Goal: Task Accomplishment & Management: Manage account settings

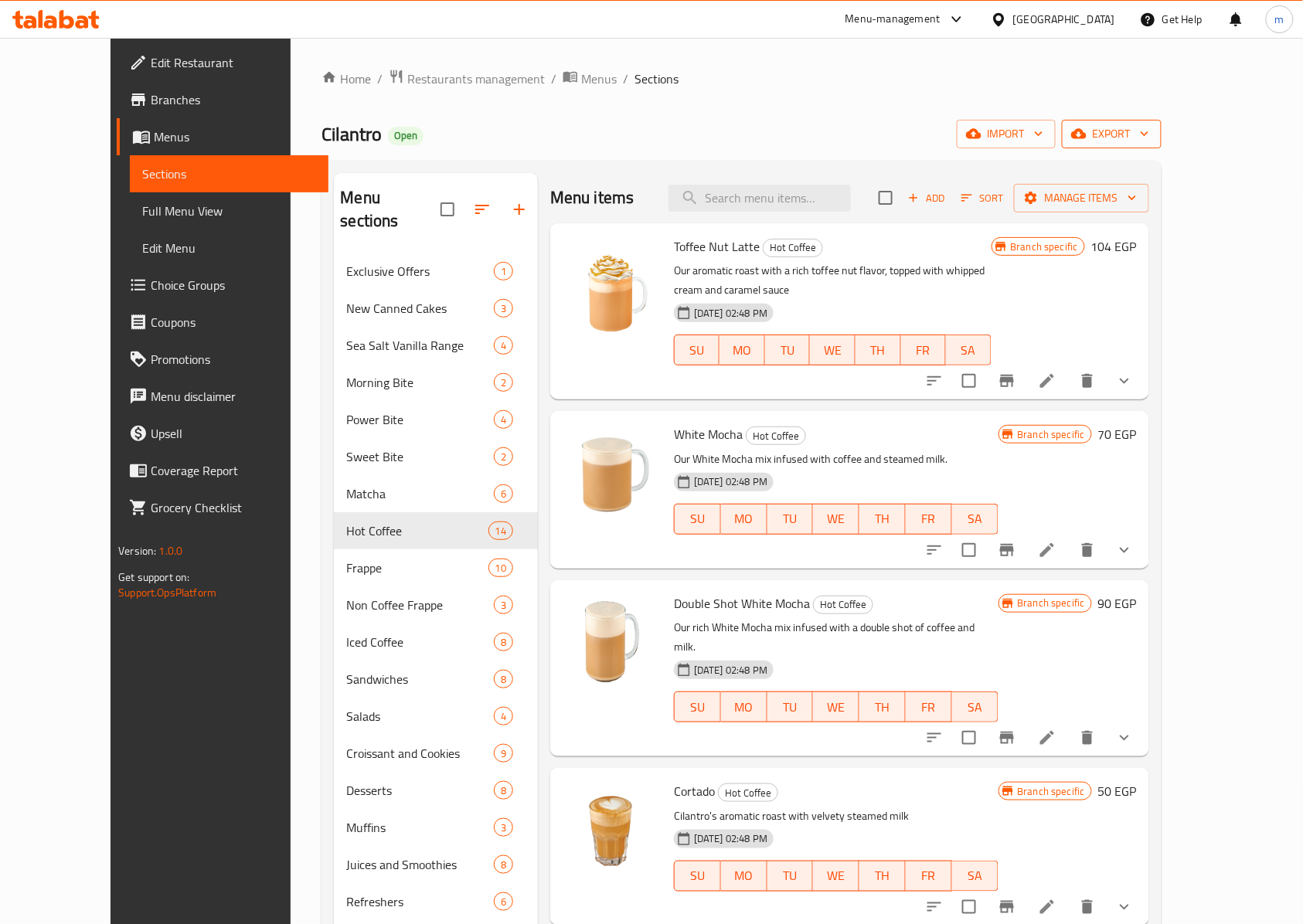
click at [1153, 134] on icon "button" at bounding box center [1145, 134] width 16 height 16
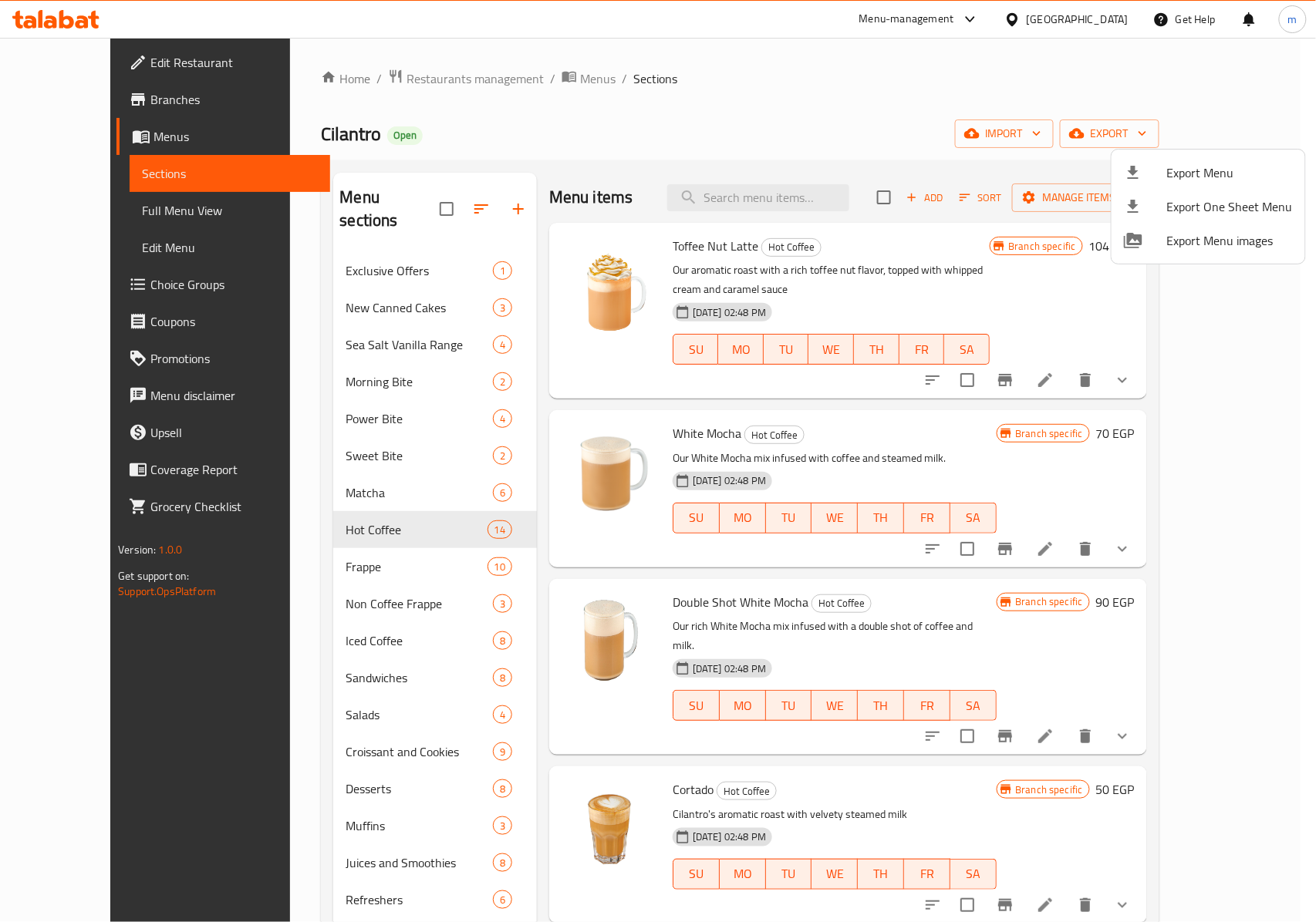
click at [988, 142] on div at bounding box center [658, 461] width 1316 height 922
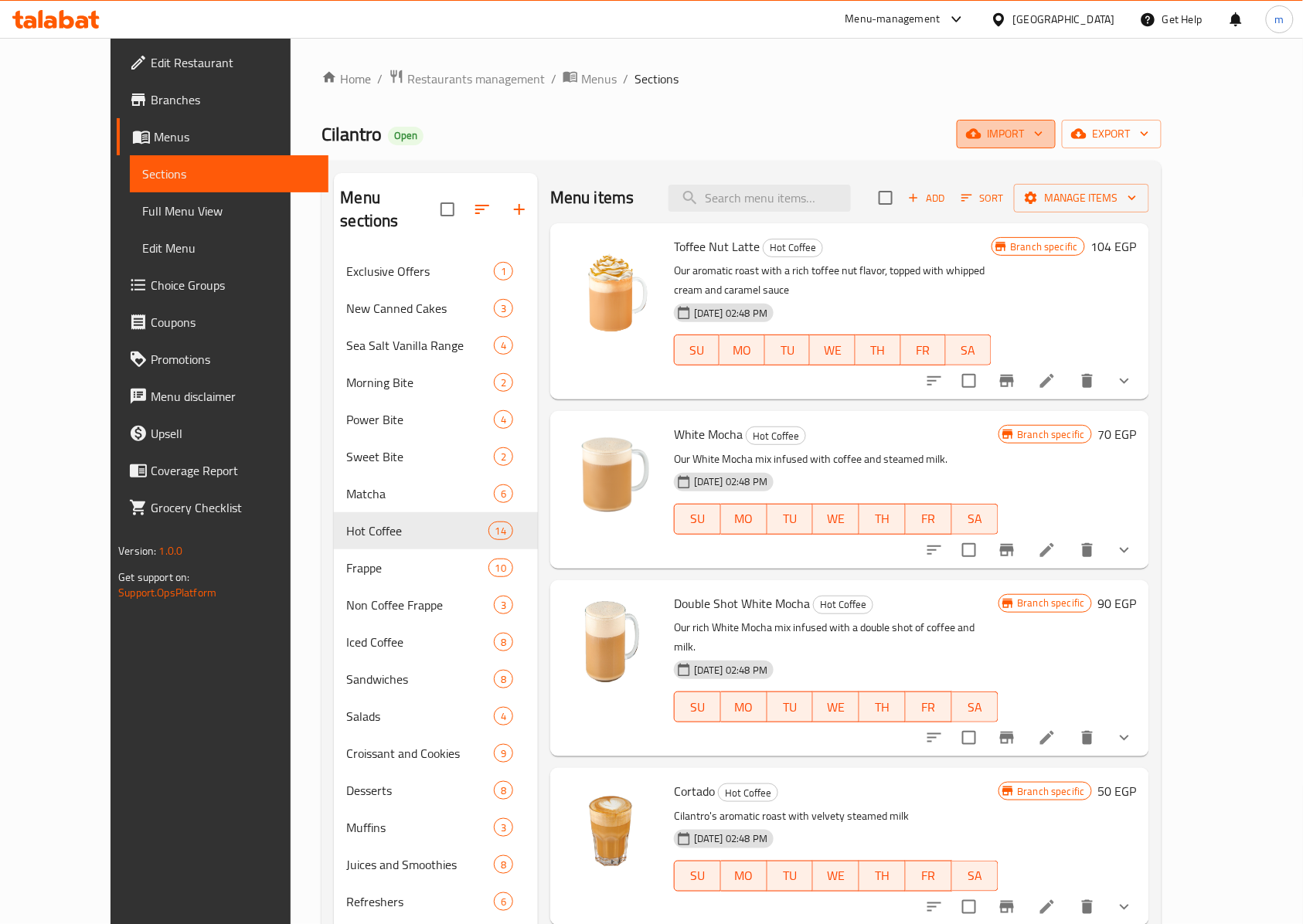
click at [1046, 130] on icon "button" at bounding box center [1039, 134] width 16 height 16
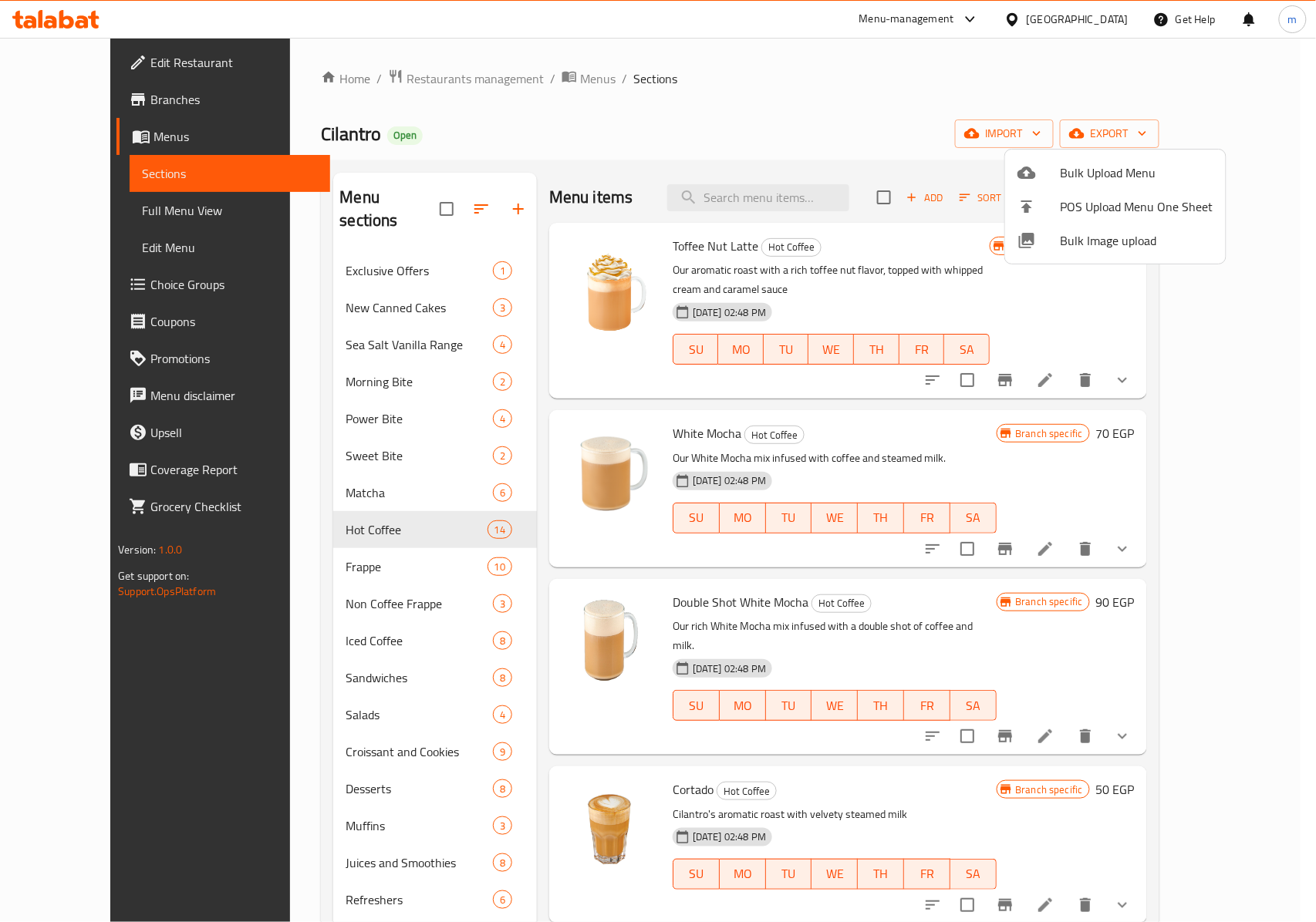
click at [1258, 133] on div at bounding box center [658, 461] width 1316 height 922
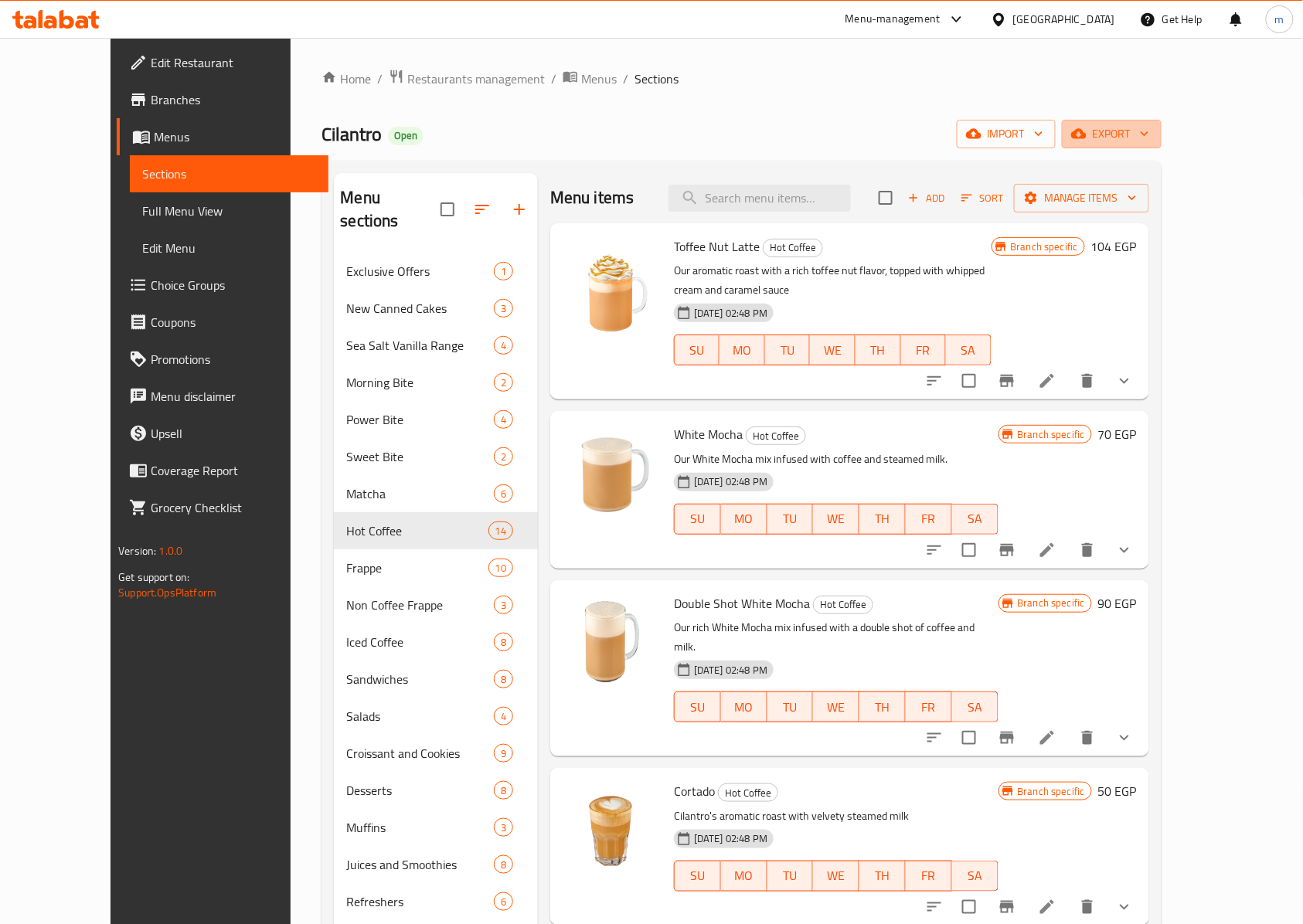
click at [1153, 133] on icon "button" at bounding box center [1145, 134] width 16 height 16
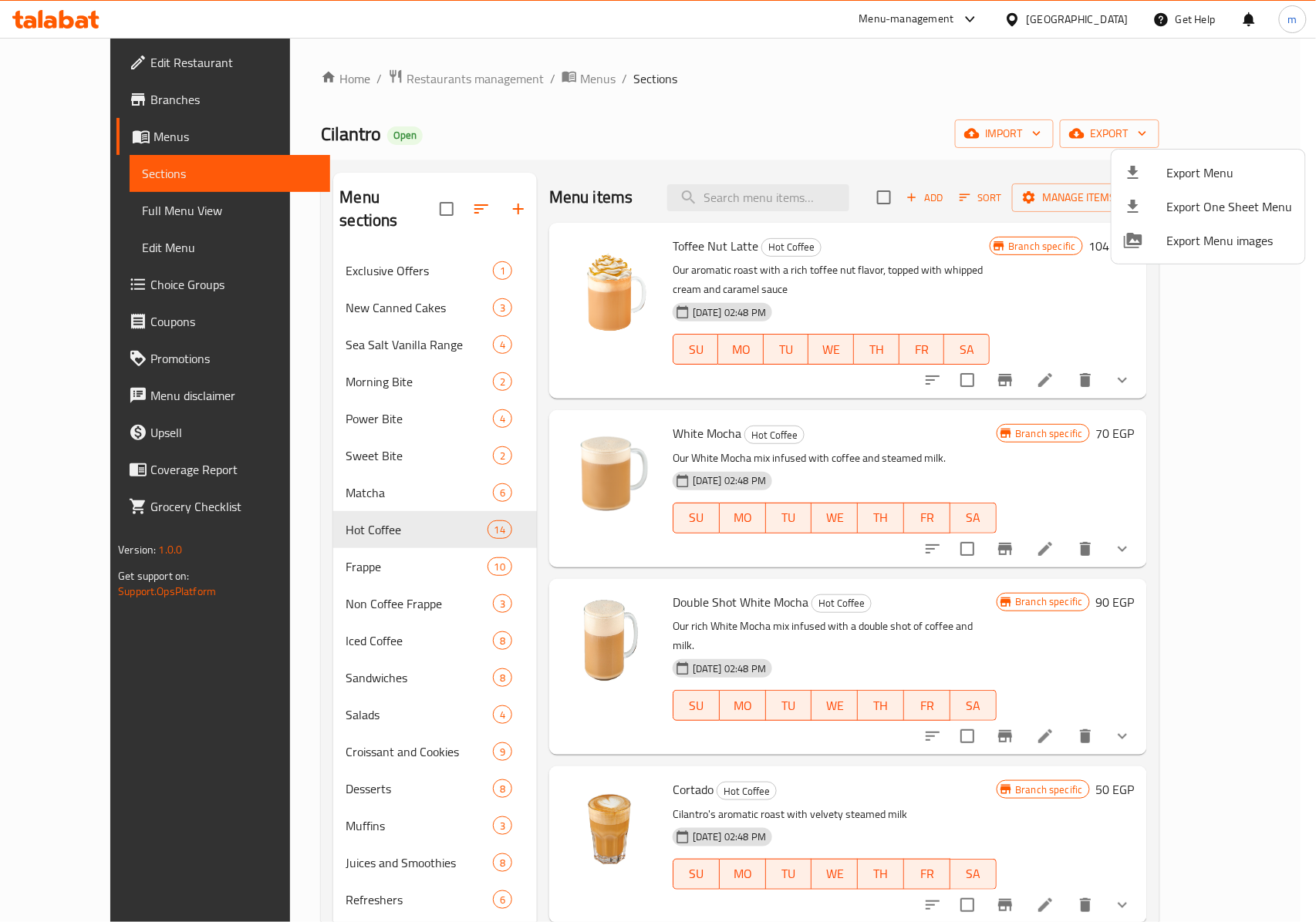
click at [1274, 87] on div at bounding box center [658, 461] width 1316 height 922
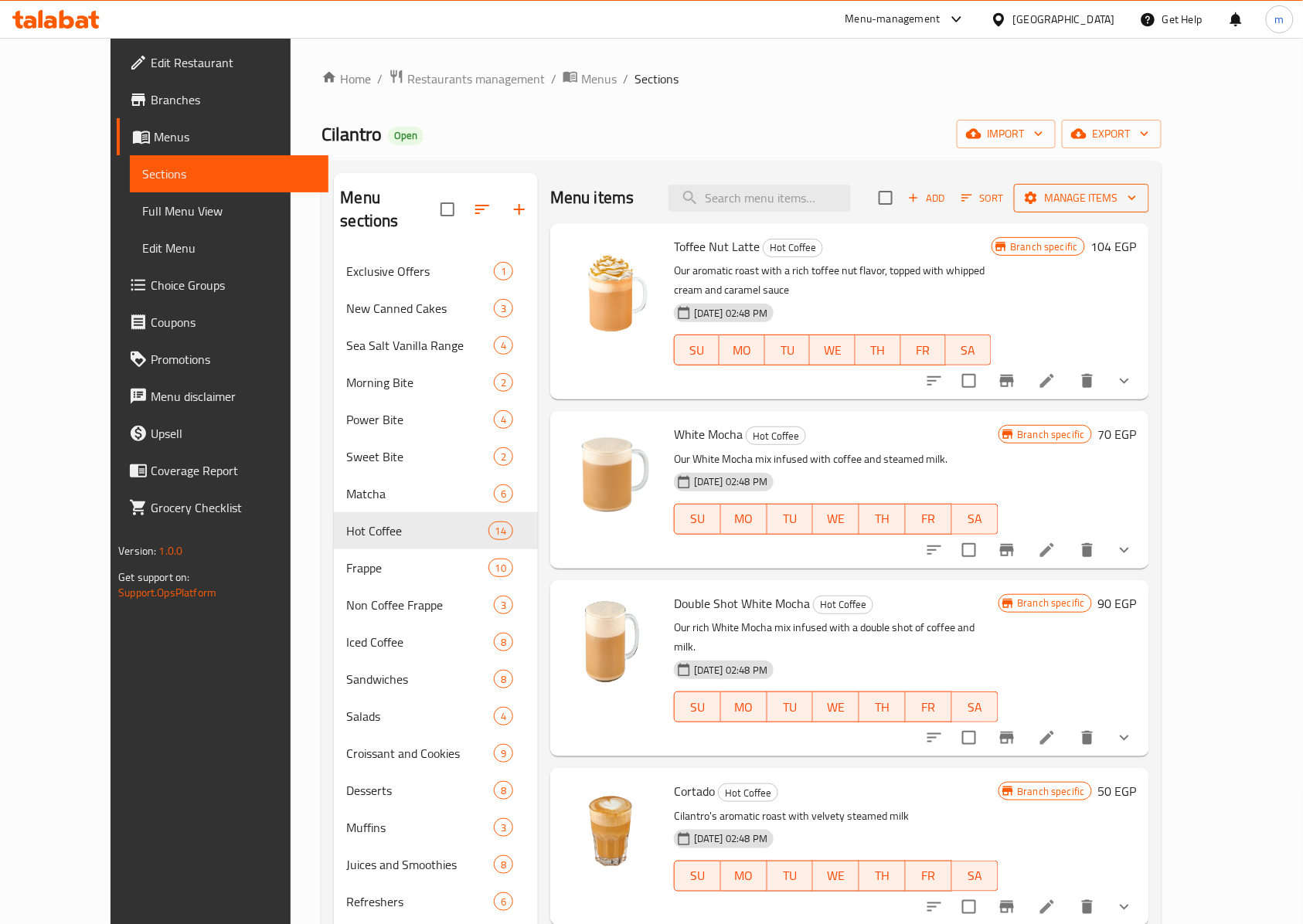
click at [1149, 211] on button "Manage items" at bounding box center [1081, 198] width 135 height 29
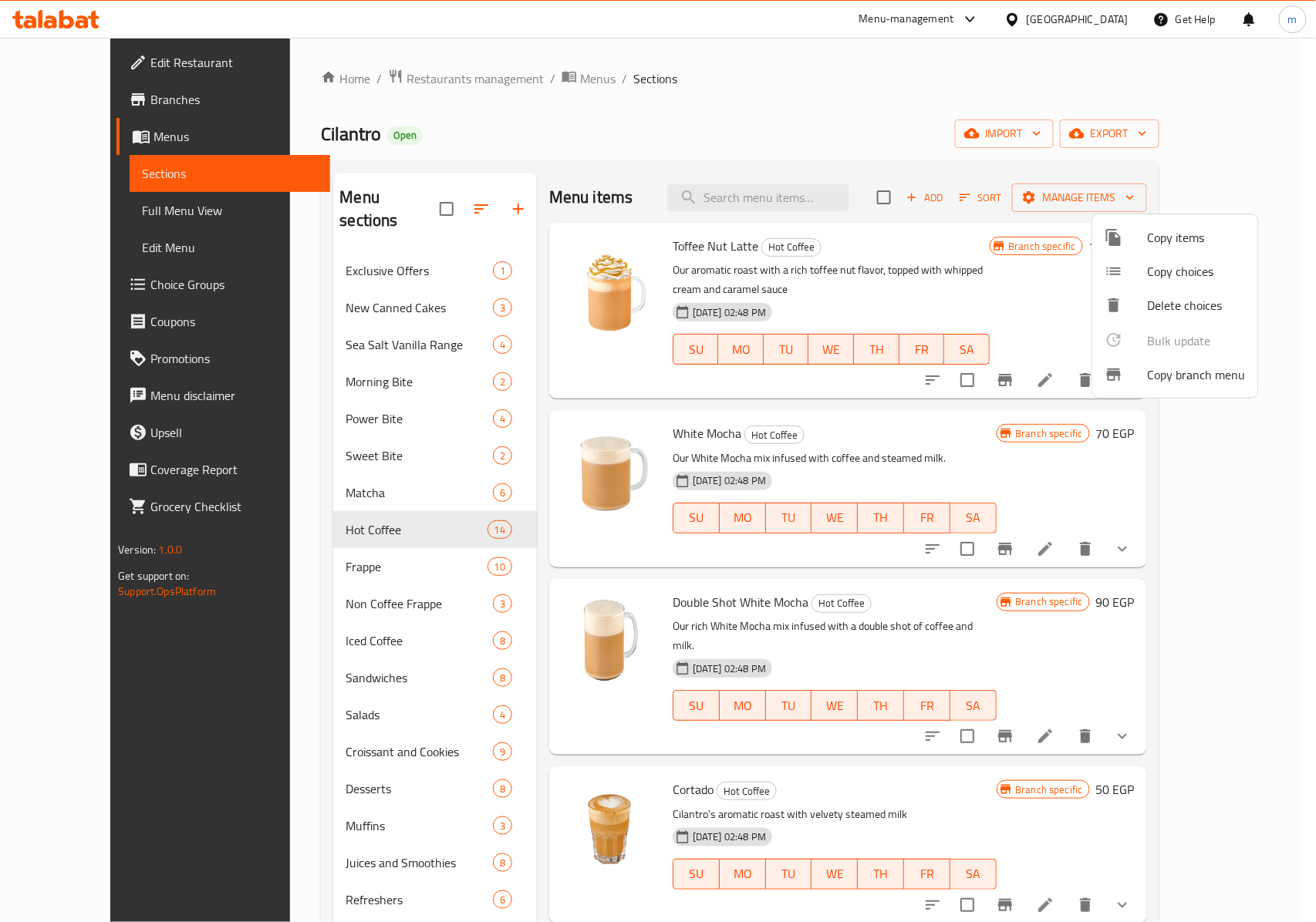
click at [1174, 377] on span "Copy branch menu" at bounding box center [1197, 374] width 98 height 18
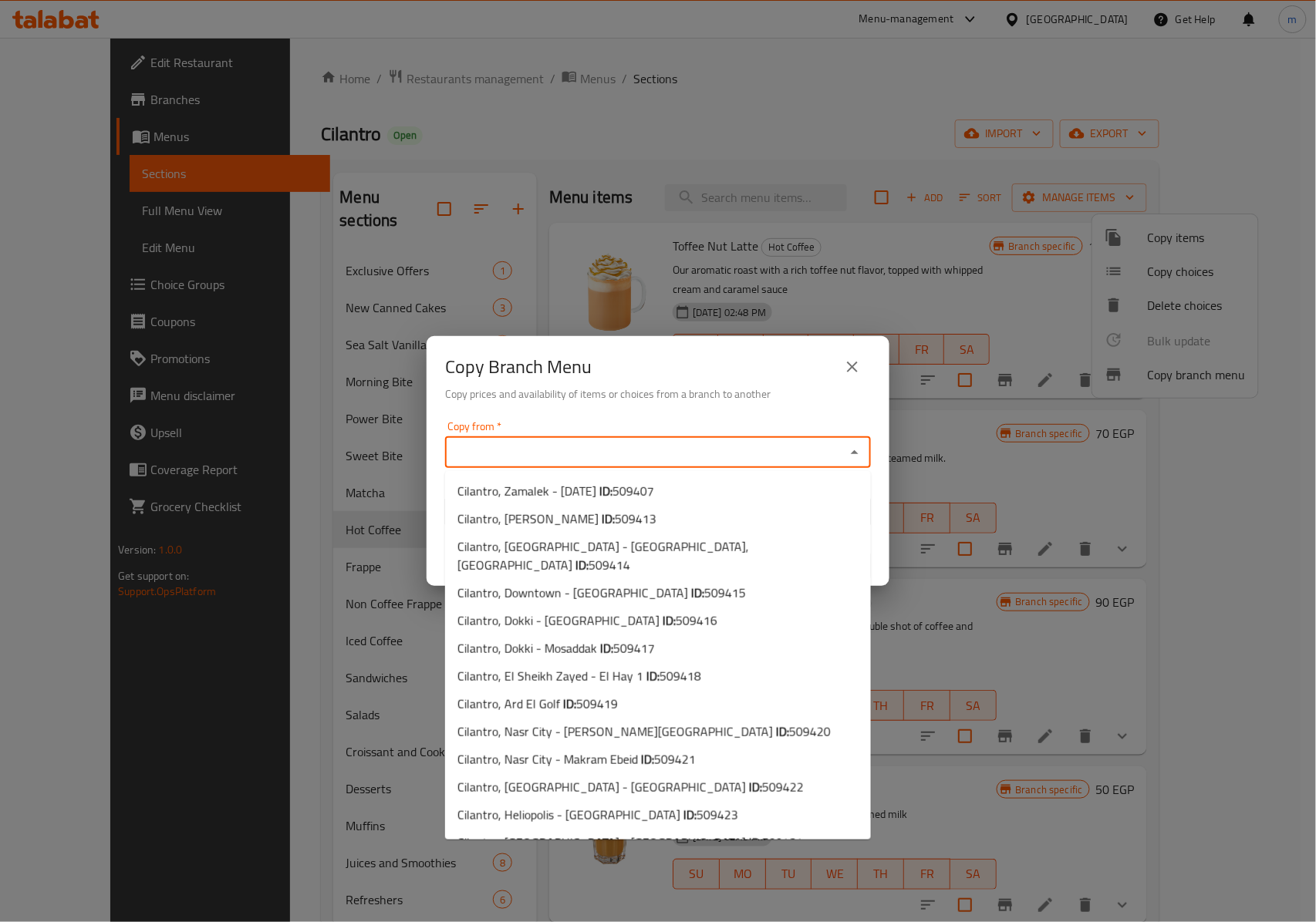
click at [816, 450] on input "Copy from   *" at bounding box center [645, 452] width 391 height 21
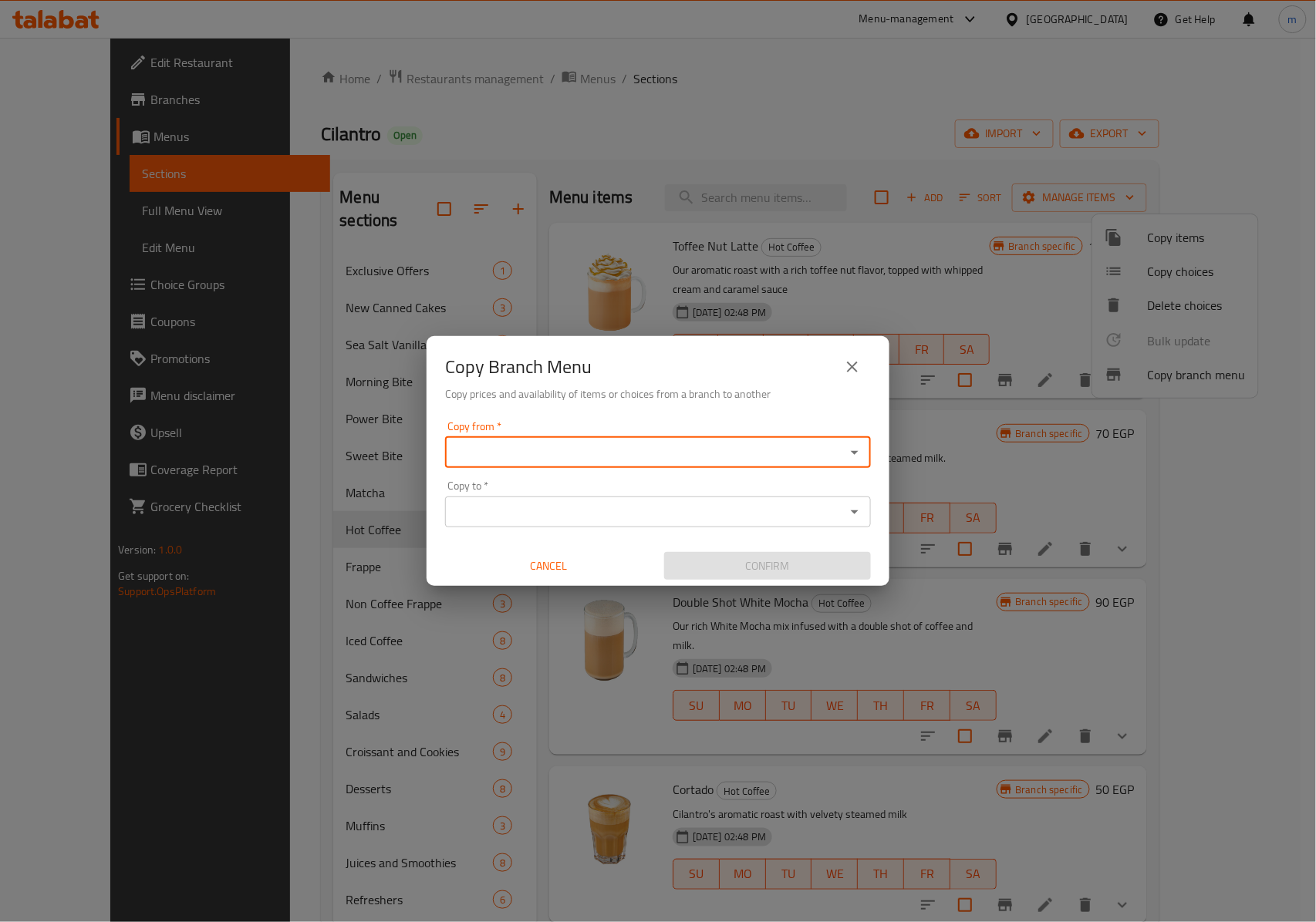
click at [809, 450] on input "Copy from   *" at bounding box center [645, 452] width 391 height 21
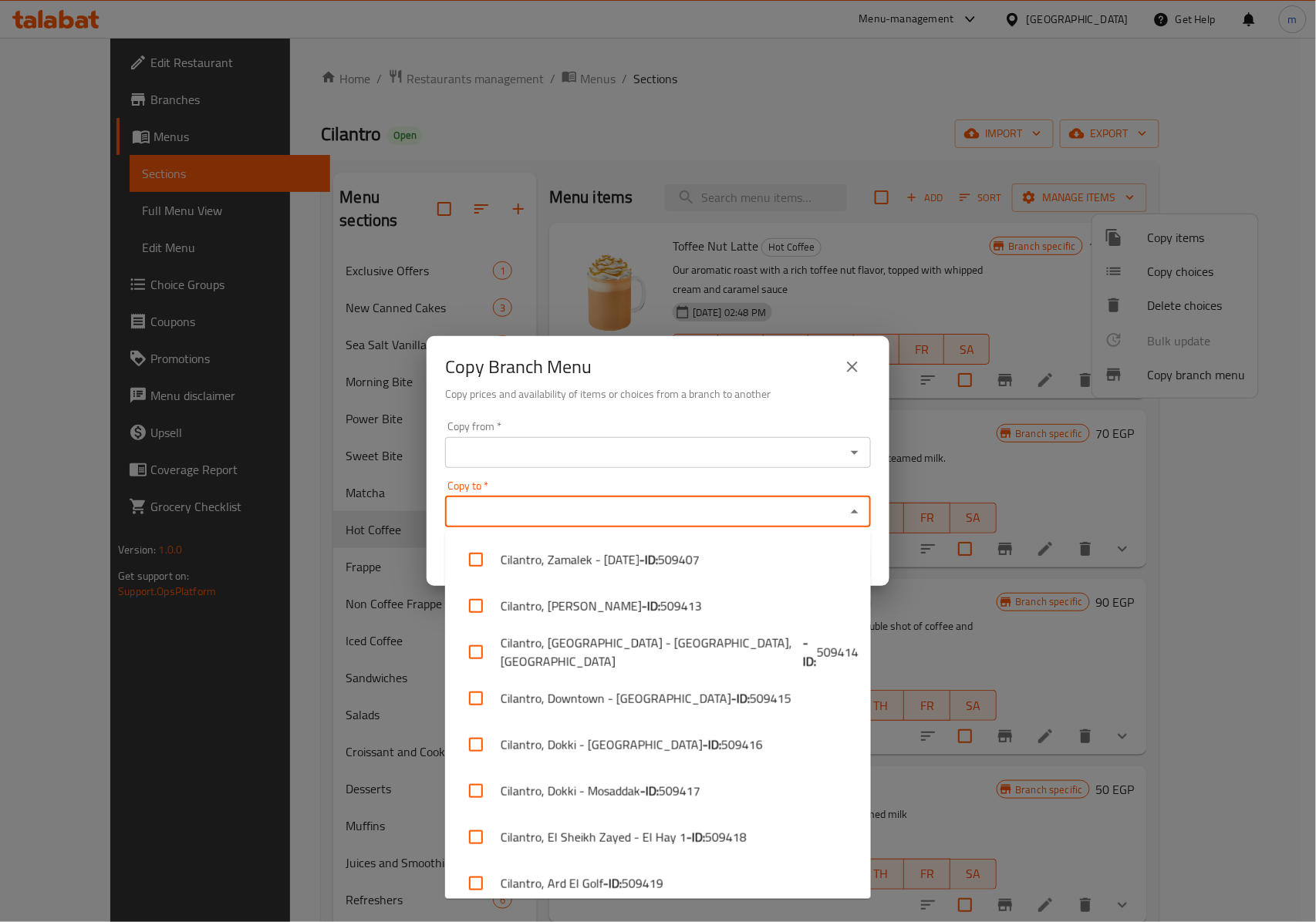
click at [819, 502] on input "Copy to   *" at bounding box center [645, 511] width 391 height 21
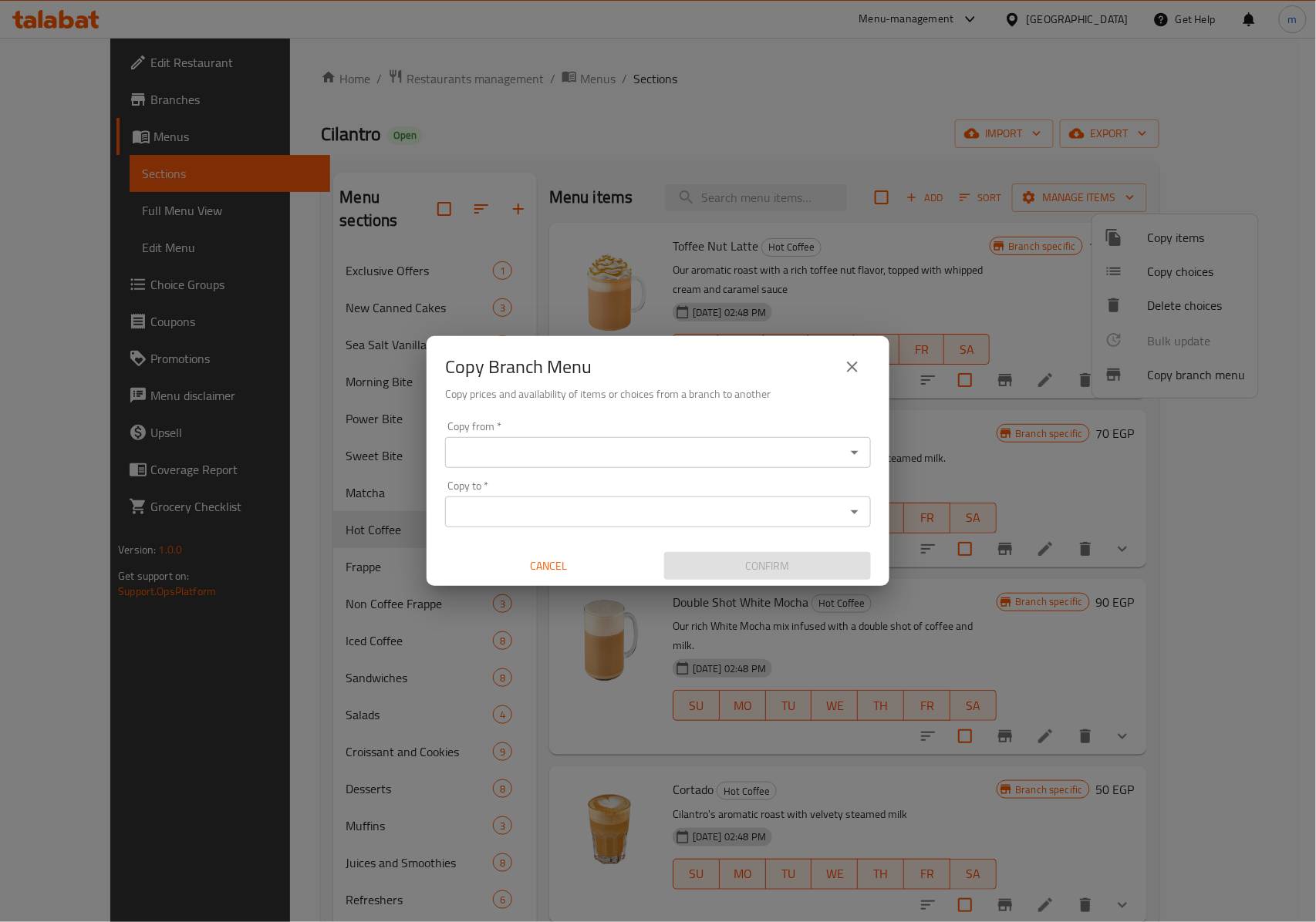
click at [614, 506] on input "Copy to   *" at bounding box center [645, 511] width 391 height 21
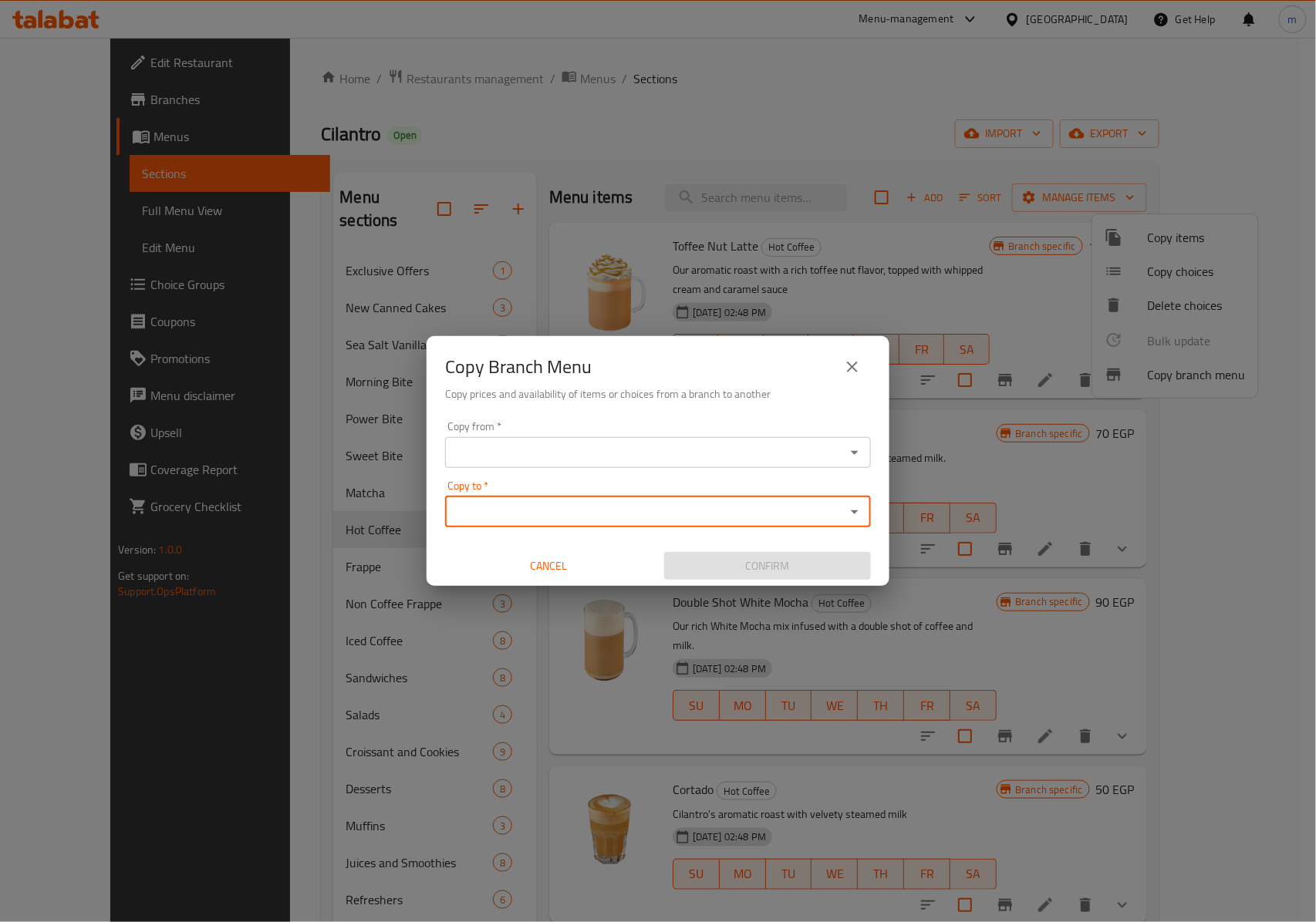
paste input "732048"
type input "732048"
click at [571, 446] on input "Copy from   *" at bounding box center [645, 452] width 391 height 21
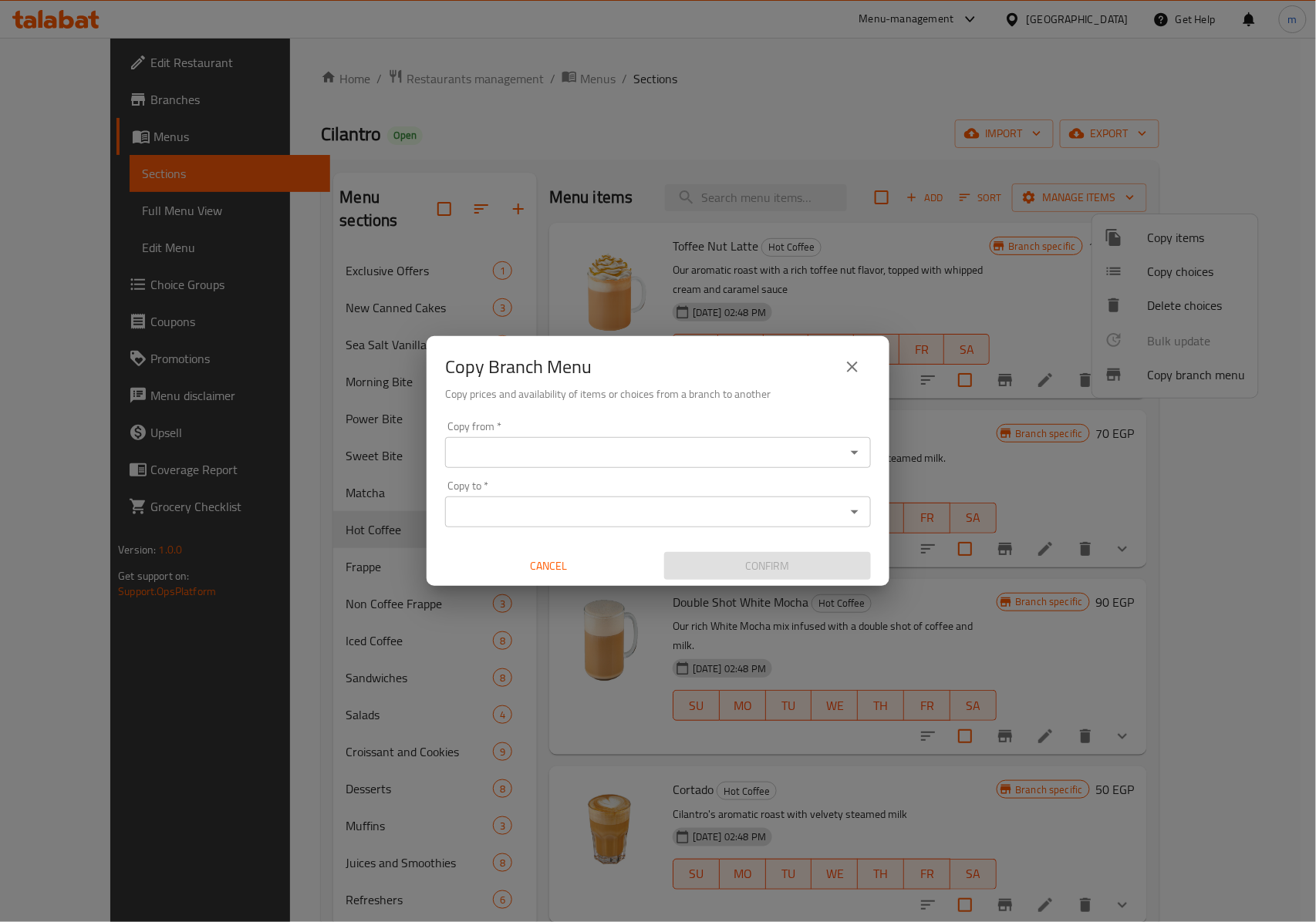
click at [334, 467] on div "Copy Branch Menu Copy prices and availability of items or choices from a branch…" at bounding box center [658, 461] width 1316 height 922
click at [845, 371] on icon "close" at bounding box center [851, 367] width 18 height 18
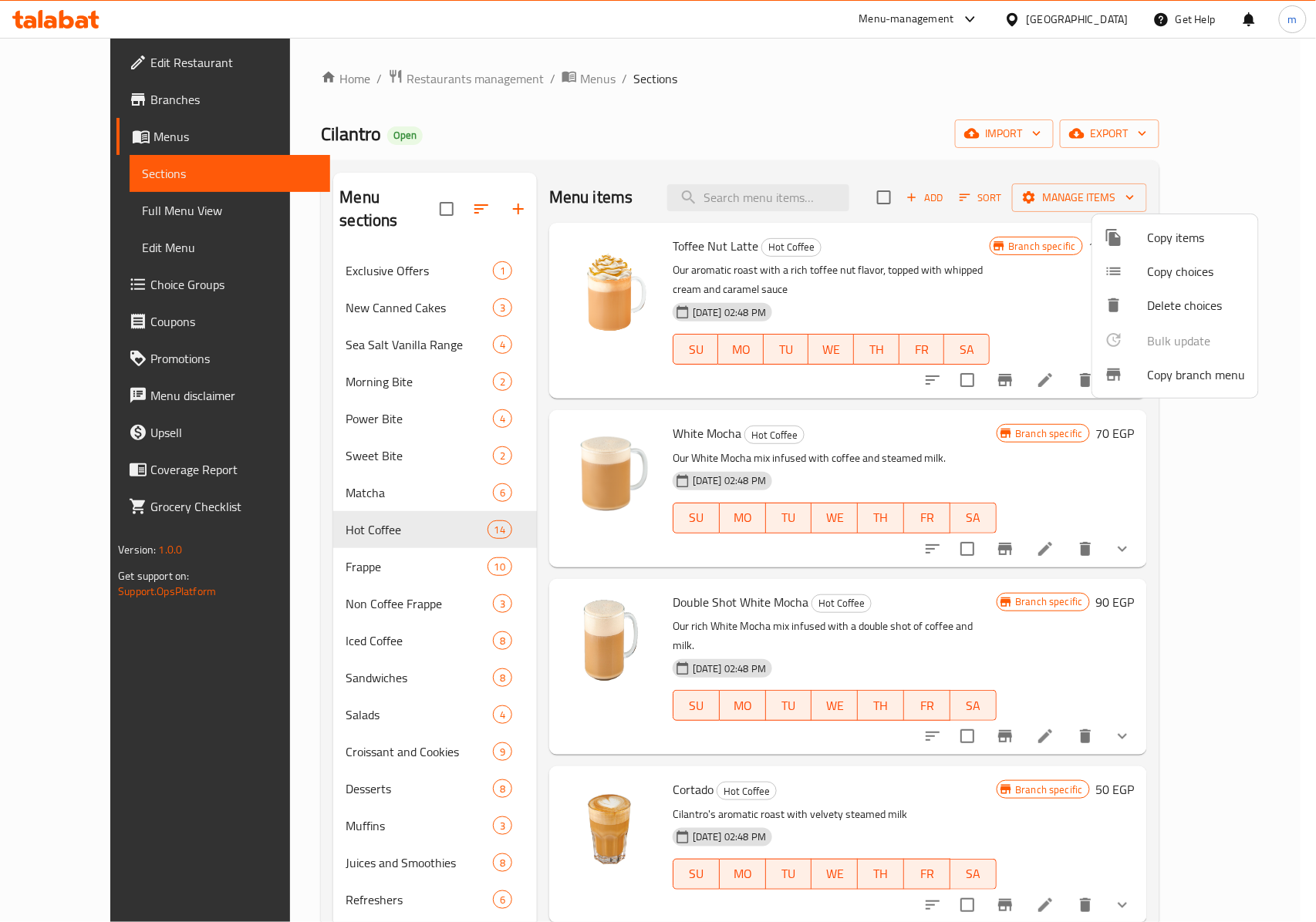
click at [1105, 18] on div at bounding box center [658, 461] width 1316 height 922
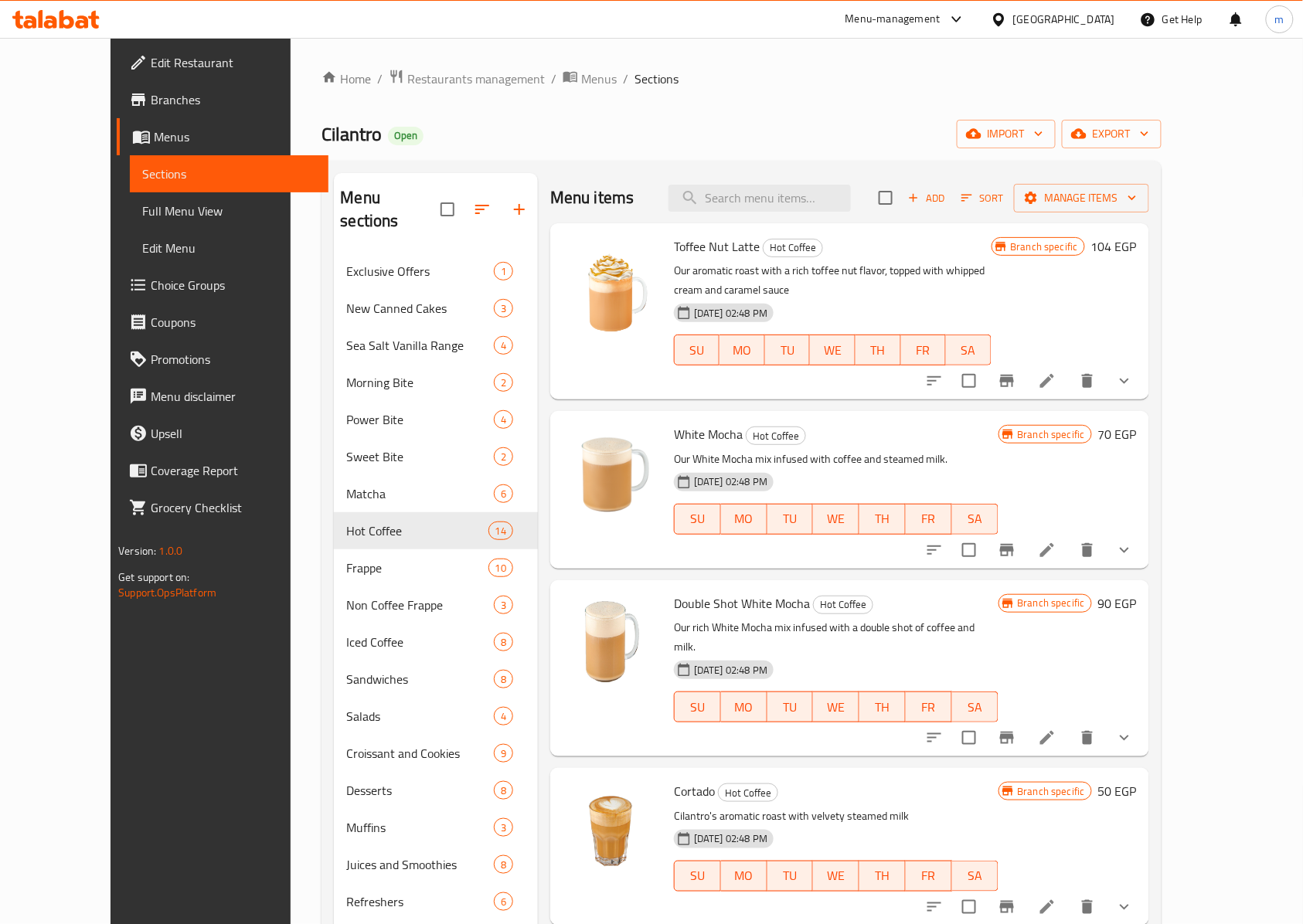
click at [817, 93] on div "Home / Restaurants management / Menus / Sections Cilantro Open import export Me…" at bounding box center [741, 652] width 840 height 1166
click at [1140, 200] on icon "button" at bounding box center [1133, 198] width 16 height 16
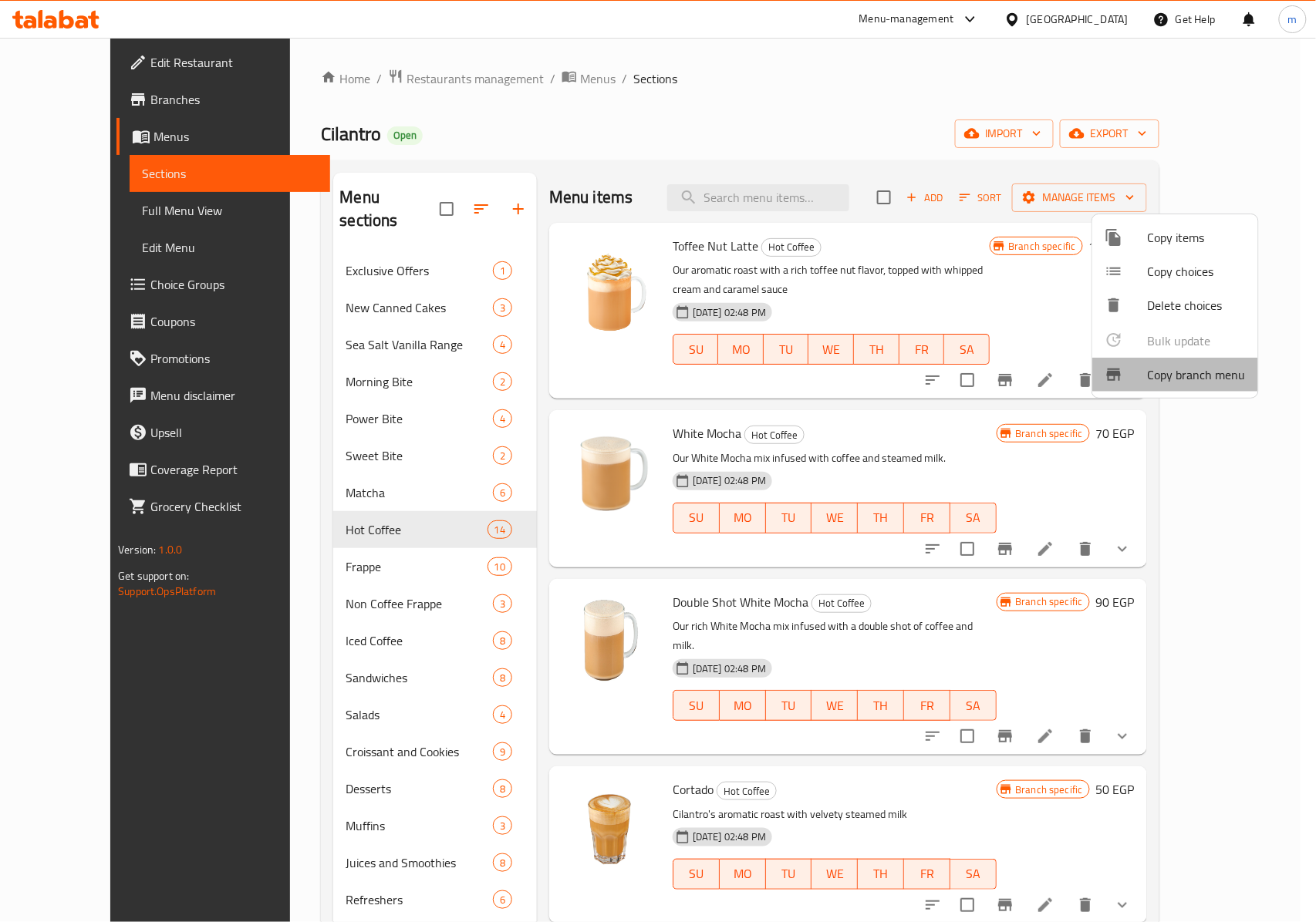
click at [1176, 374] on span "Copy branch menu" at bounding box center [1197, 374] width 98 height 18
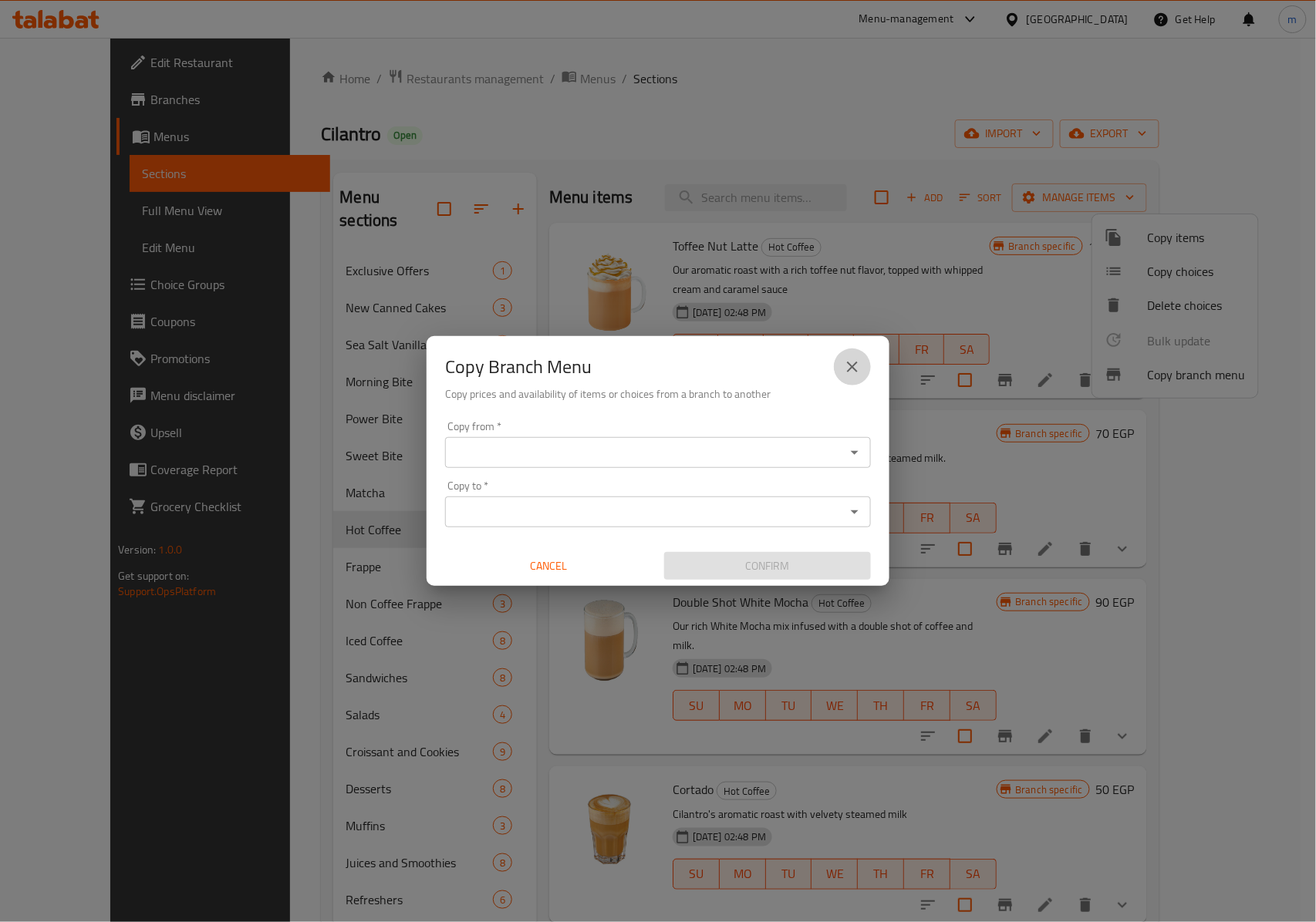
click at [861, 365] on icon "close" at bounding box center [851, 367] width 18 height 18
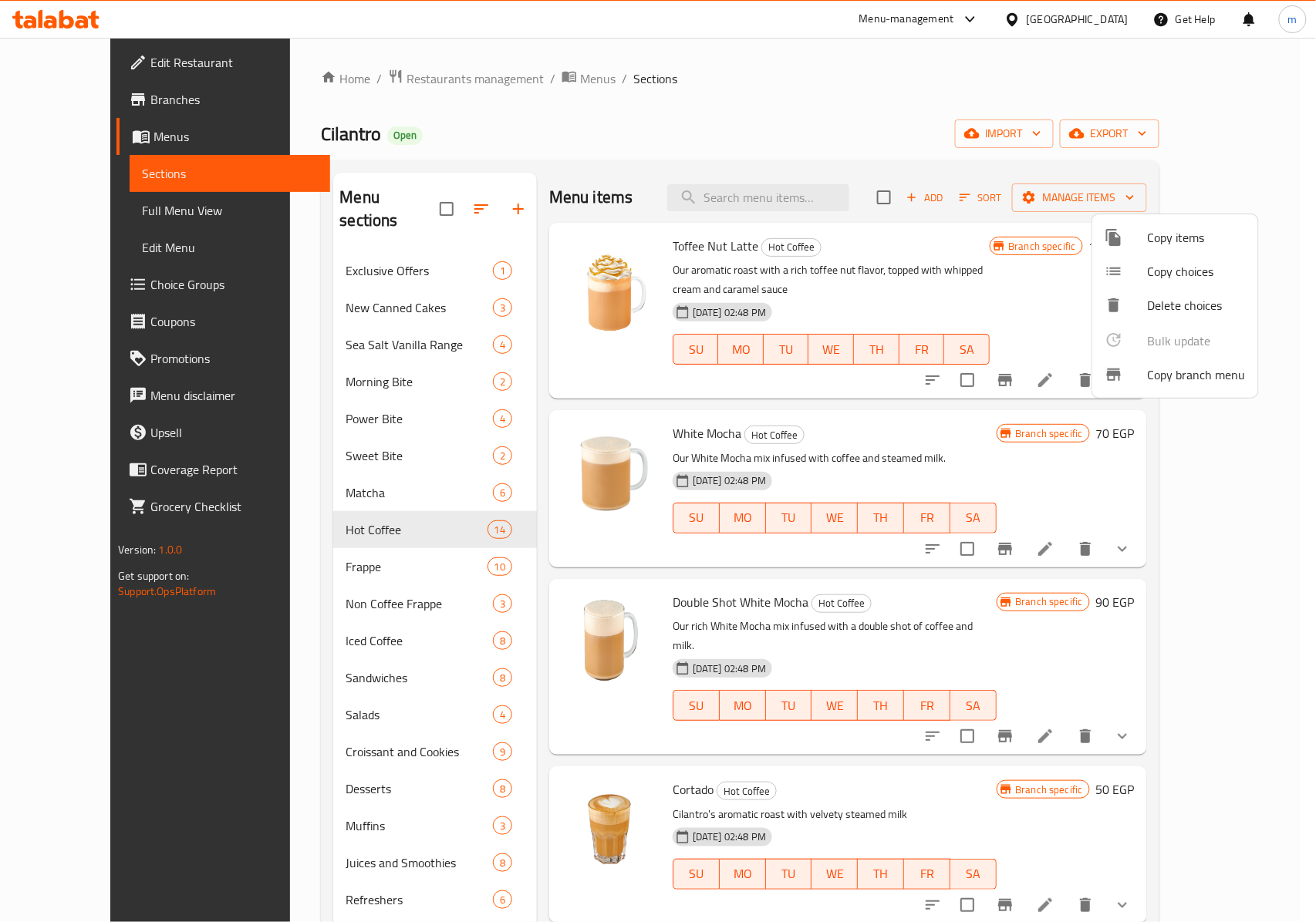
click at [1220, 196] on div at bounding box center [658, 461] width 1316 height 922
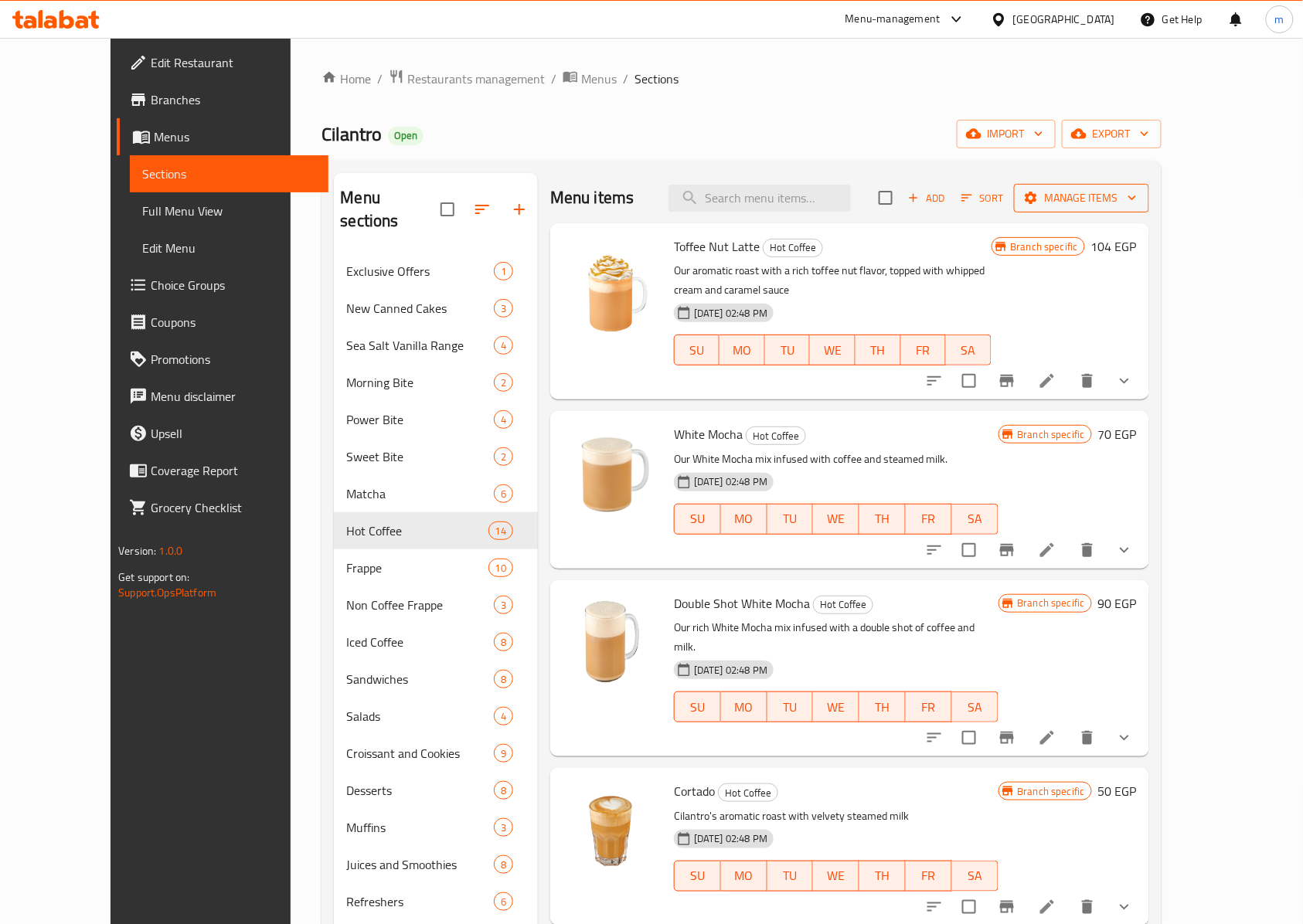
click at [1140, 203] on icon "button" at bounding box center [1133, 198] width 16 height 16
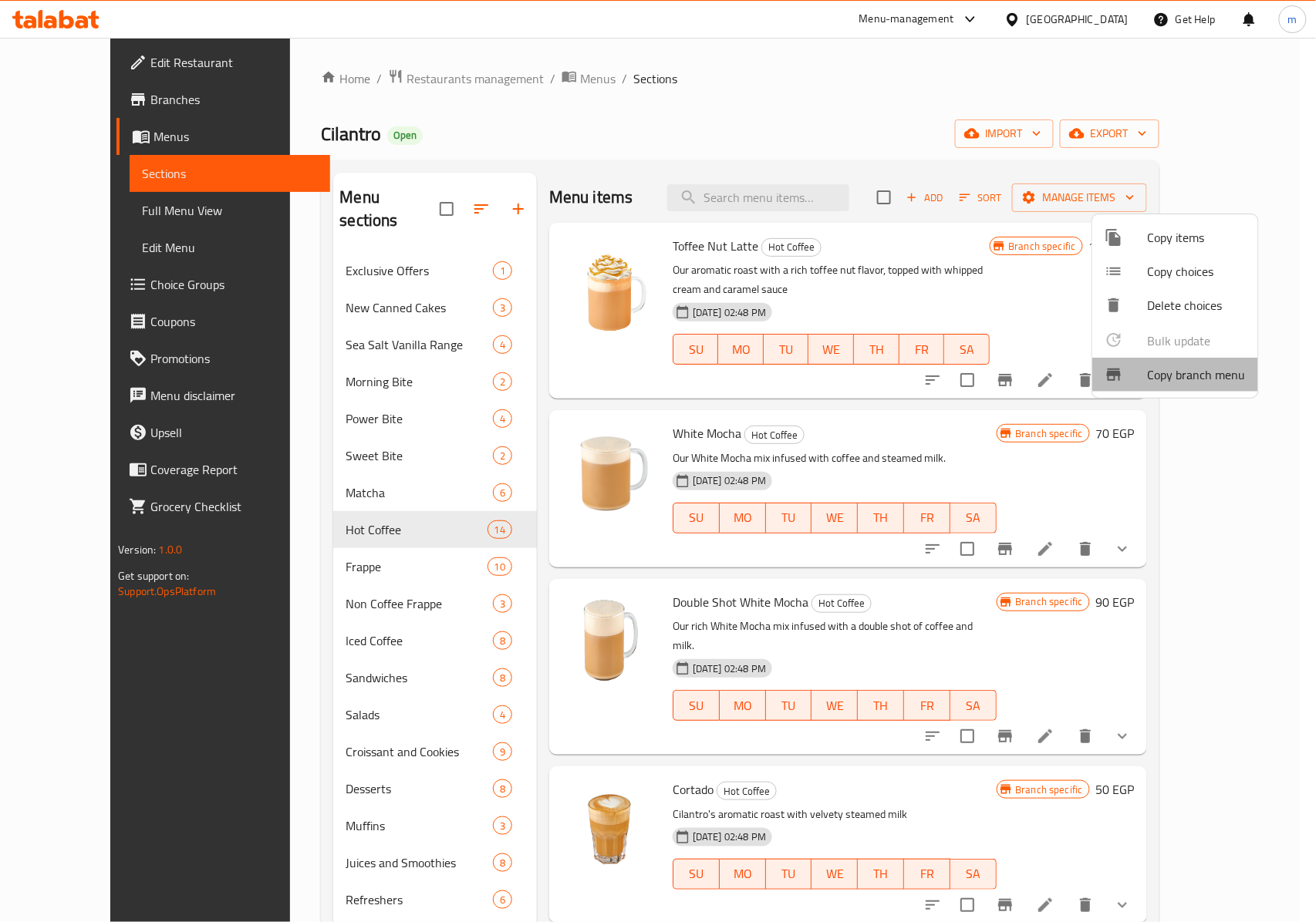
click at [1209, 370] on span "Copy branch menu" at bounding box center [1197, 374] width 98 height 18
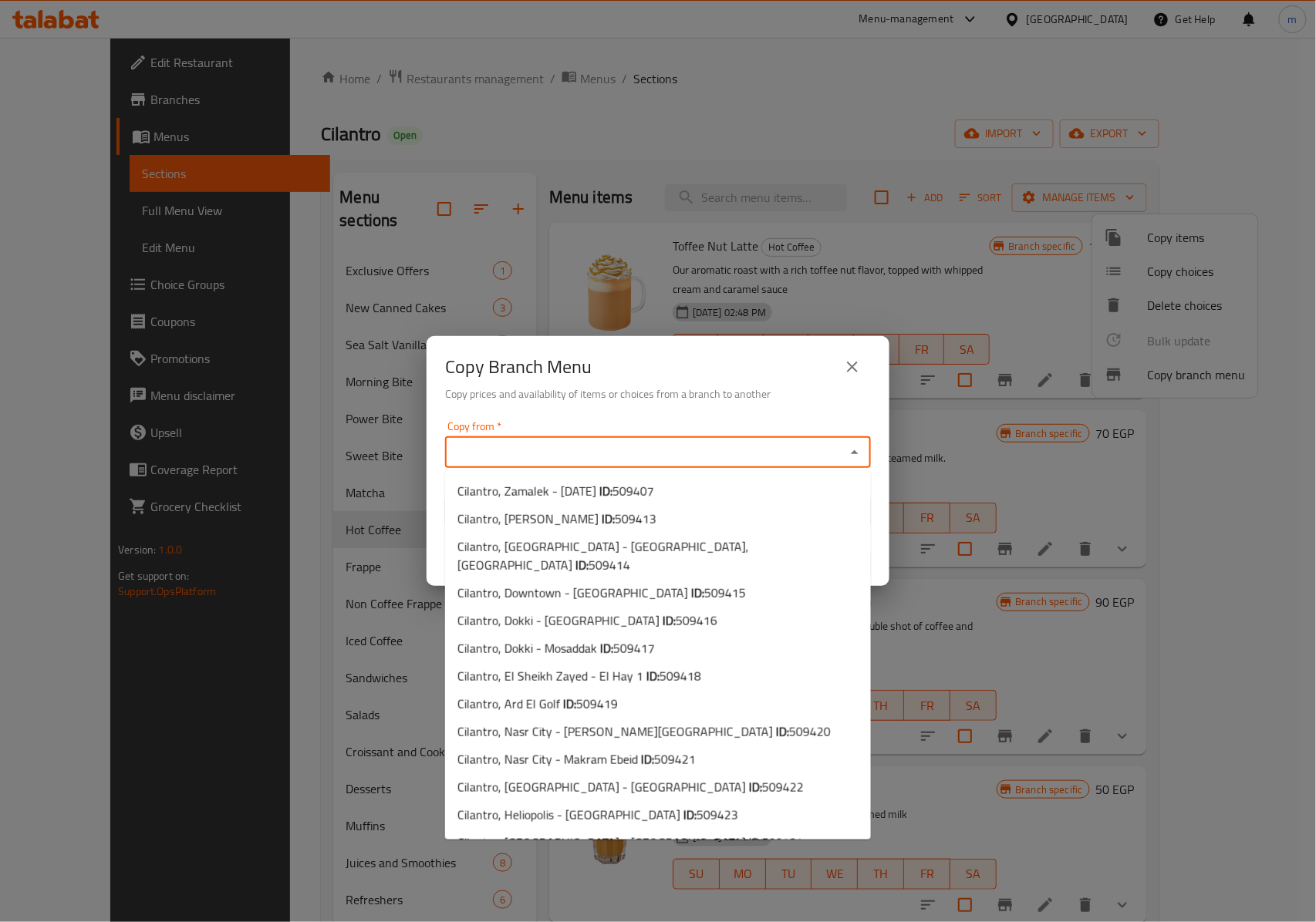
click at [554, 462] on input "Copy from   *" at bounding box center [645, 452] width 391 height 21
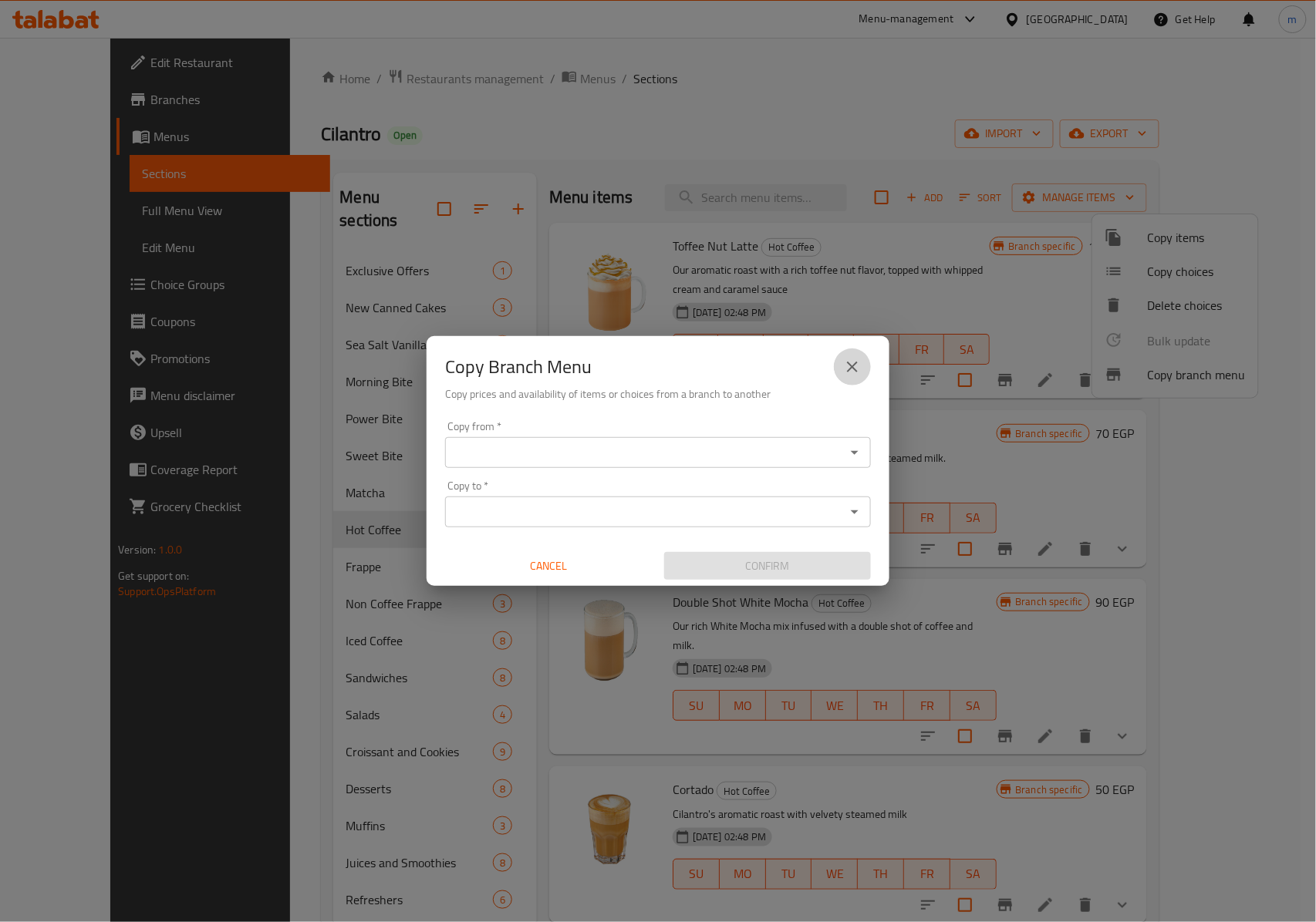
drag, startPoint x: 850, startPoint y: 363, endPoint x: 851, endPoint y: 414, distance: 51.0
click at [851, 363] on icon "close" at bounding box center [851, 367] width 18 height 18
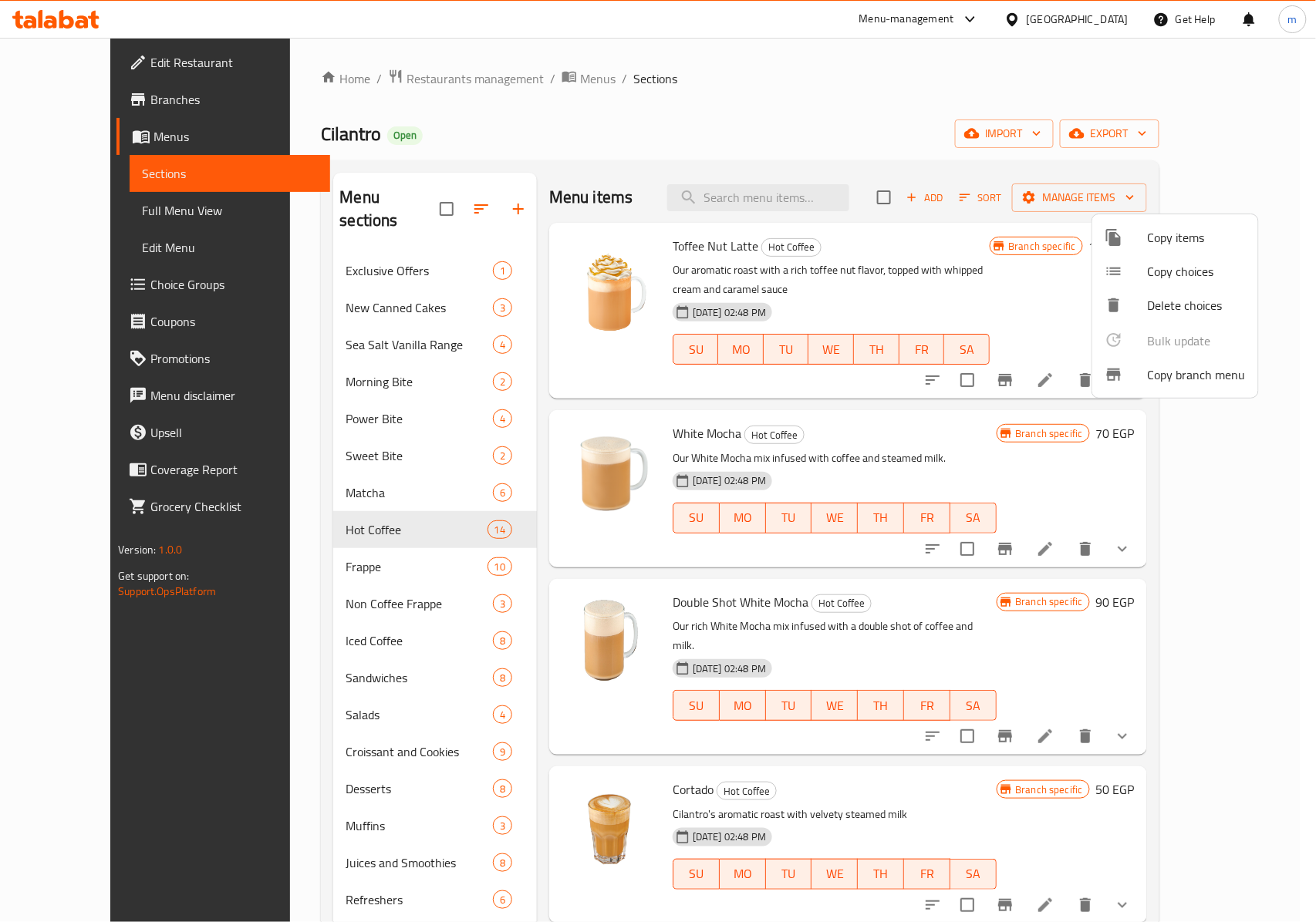
click at [1222, 198] on div at bounding box center [658, 461] width 1316 height 922
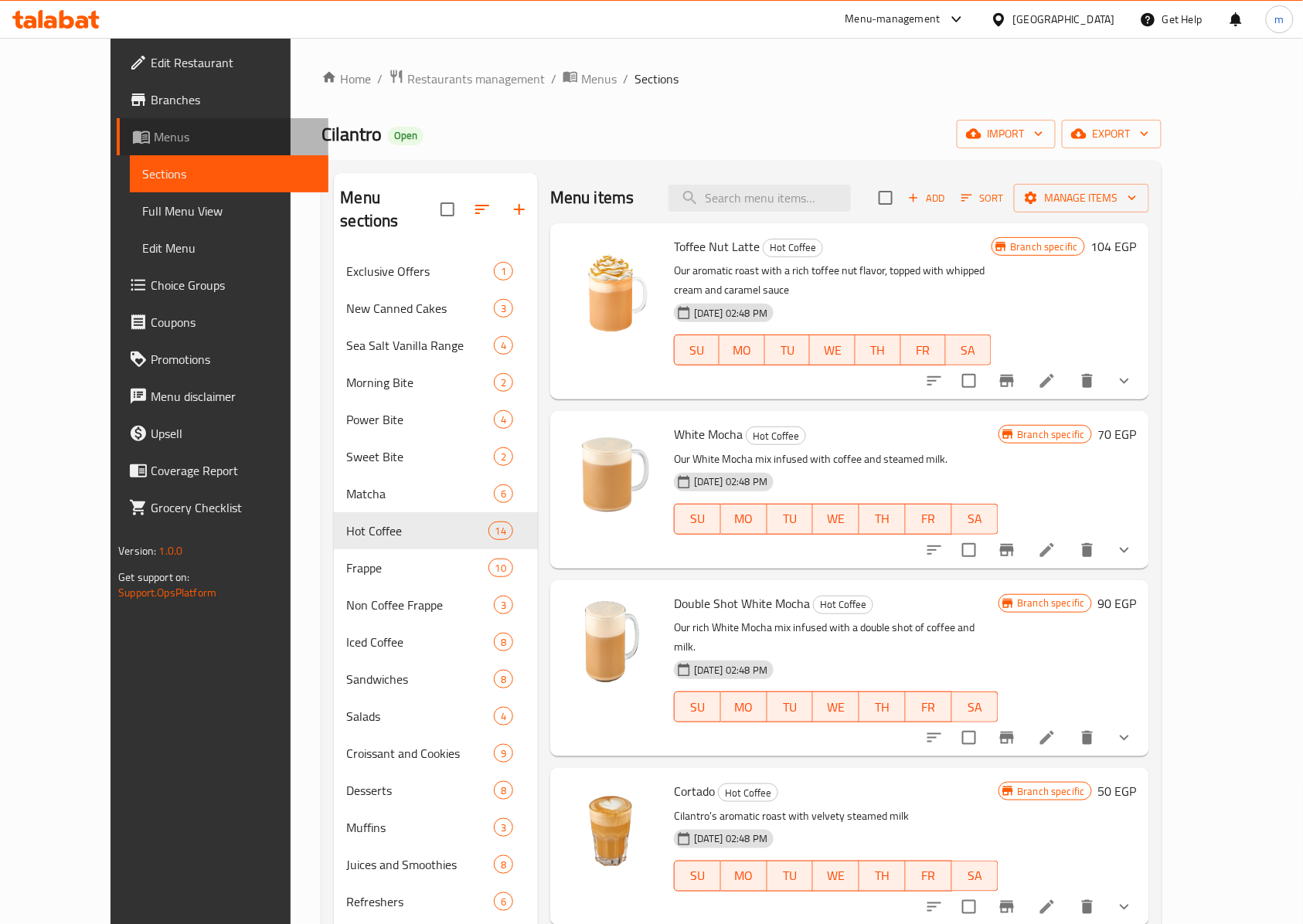
click at [154, 139] on span "Menus" at bounding box center [234, 136] width 162 height 18
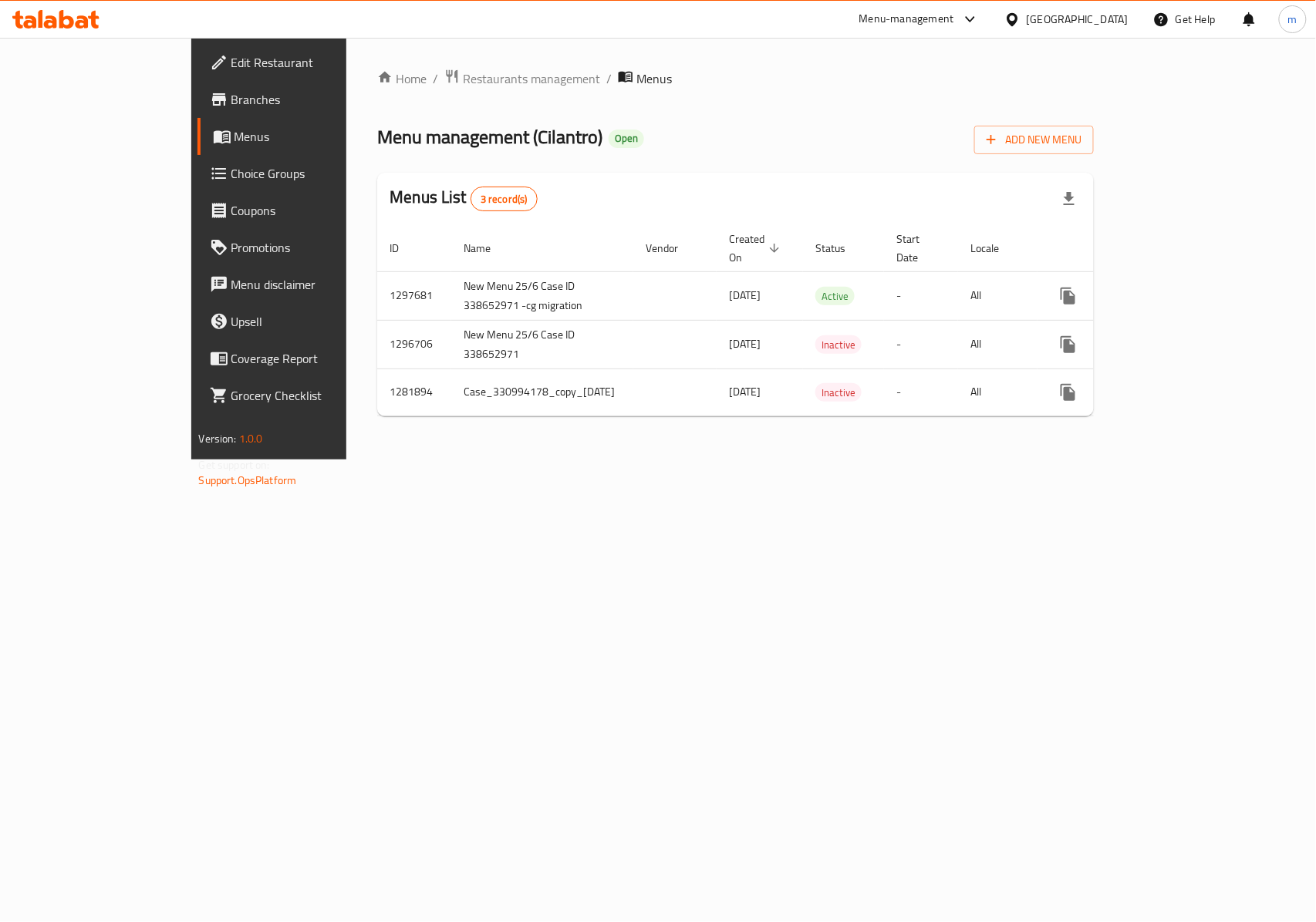
click at [198, 114] on link "Branches" at bounding box center [304, 99] width 213 height 37
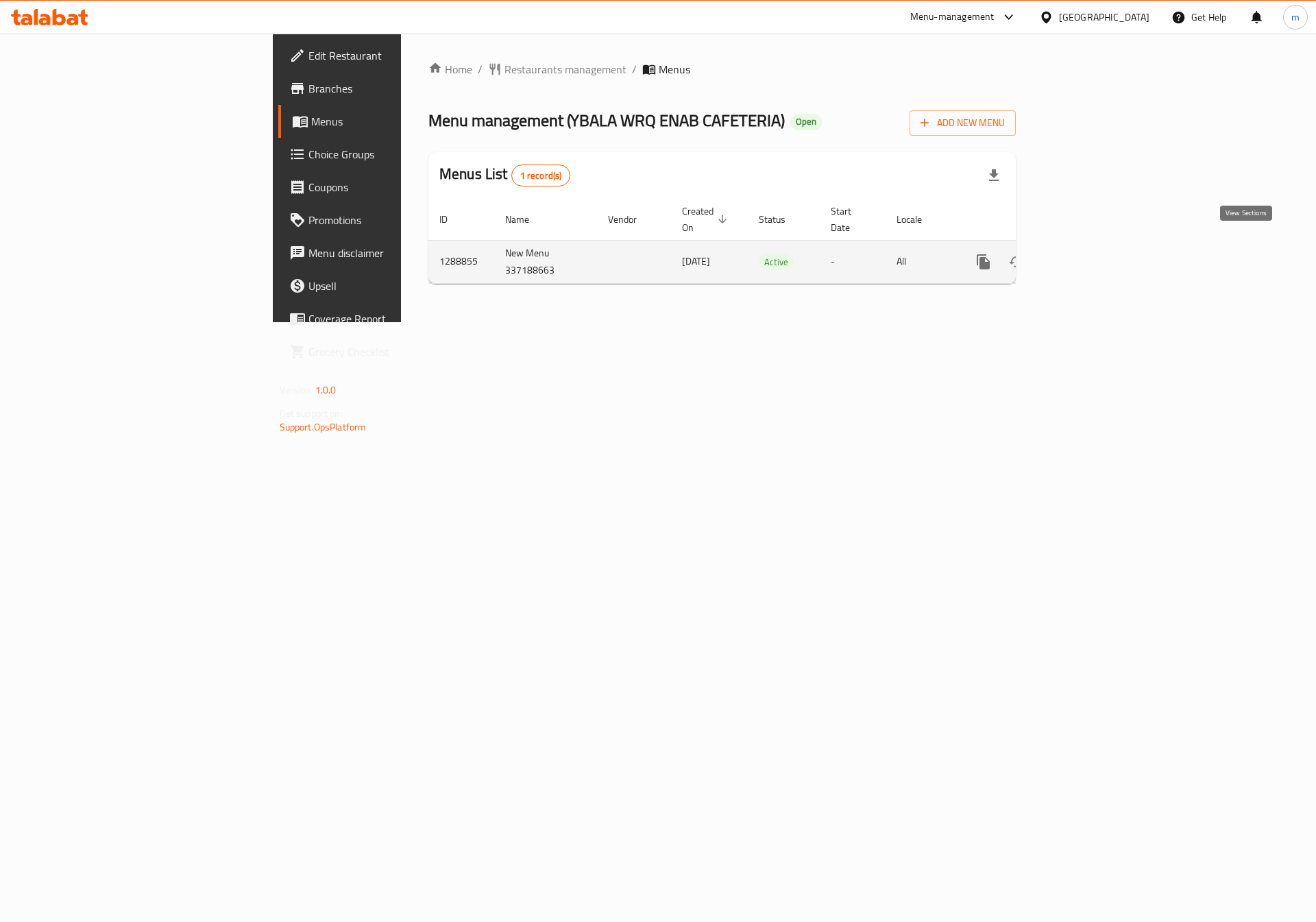
click at [1088, 256] on icon "enhanced table" at bounding box center [1083, 262] width 13 height 13
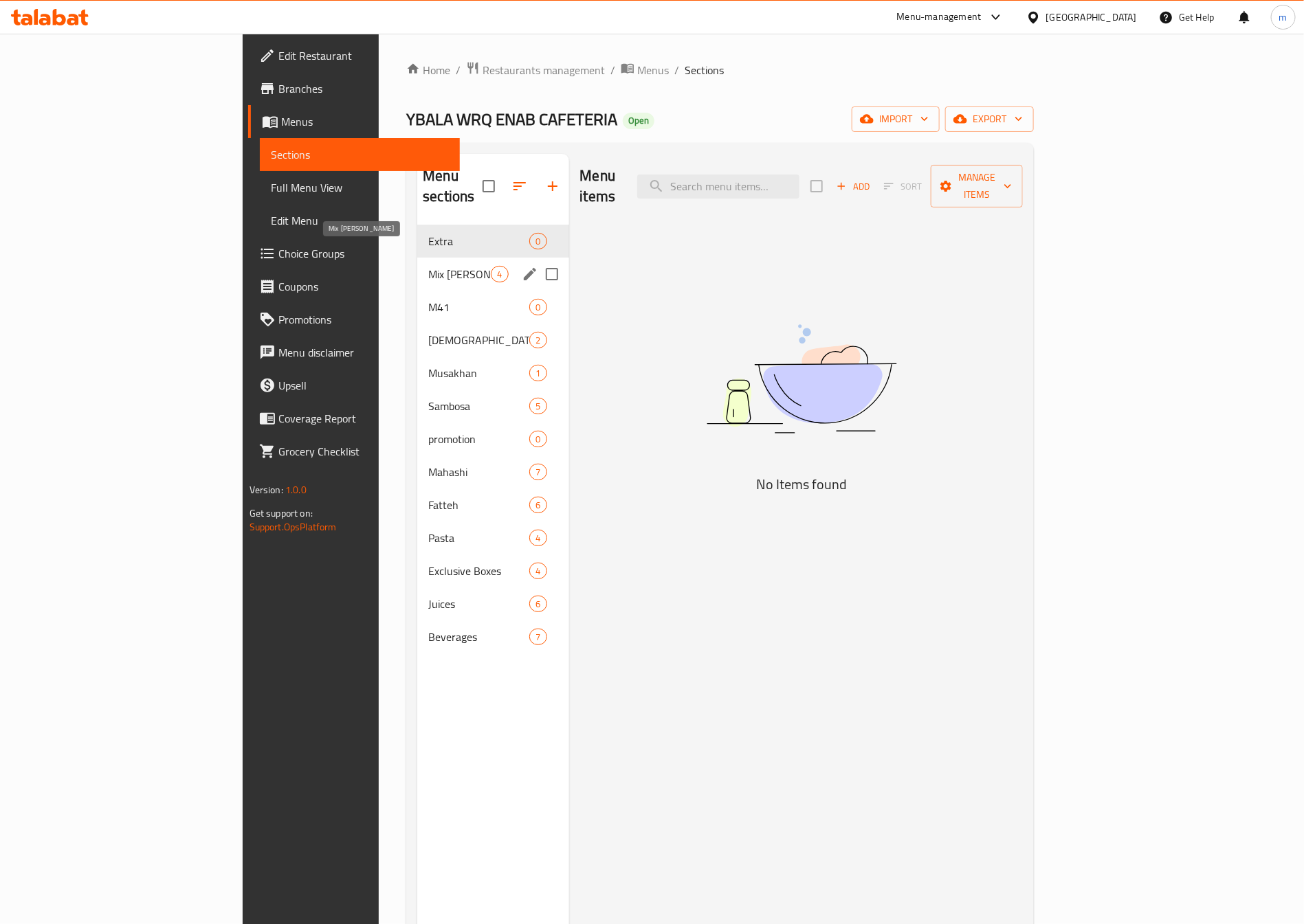
click at [428, 266] on span "Mix [PERSON_NAME]" at bounding box center [459, 274] width 63 height 16
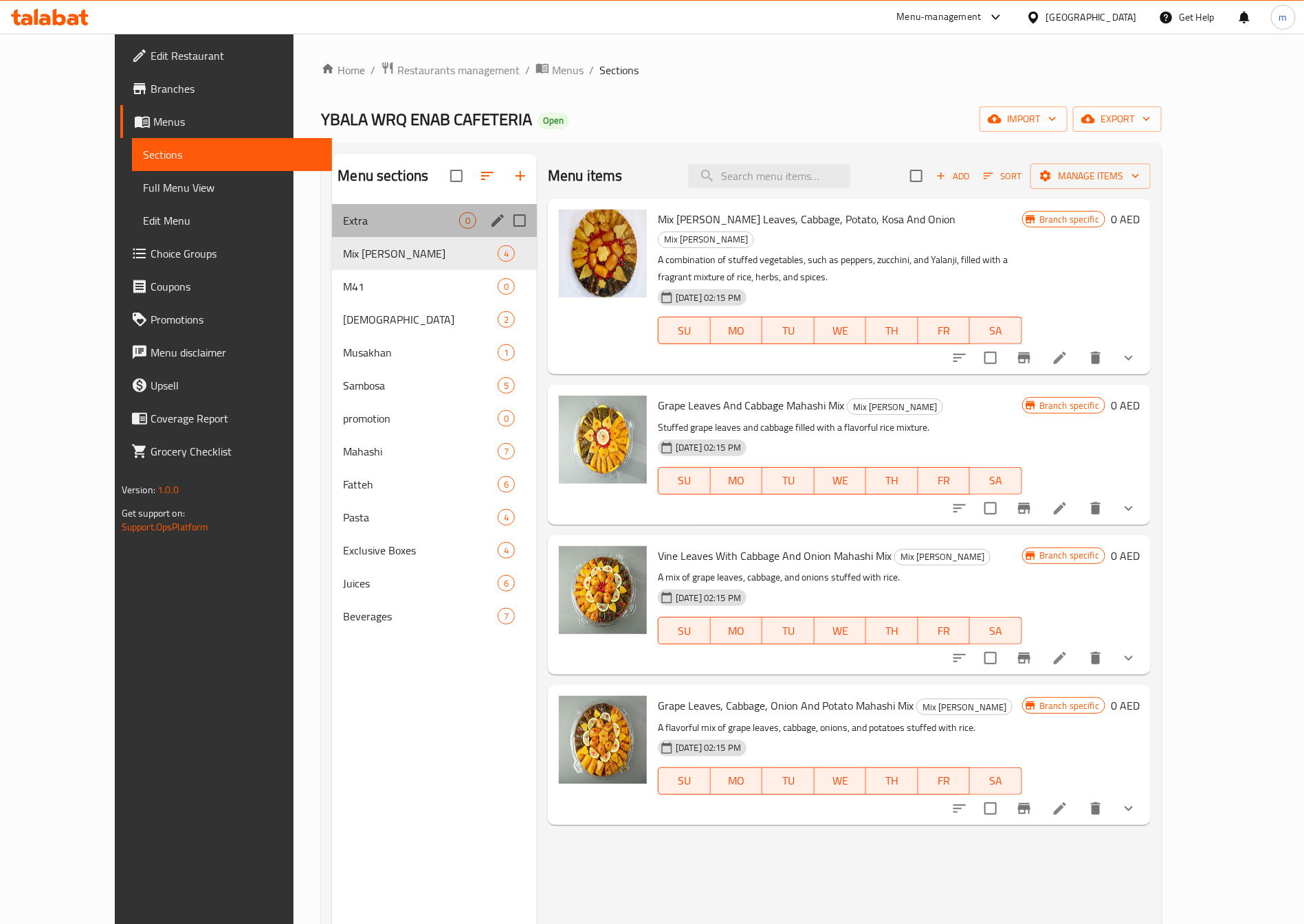
click at [332, 211] on div "Extra 0" at bounding box center [434, 220] width 205 height 33
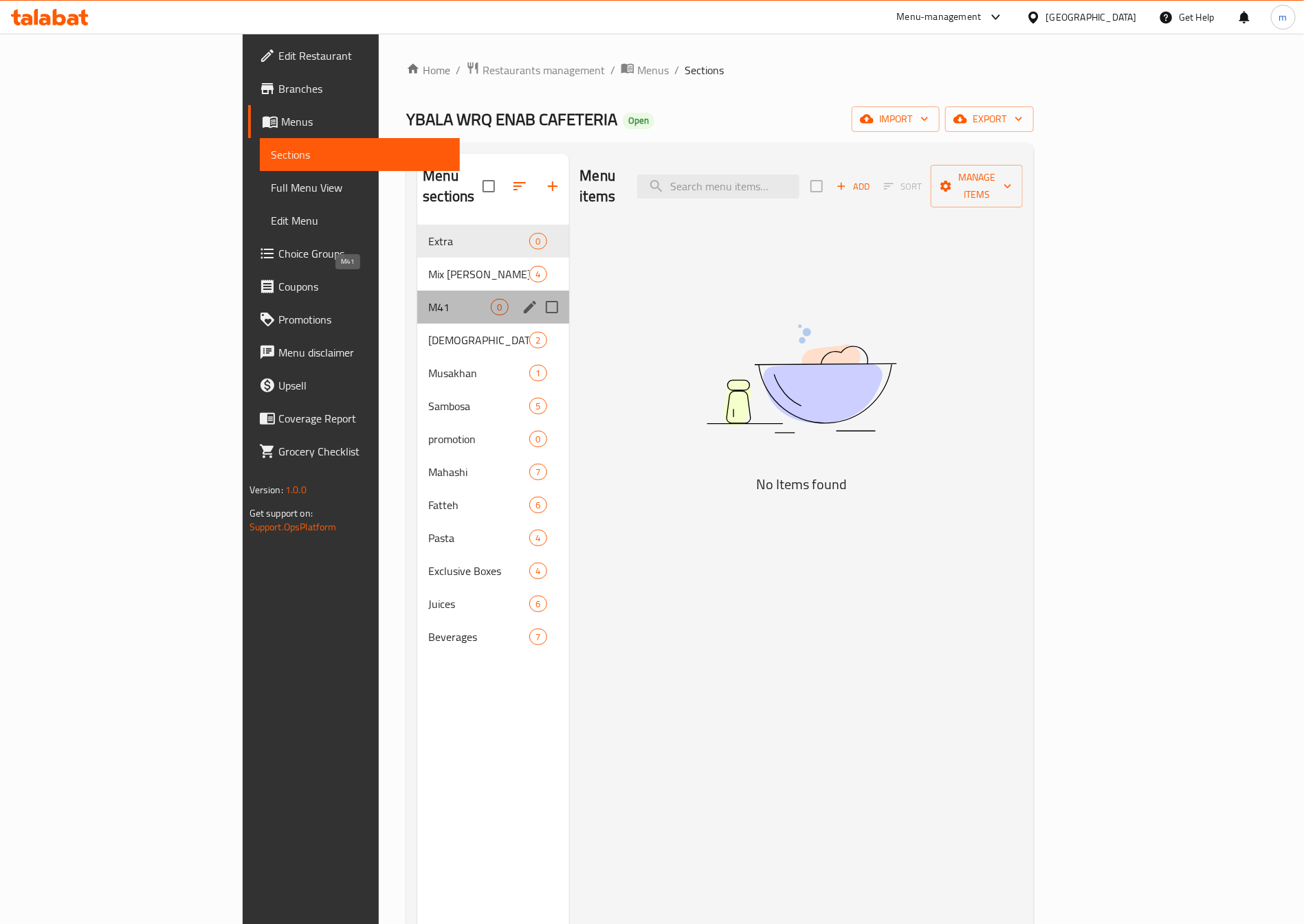
click at [428, 299] on span "M41" at bounding box center [459, 306] width 63 height 16
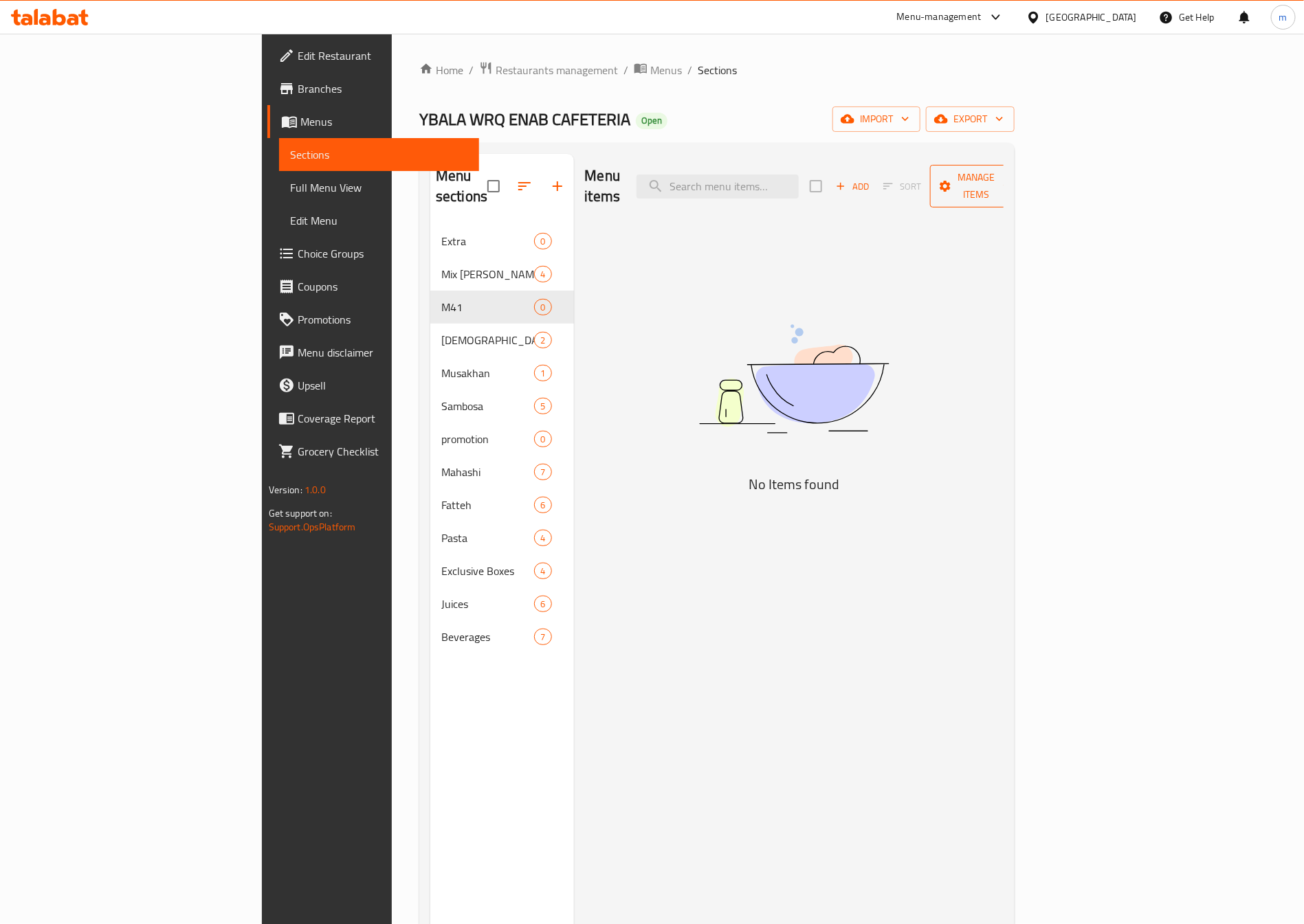
click at [1014, 180] on icon "button" at bounding box center [1007, 187] width 14 height 14
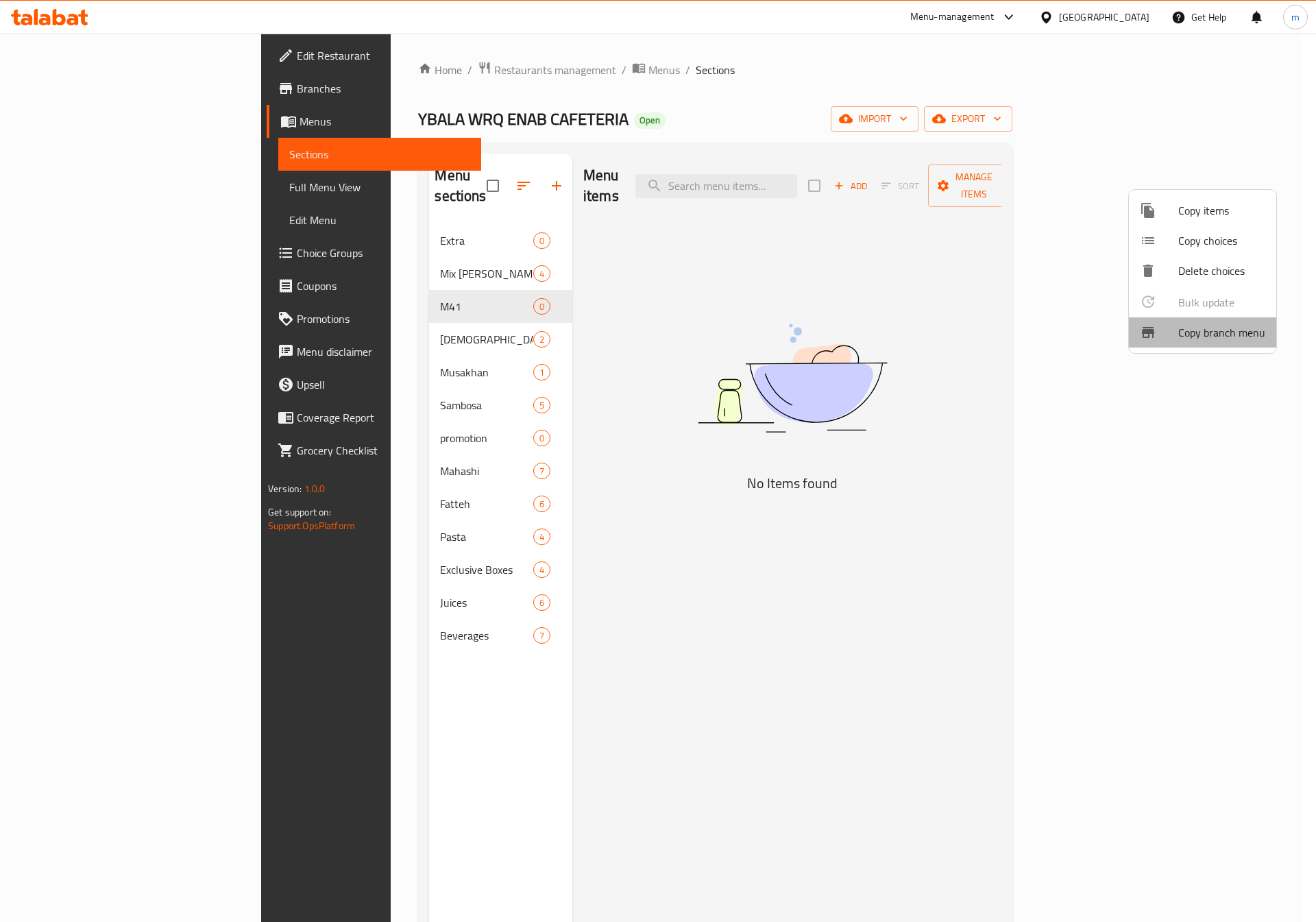
click at [1210, 335] on span "Copy branch menu" at bounding box center [1222, 332] width 87 height 16
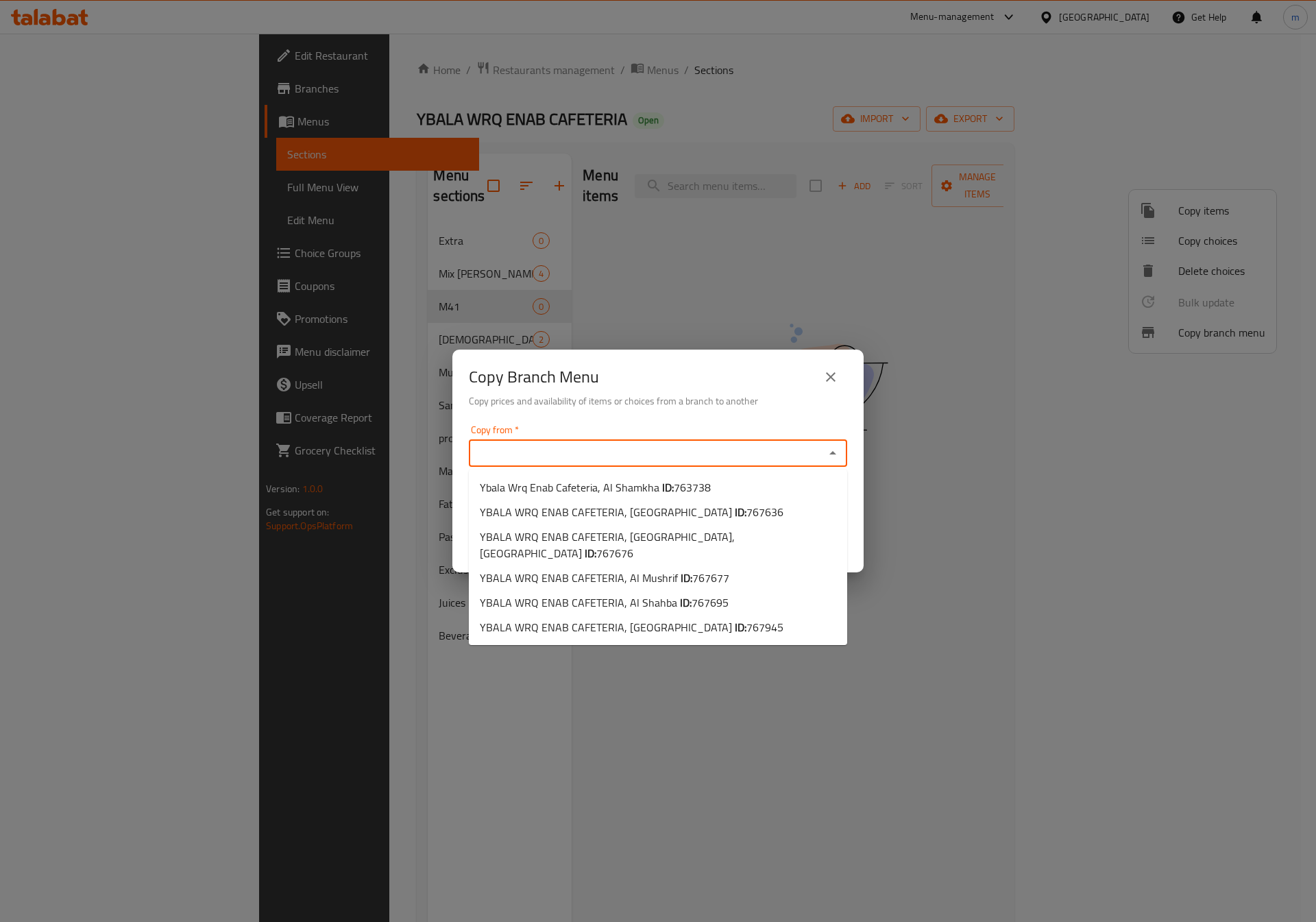
click at [613, 451] on input "Copy from   *" at bounding box center [646, 453] width 348 height 19
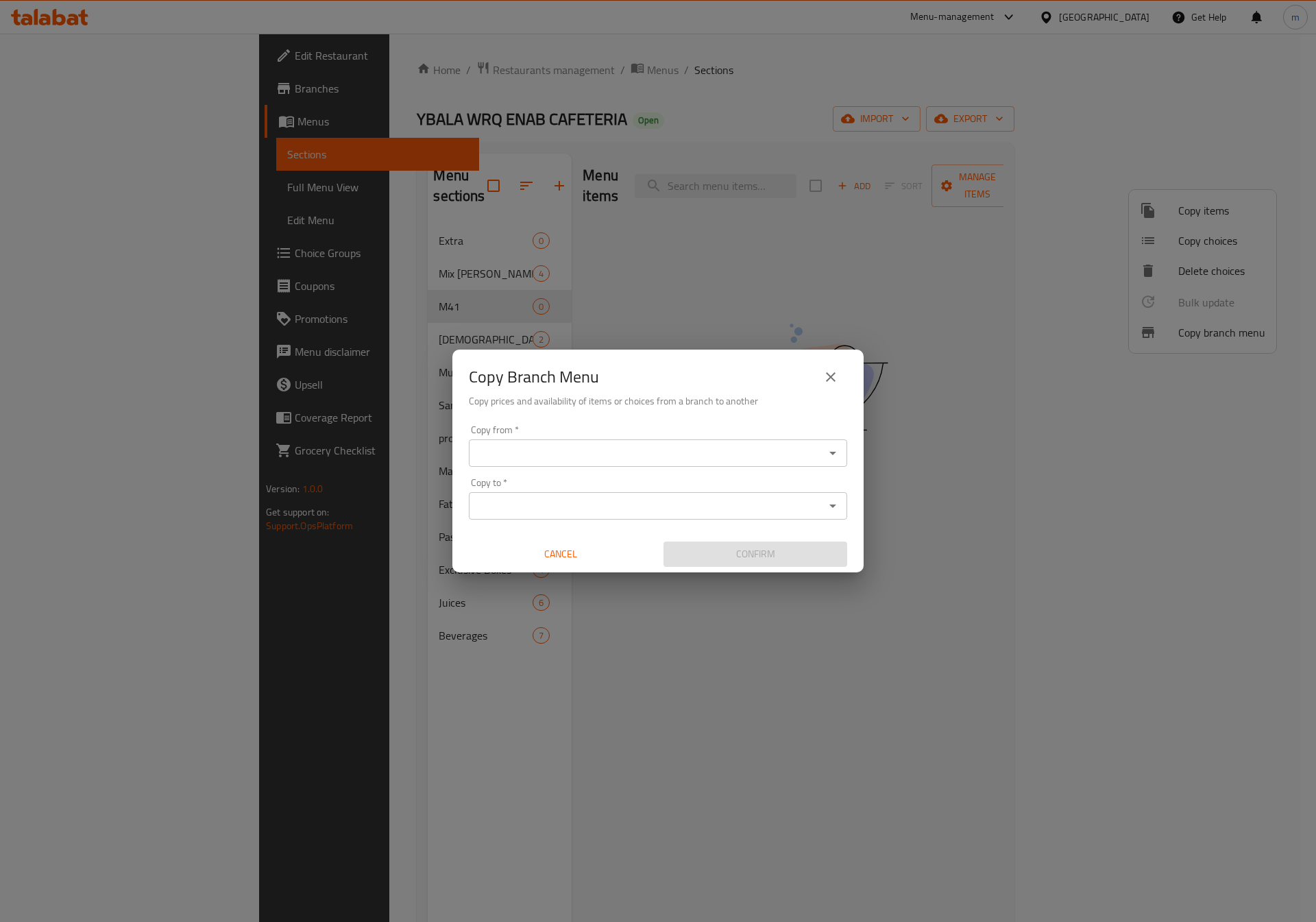
click at [627, 455] on input "Copy from   *" at bounding box center [646, 453] width 348 height 19
paste input "4MGF4K"
type input "4MGF4K"
click at [710, 512] on input "Copy to   *" at bounding box center [646, 505] width 348 height 19
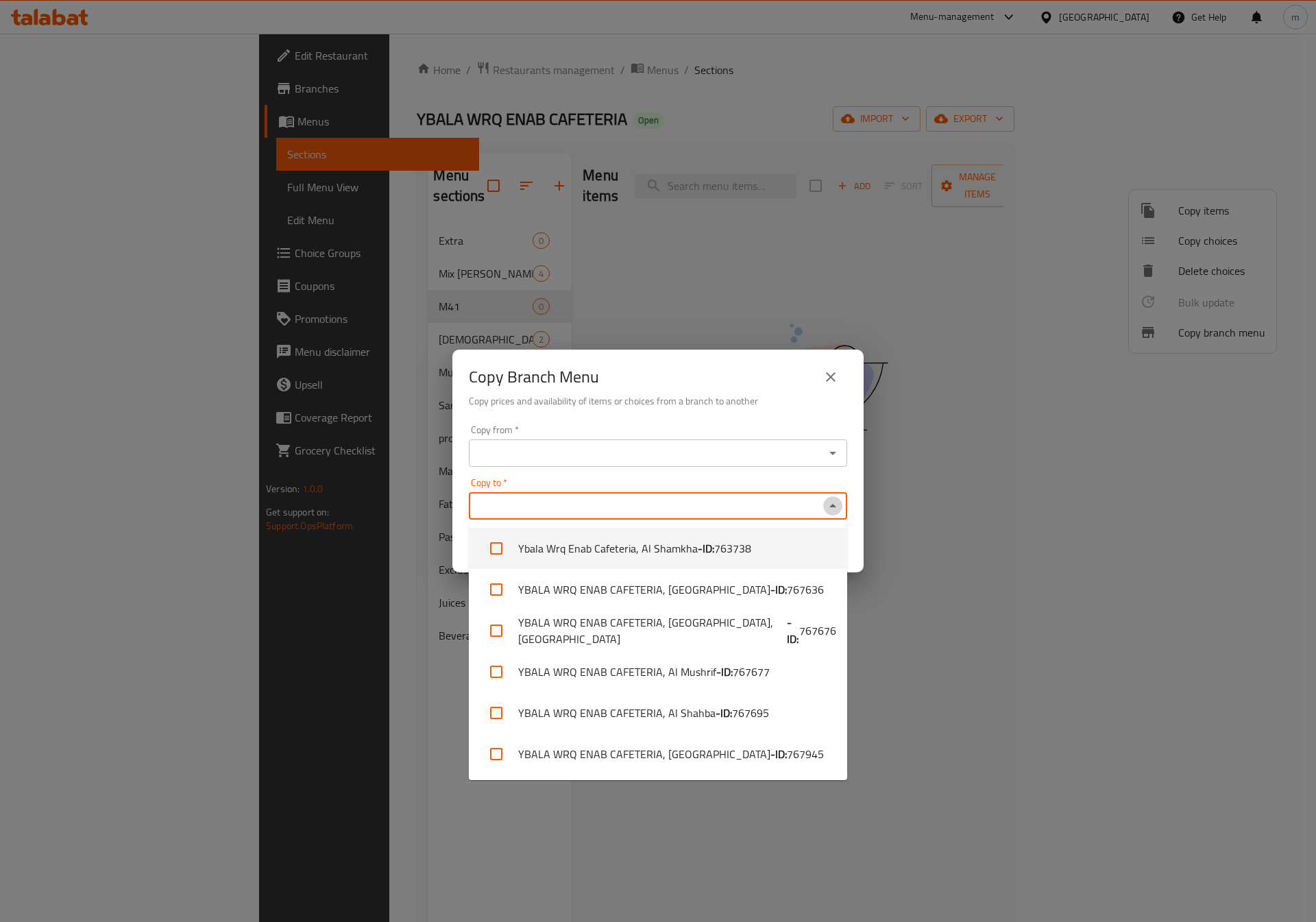
click at [830, 508] on icon "Close" at bounding box center [833, 505] width 16 height 16
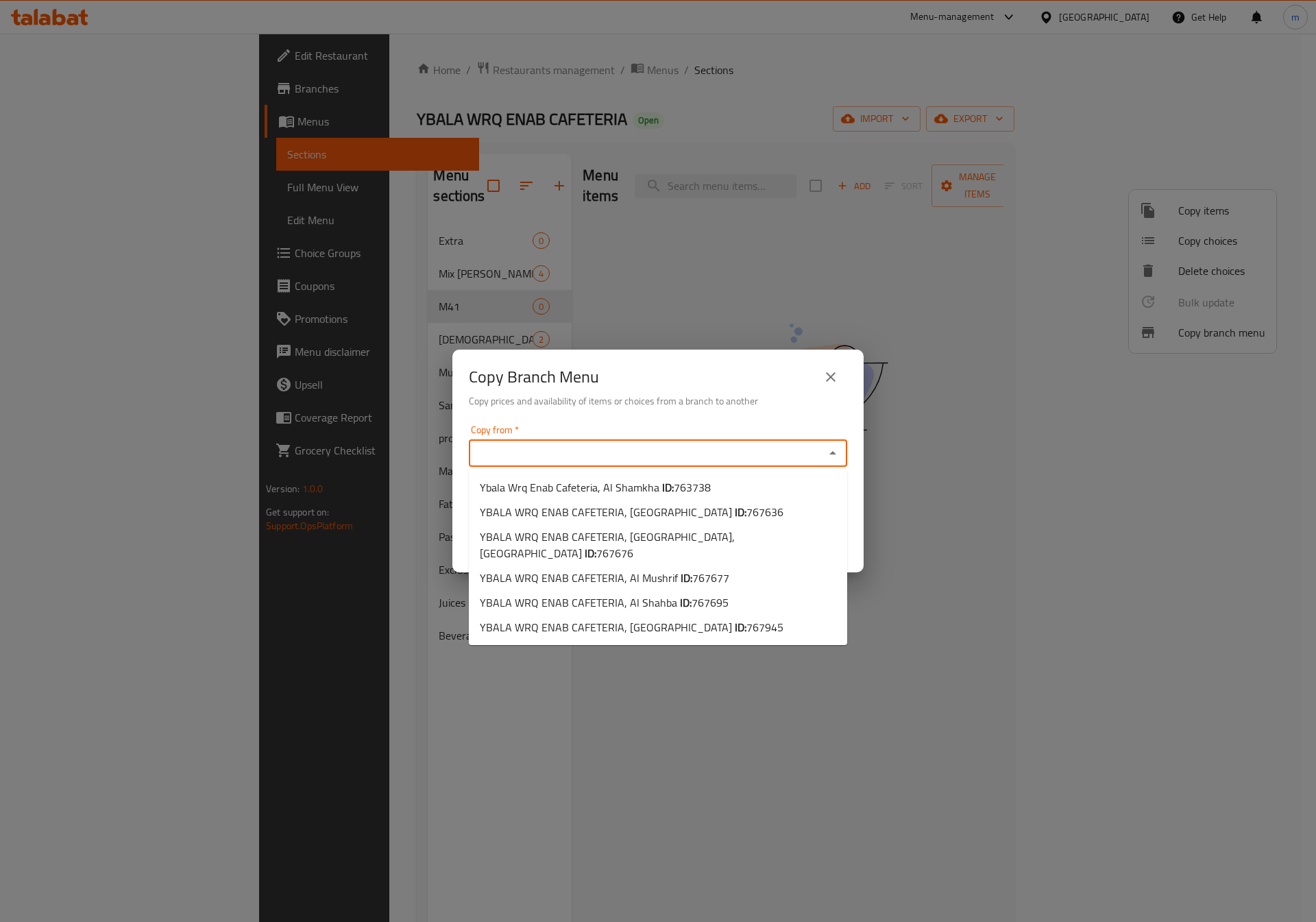
click at [658, 451] on input "Copy from   *" at bounding box center [646, 453] width 348 height 19
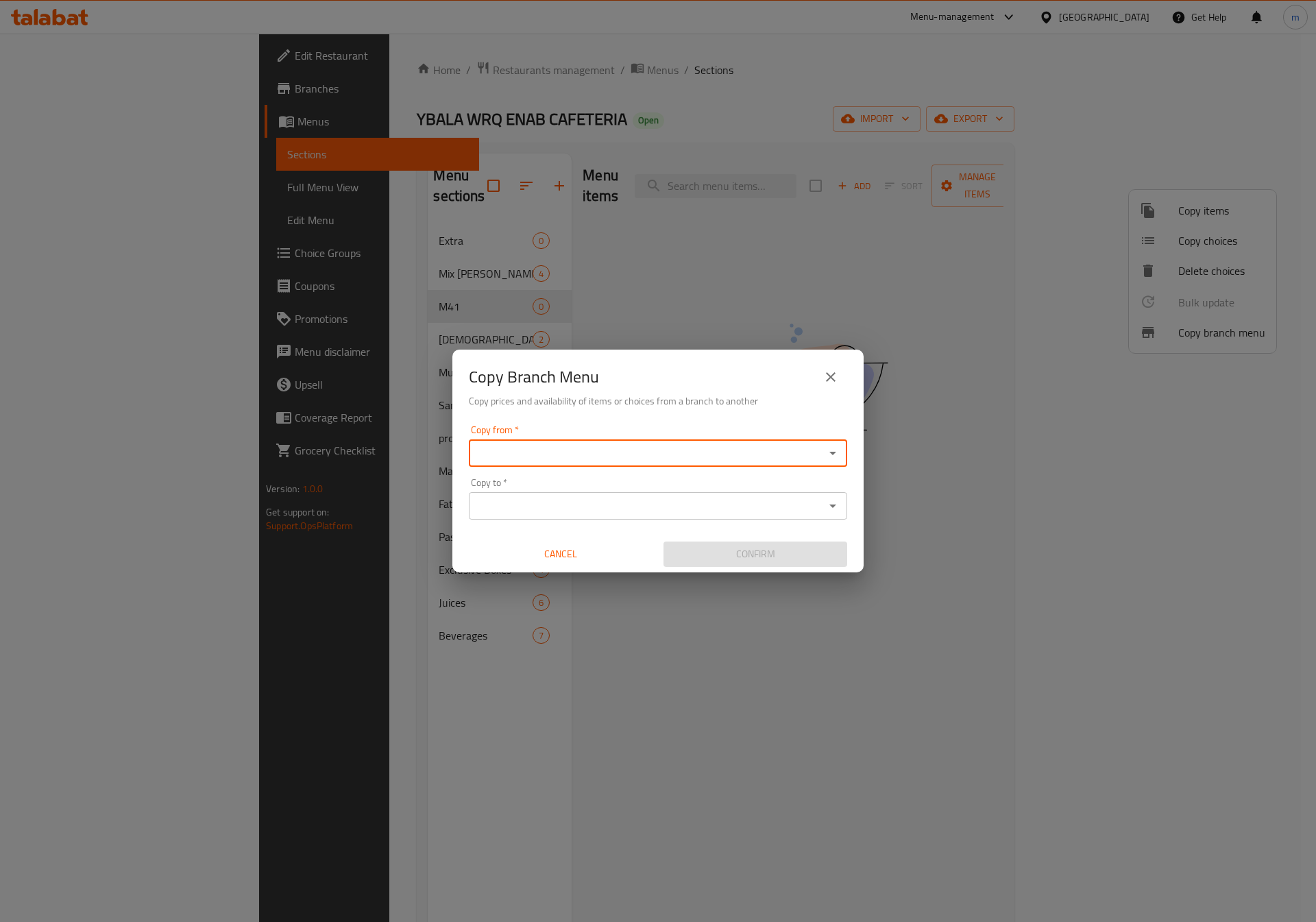
paste input "4MGF4K"
type input "4MGF4K"
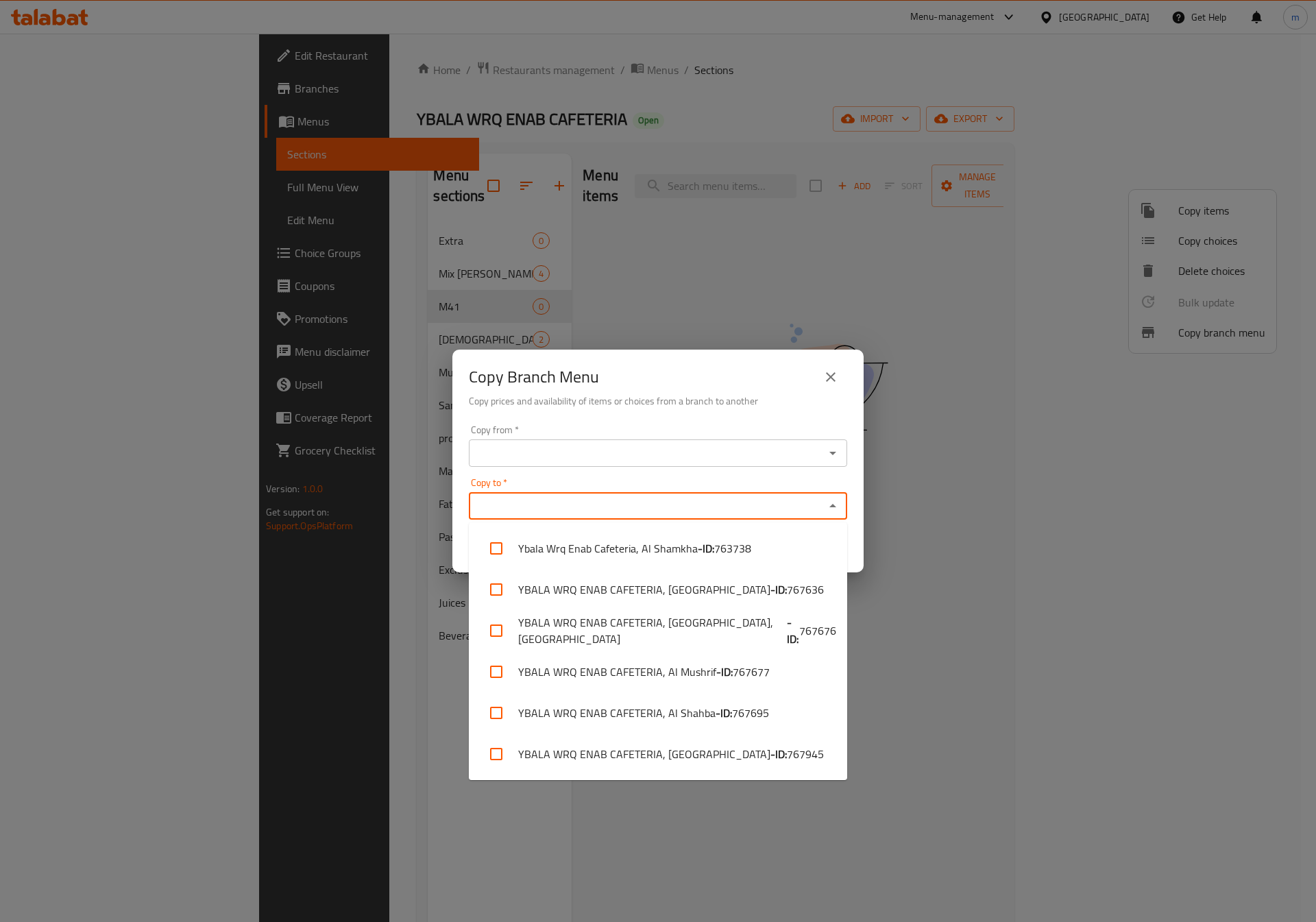
click at [570, 509] on input "Copy to   *" at bounding box center [646, 505] width 348 height 19
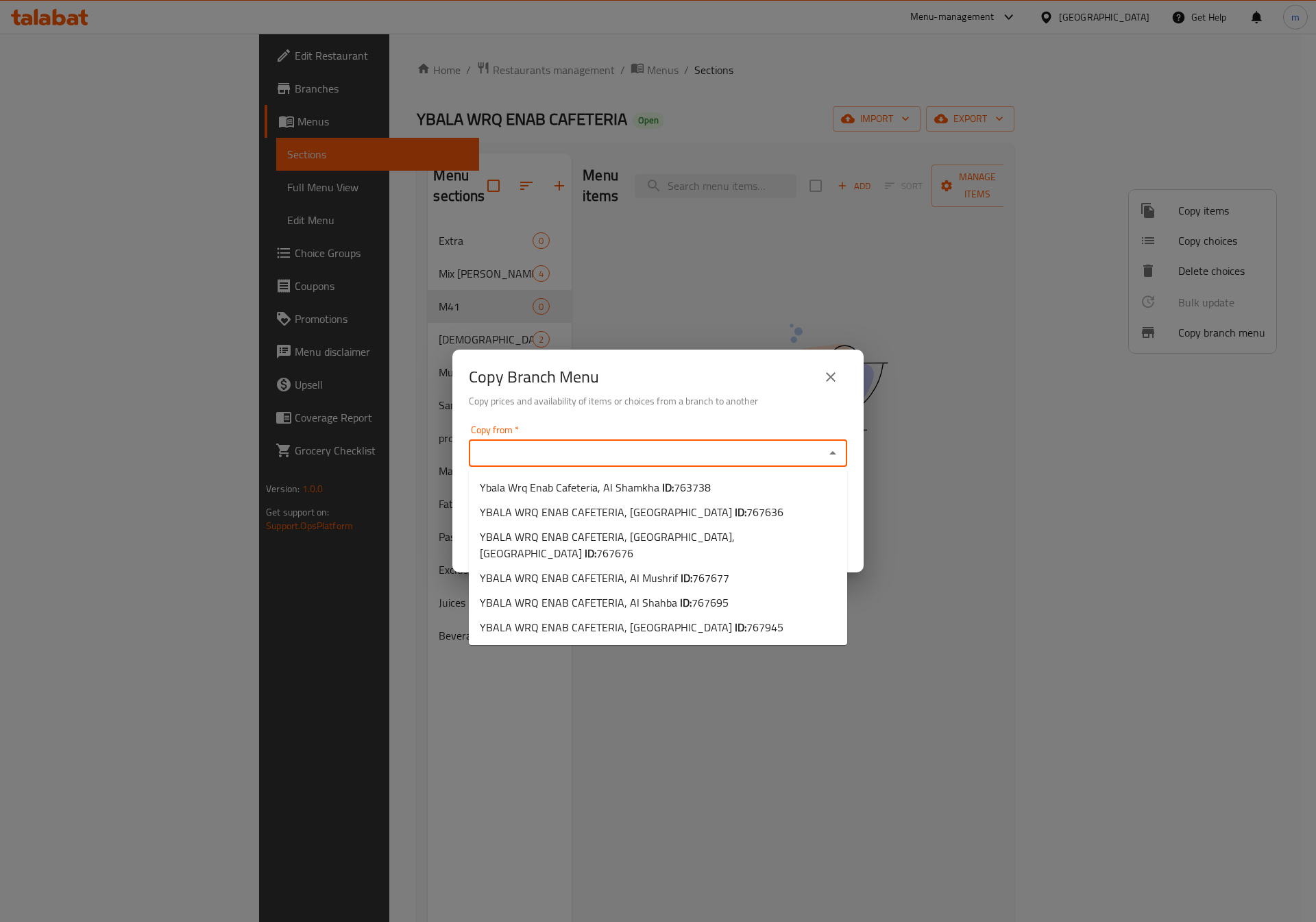
click at [563, 451] on input "Copy from   *" at bounding box center [646, 453] width 348 height 19
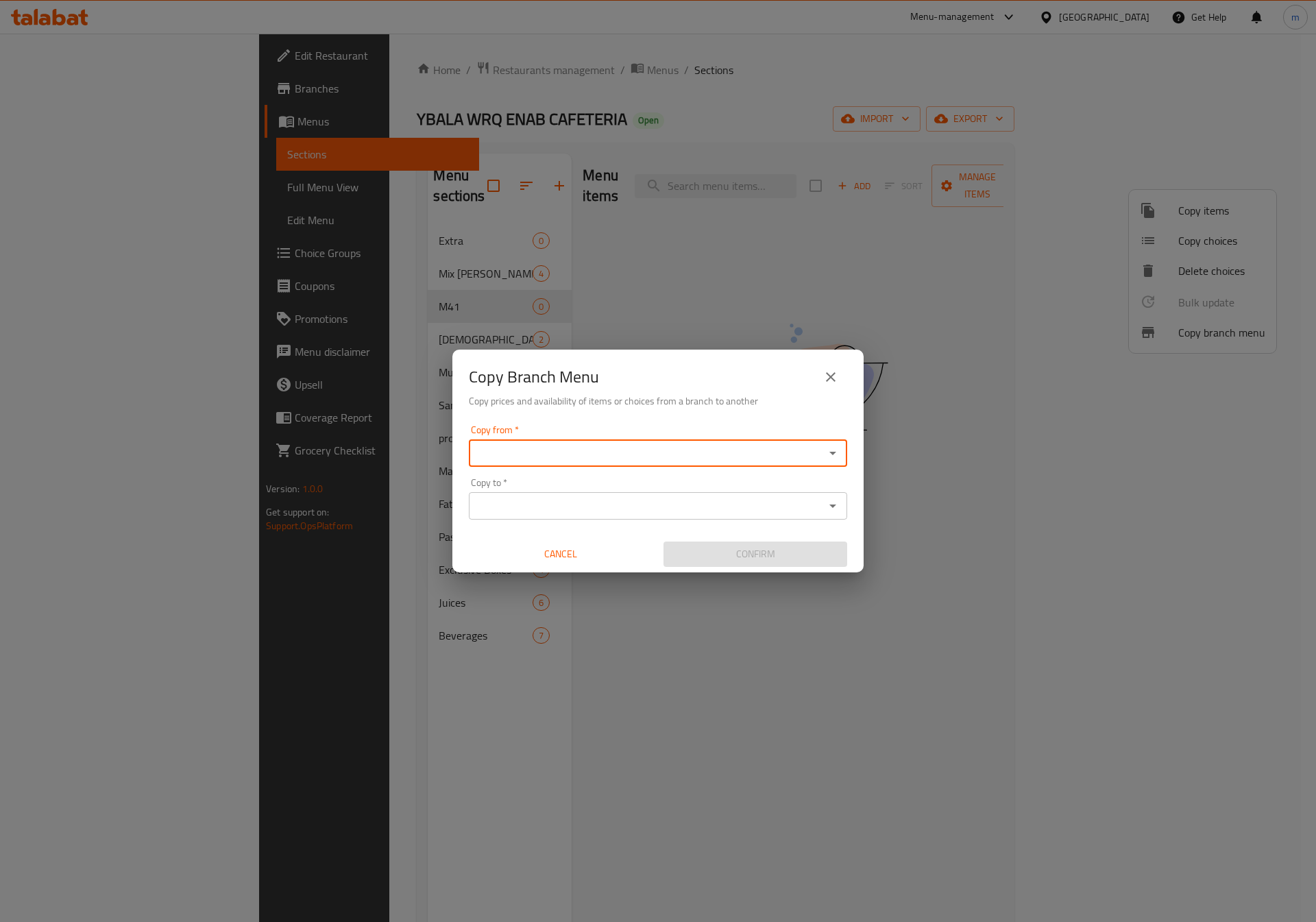
paste input "4MGF4K"
type input "4MGF4K"
click at [833, 506] on icon "Open" at bounding box center [833, 506] width 7 height 4
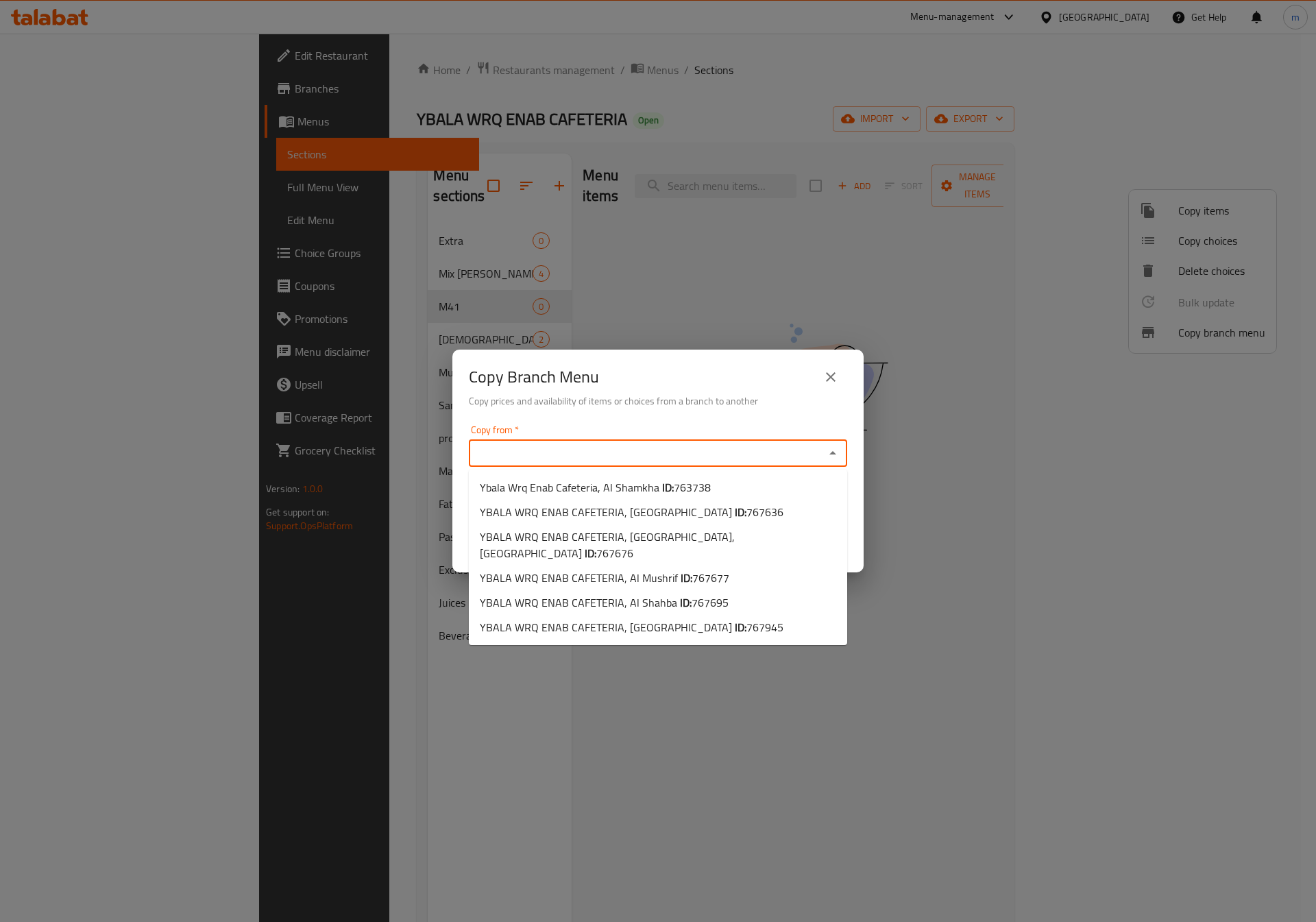
paste input "763738"
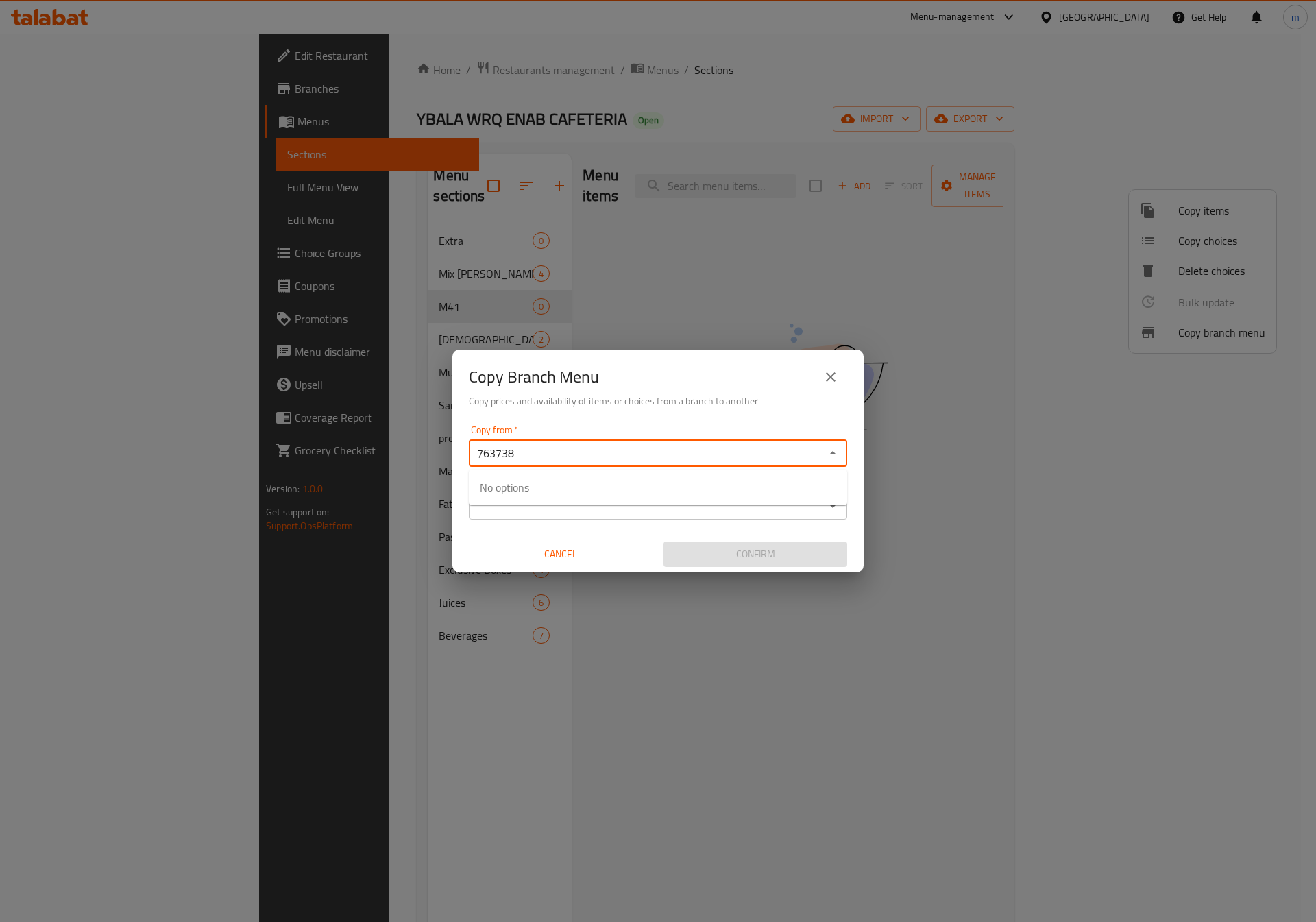
type input "763738"
click at [714, 555] on div "Confirm" at bounding box center [755, 554] width 195 height 37
click at [677, 455] on input "Copy from   *" at bounding box center [646, 453] width 348 height 19
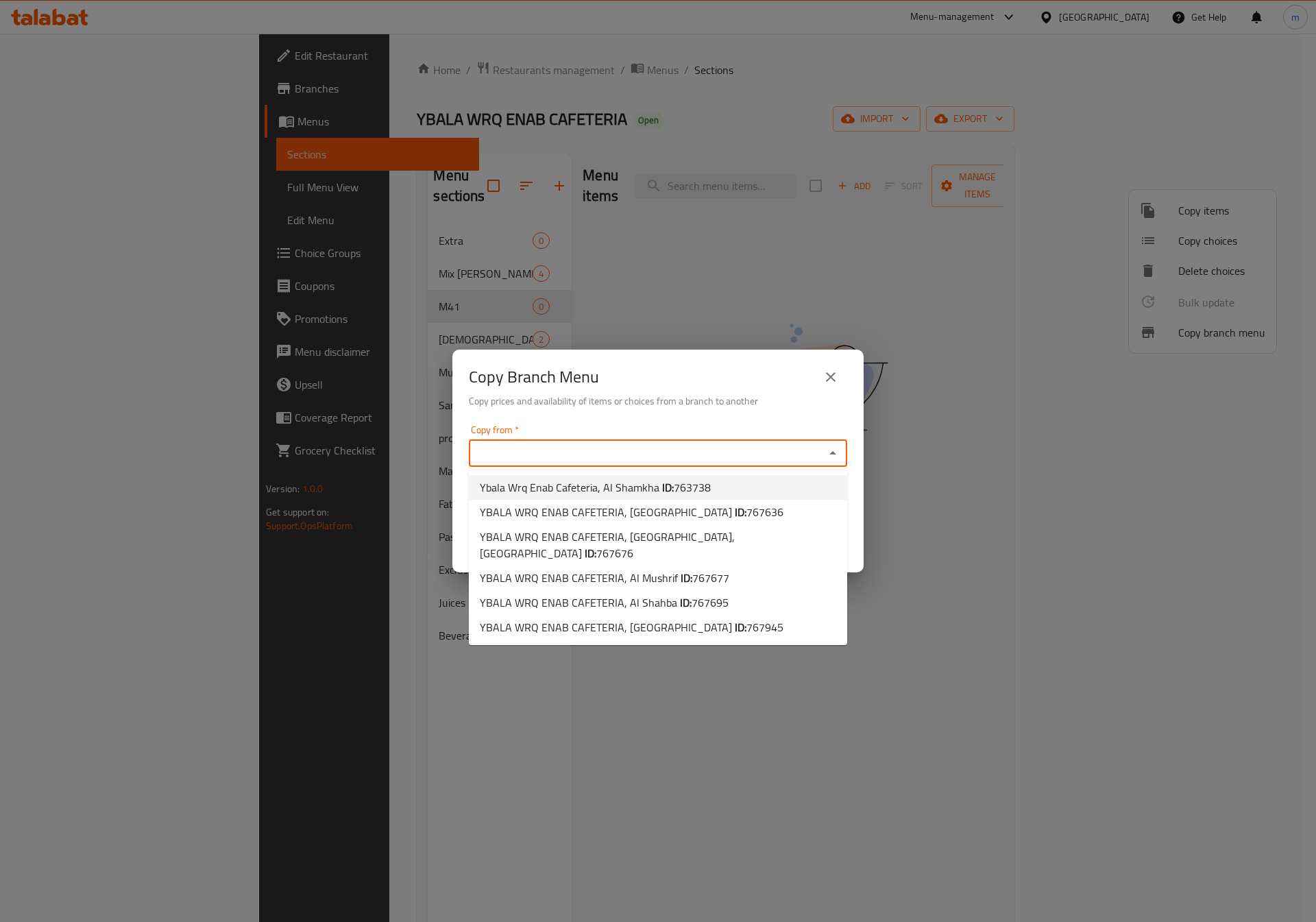
click at [696, 478] on span "763738" at bounding box center [692, 487] width 37 height 20
type input "Ybala Wrq Enab Cafeteria, Al Shamkha"
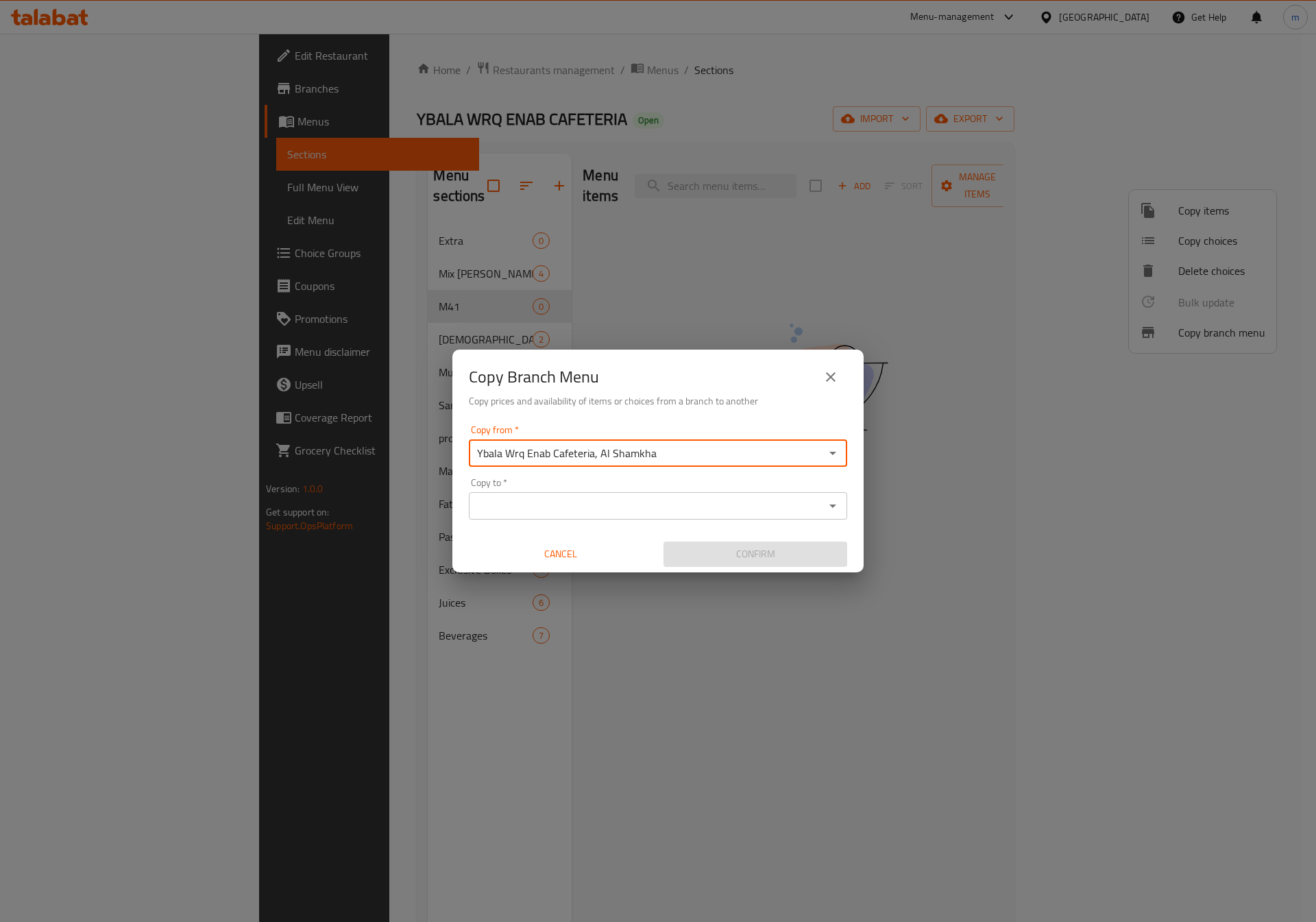
click at [687, 500] on input "Copy to   *" at bounding box center [646, 505] width 348 height 19
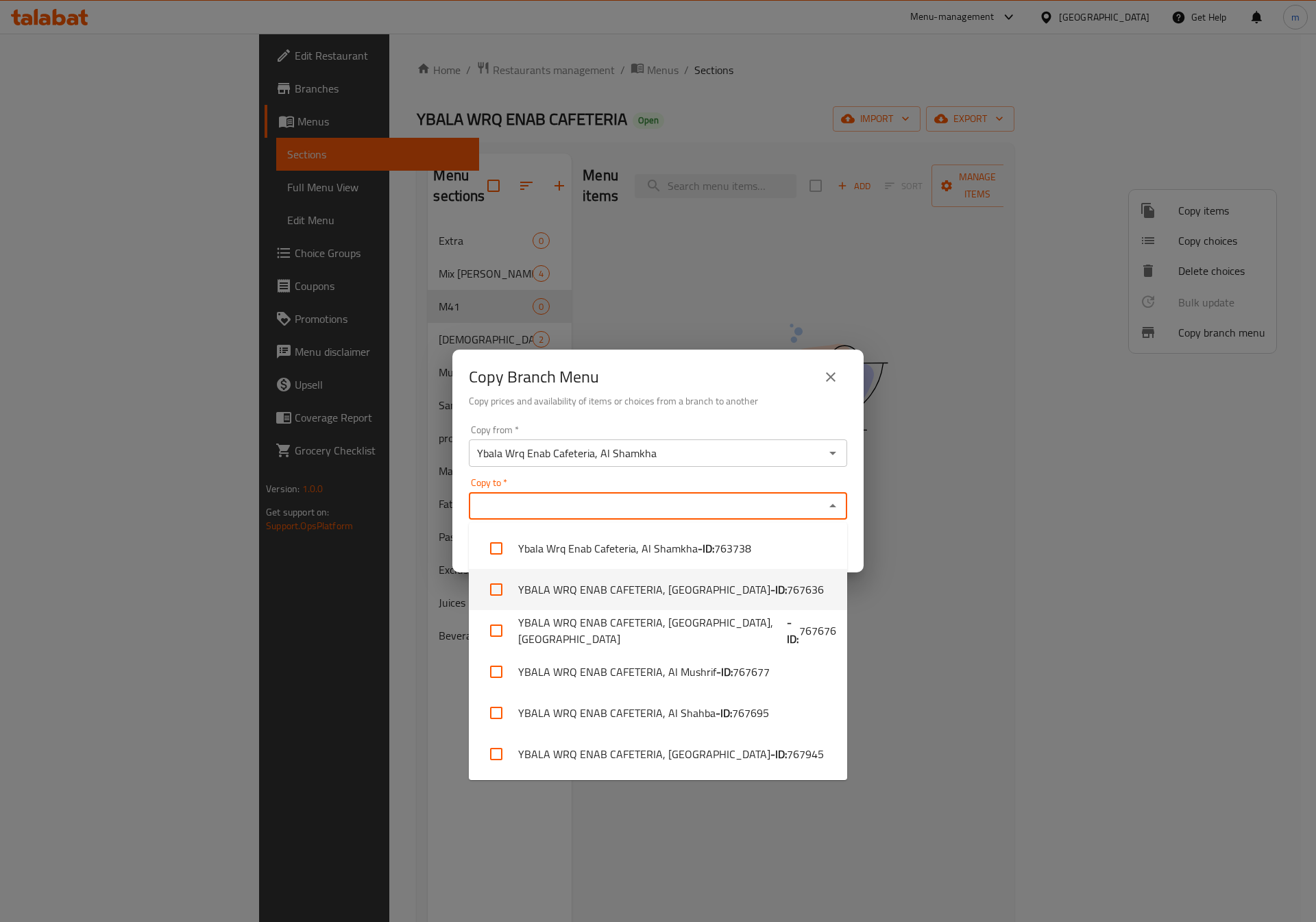
click at [787, 585] on span "767636" at bounding box center [805, 589] width 37 height 16
checkbox input "true"
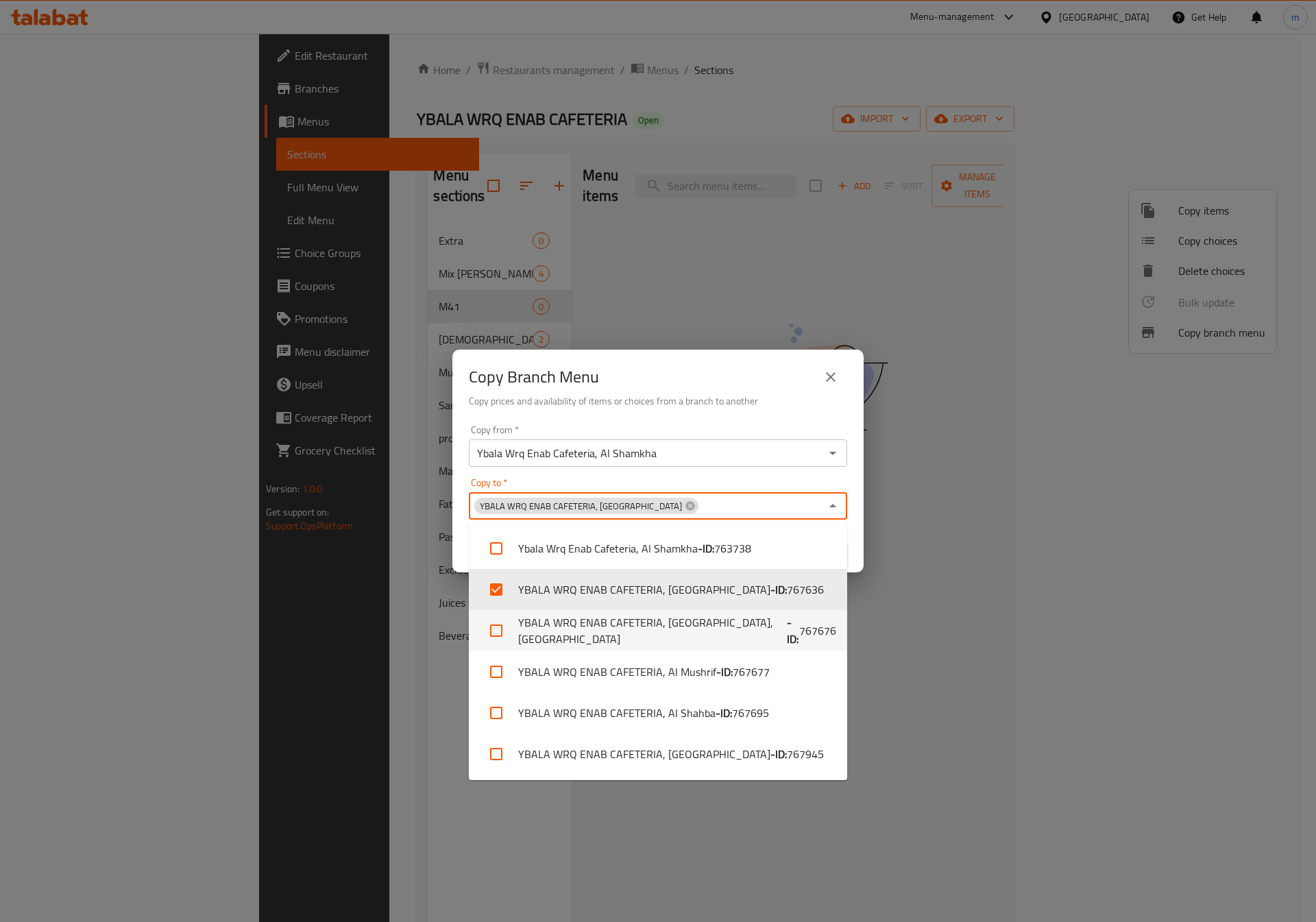
click at [1002, 661] on div "Copy Branch Menu Copy prices and availability of items or choices from a branch…" at bounding box center [658, 461] width 1316 height 922
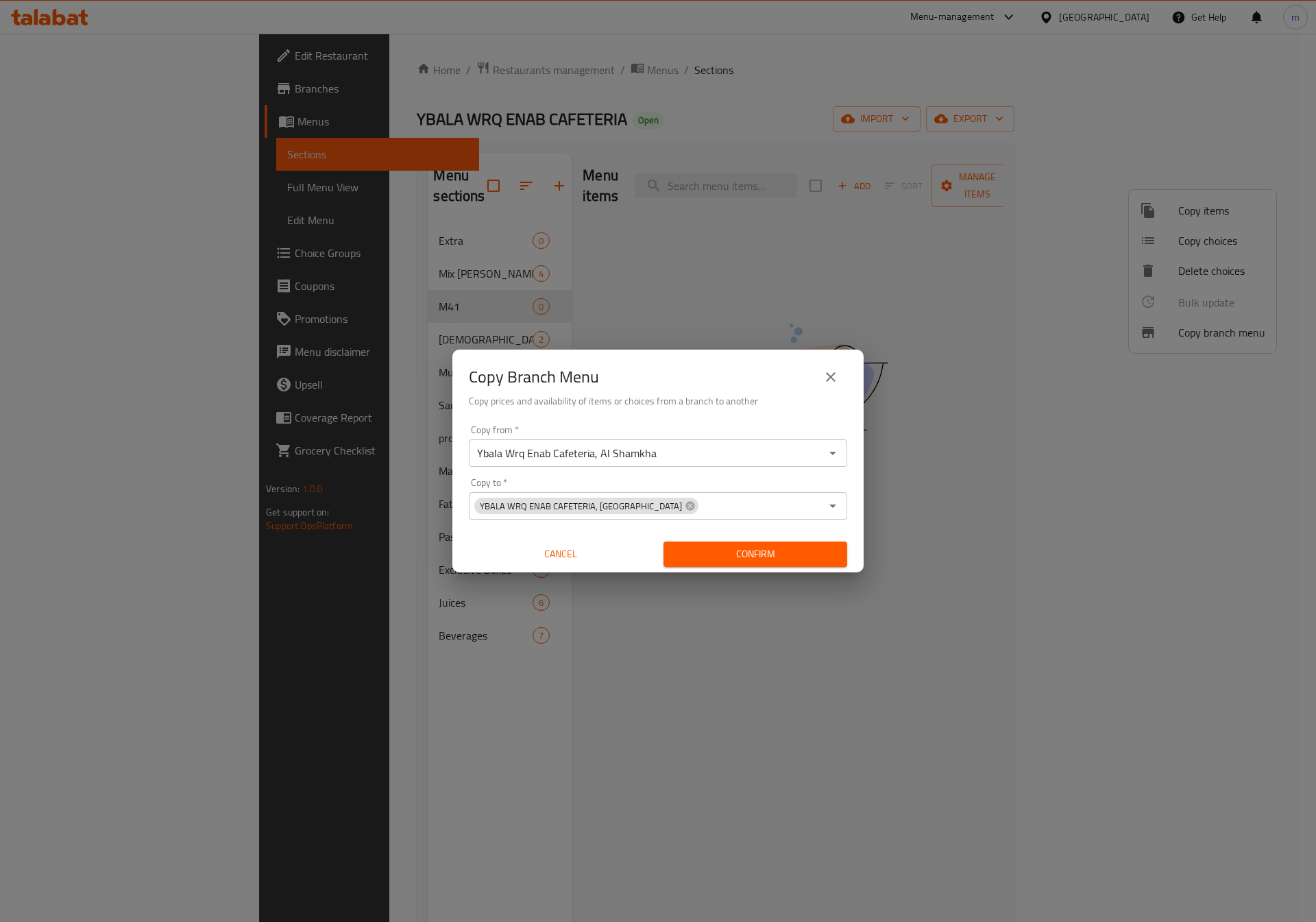
click at [757, 558] on span "Confirm" at bounding box center [755, 554] width 162 height 17
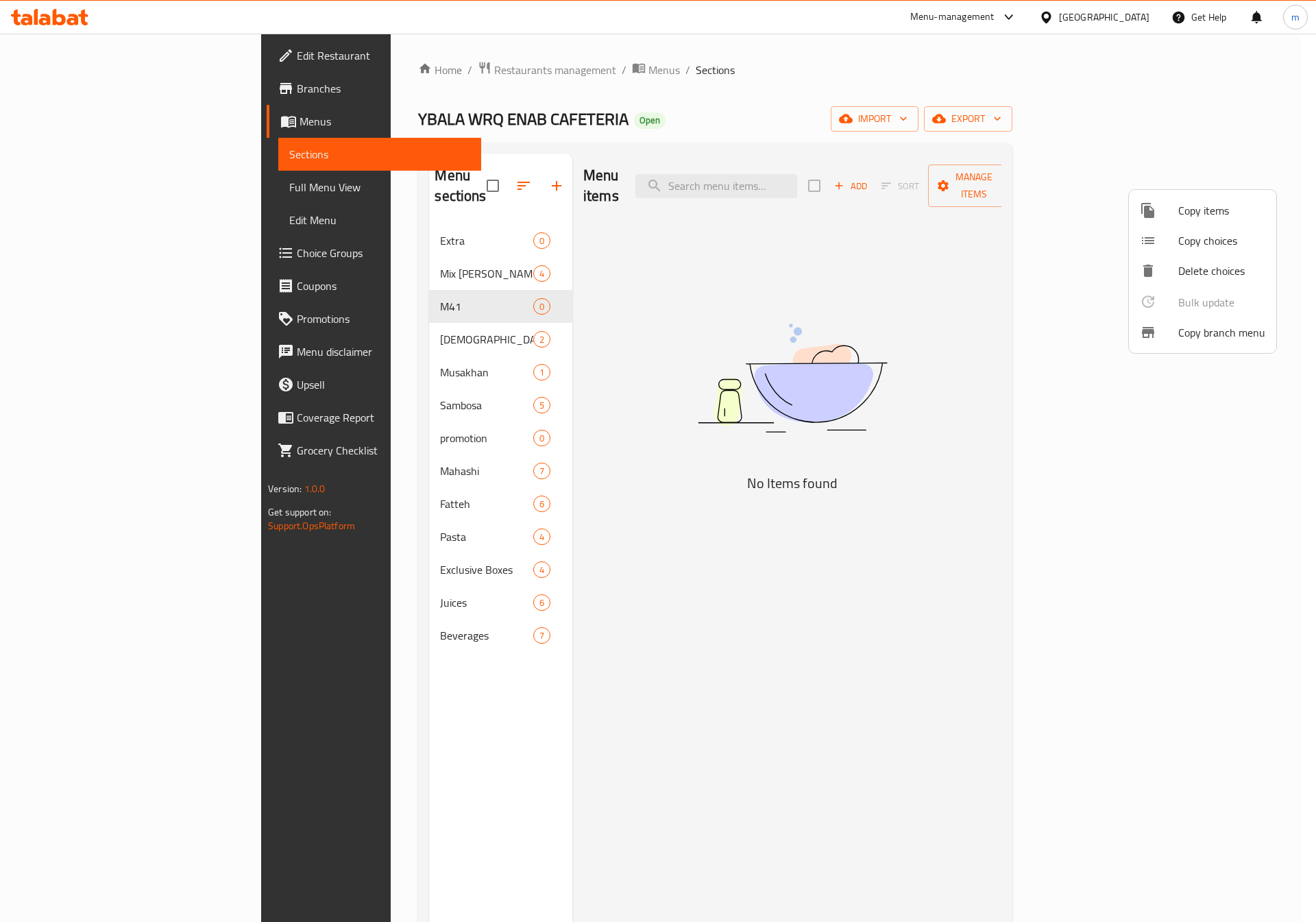
click at [1027, 247] on div at bounding box center [658, 461] width 1316 height 922
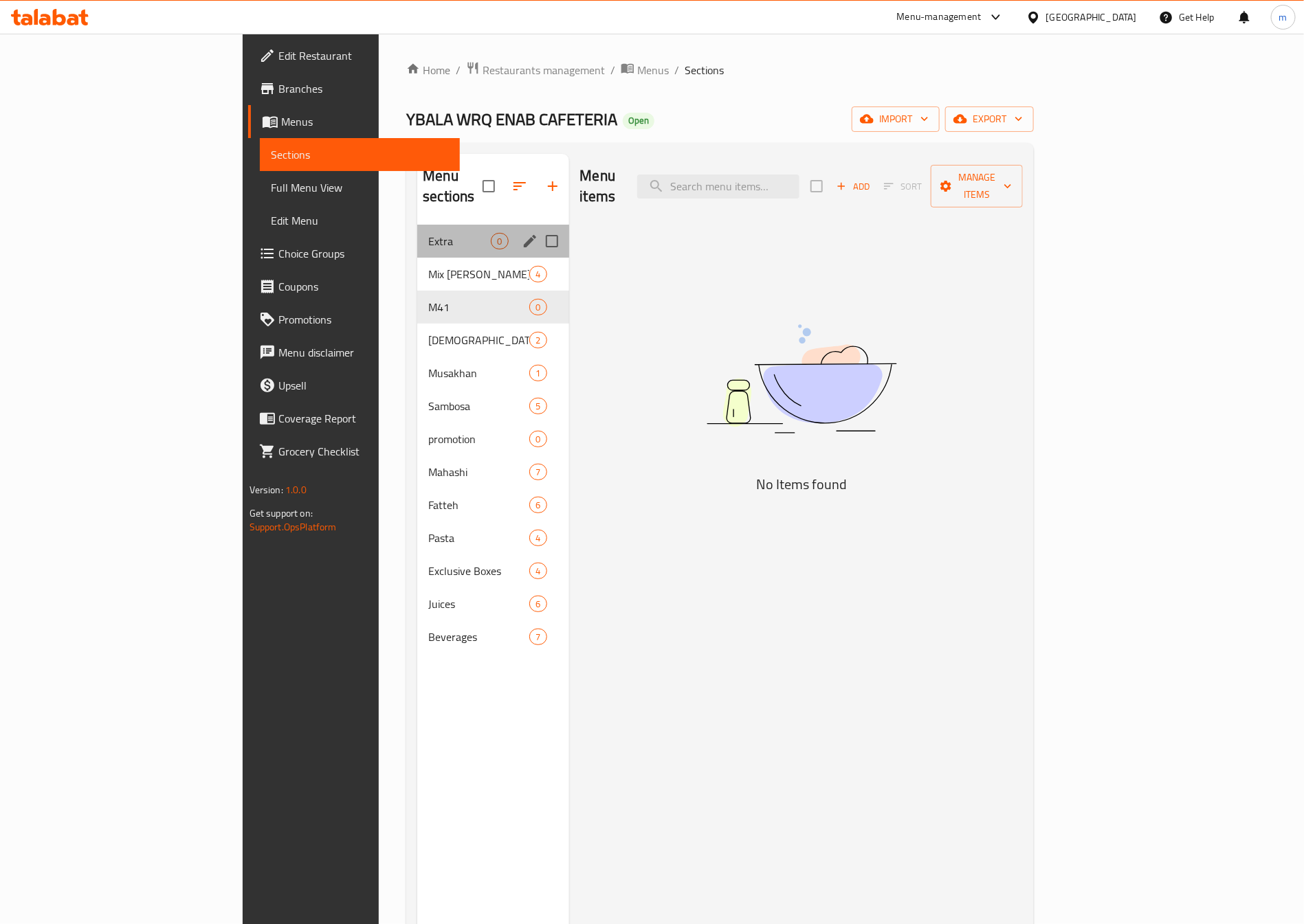
click at [448, 225] on div "Extra 0" at bounding box center [492, 241] width 151 height 33
click at [428, 233] on span "Extra" at bounding box center [459, 241] width 63 height 16
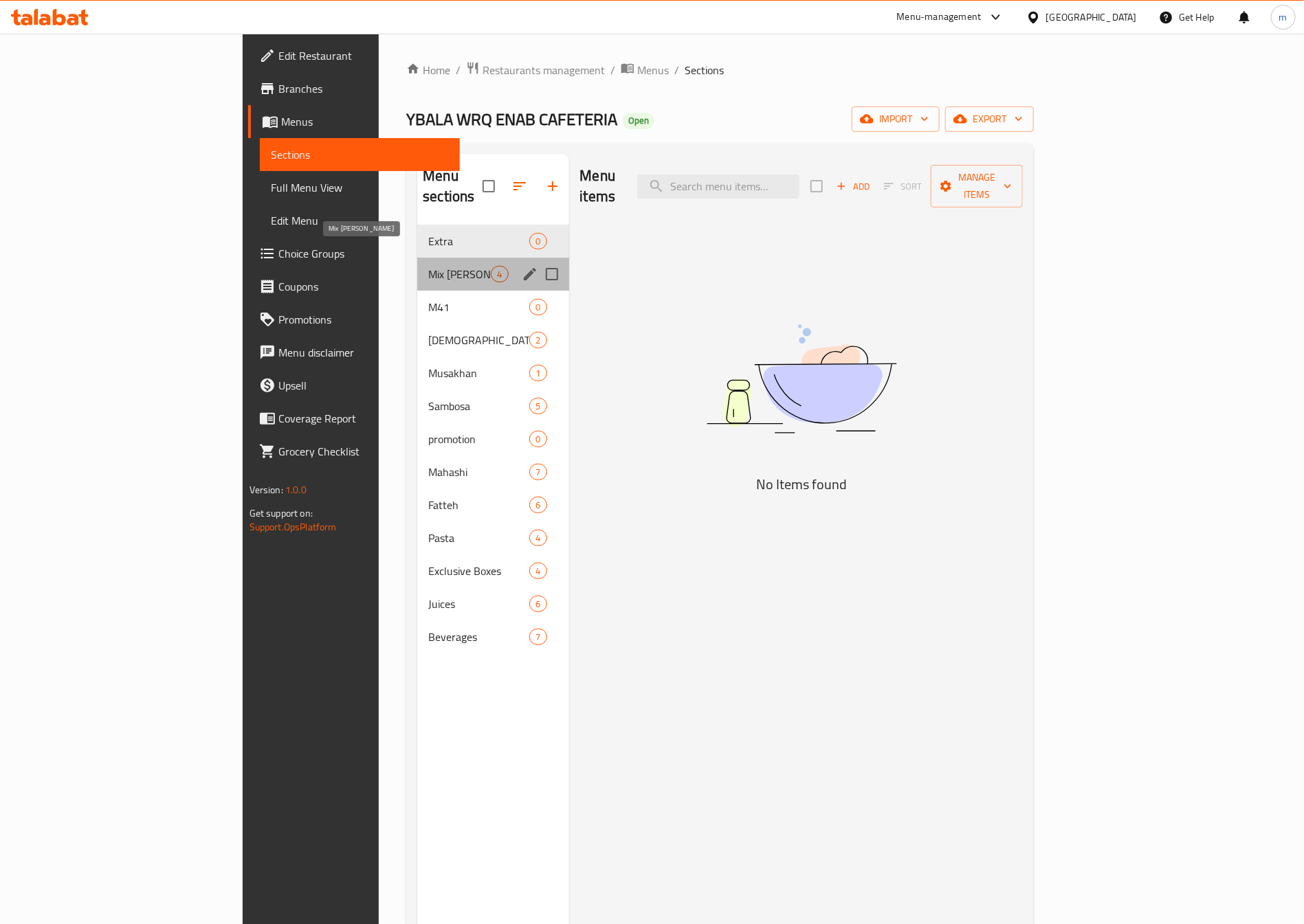
click at [428, 266] on span "Mix [PERSON_NAME]" at bounding box center [459, 274] width 63 height 16
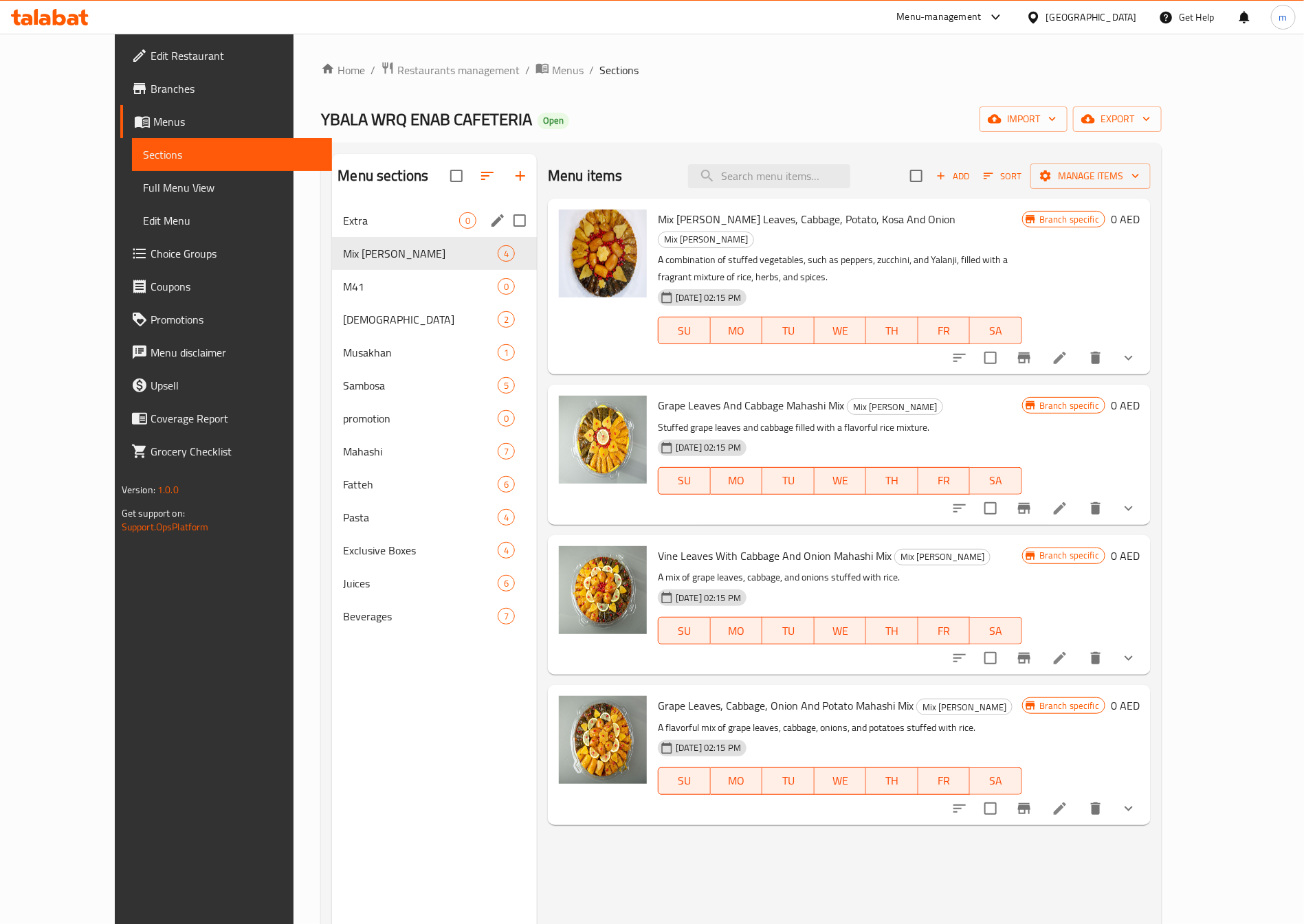
click at [361, 230] on div "Extra 0" at bounding box center [434, 220] width 205 height 33
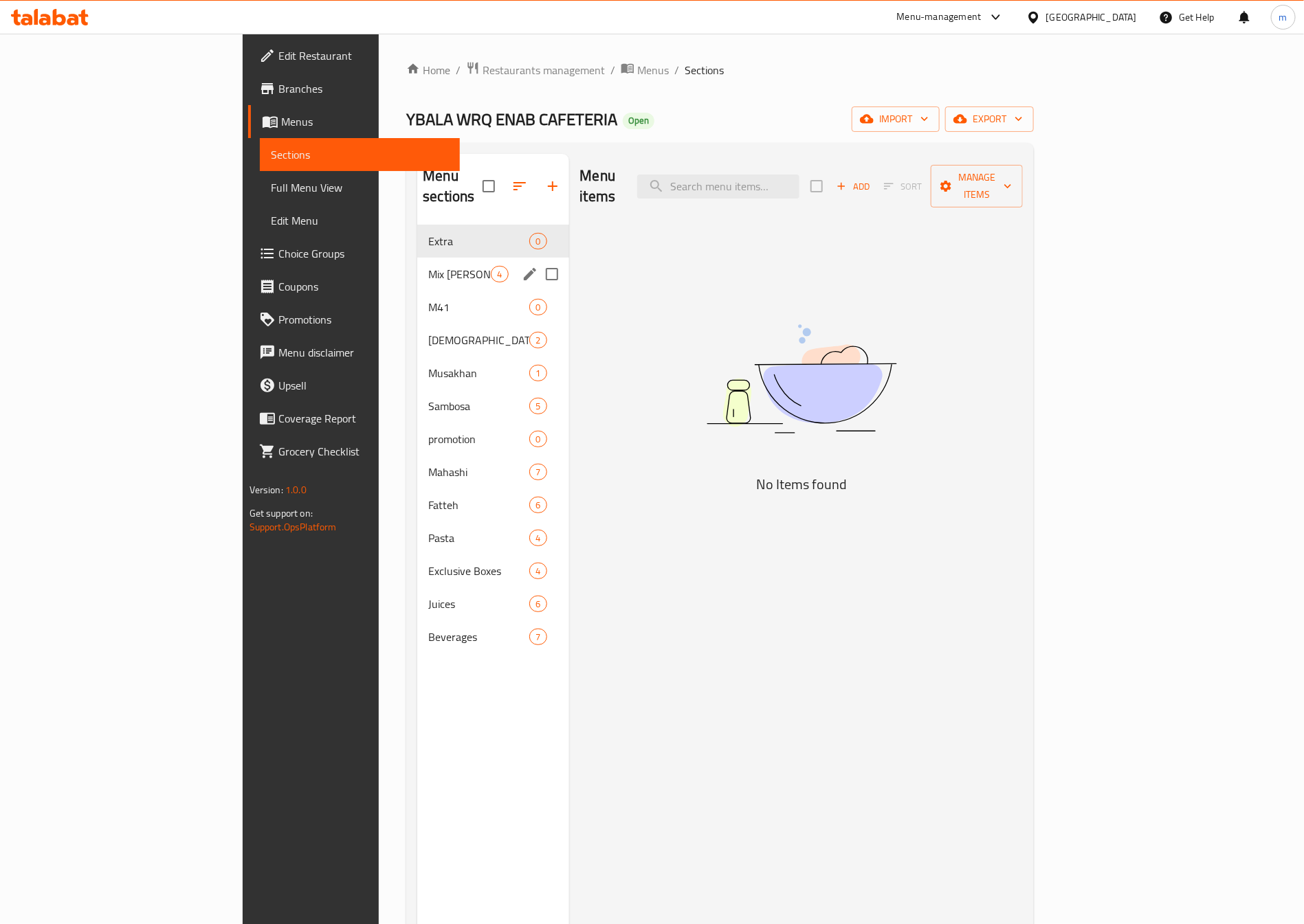
click at [428, 266] on span "Mix [PERSON_NAME]" at bounding box center [459, 274] width 63 height 16
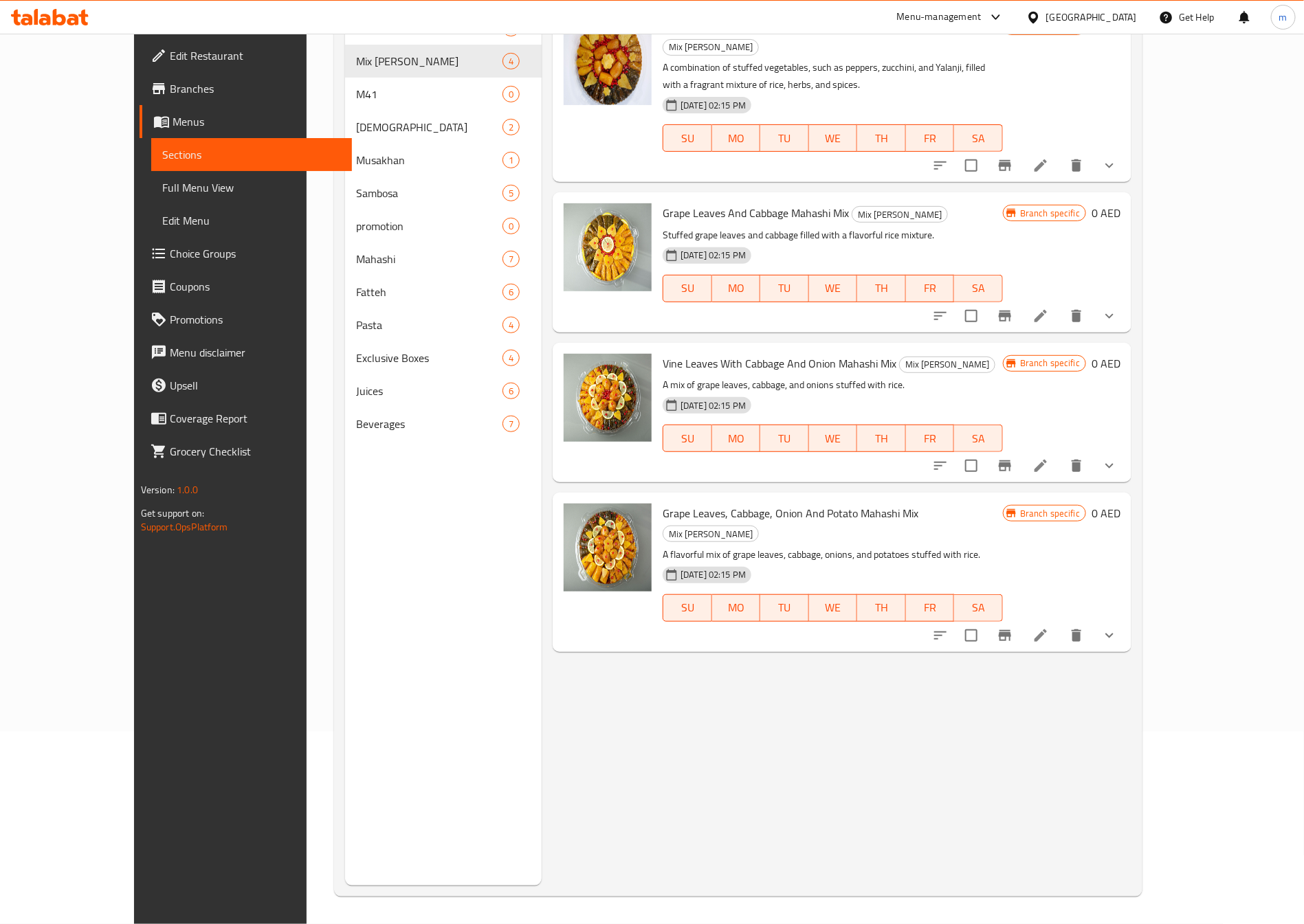
scroll to position [89, 0]
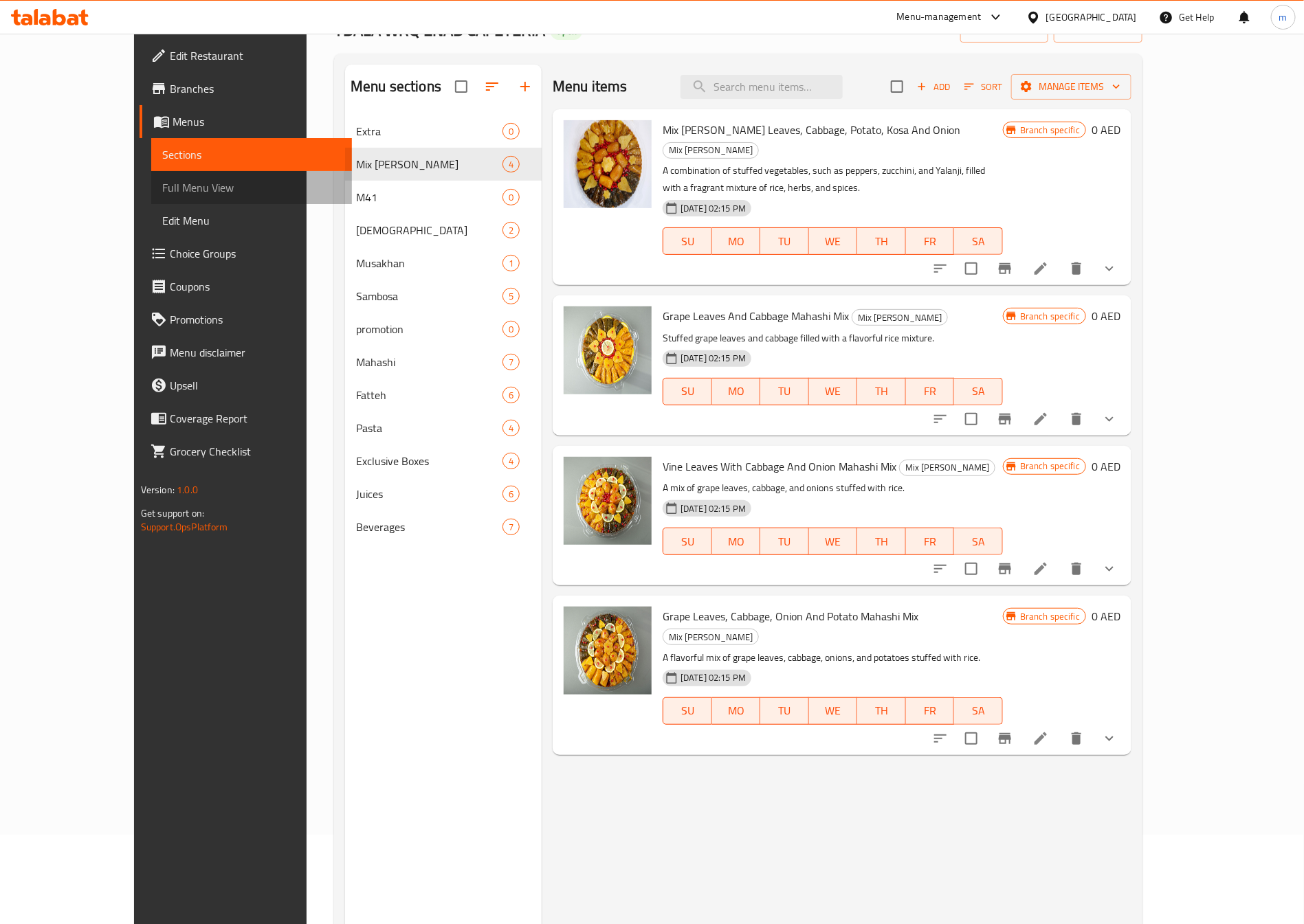
click at [162, 189] on span "Full Menu View" at bounding box center [252, 187] width 179 height 16
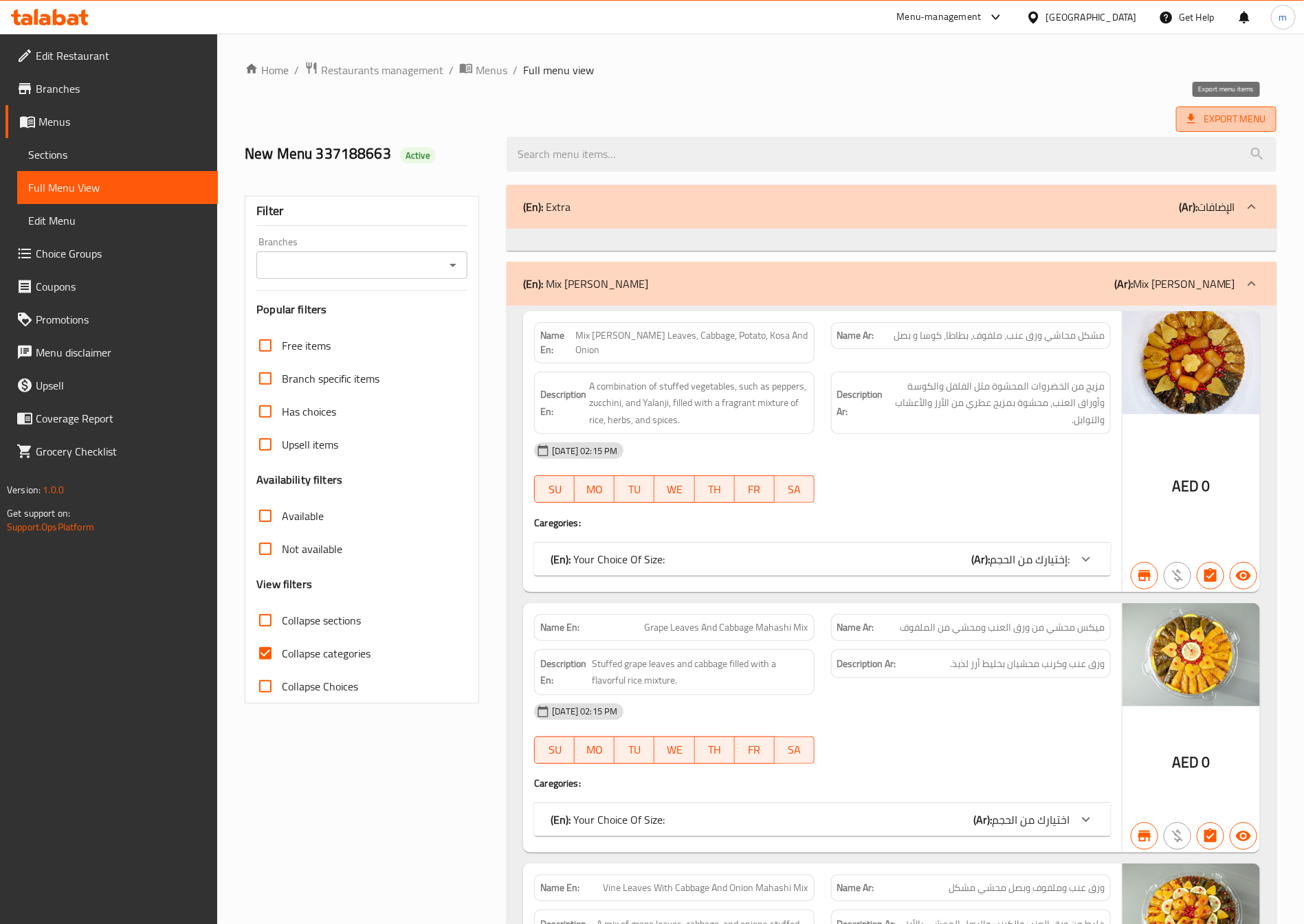
click at [1191, 116] on icon at bounding box center [1191, 119] width 8 height 10
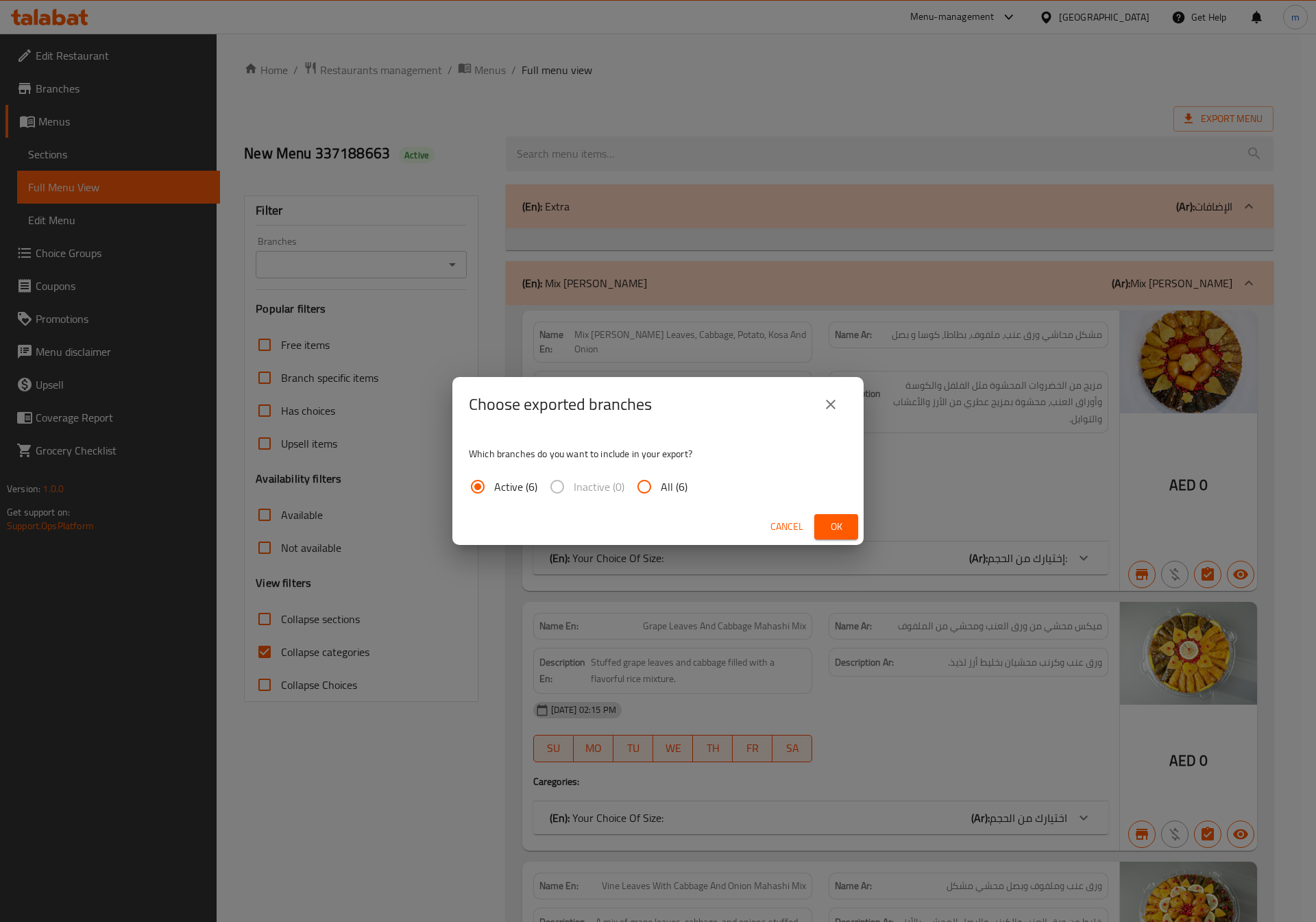
click at [640, 490] on input "All (6)" at bounding box center [644, 486] width 33 height 33
radio input "true"
click at [832, 526] on span "Ok" at bounding box center [836, 527] width 22 height 17
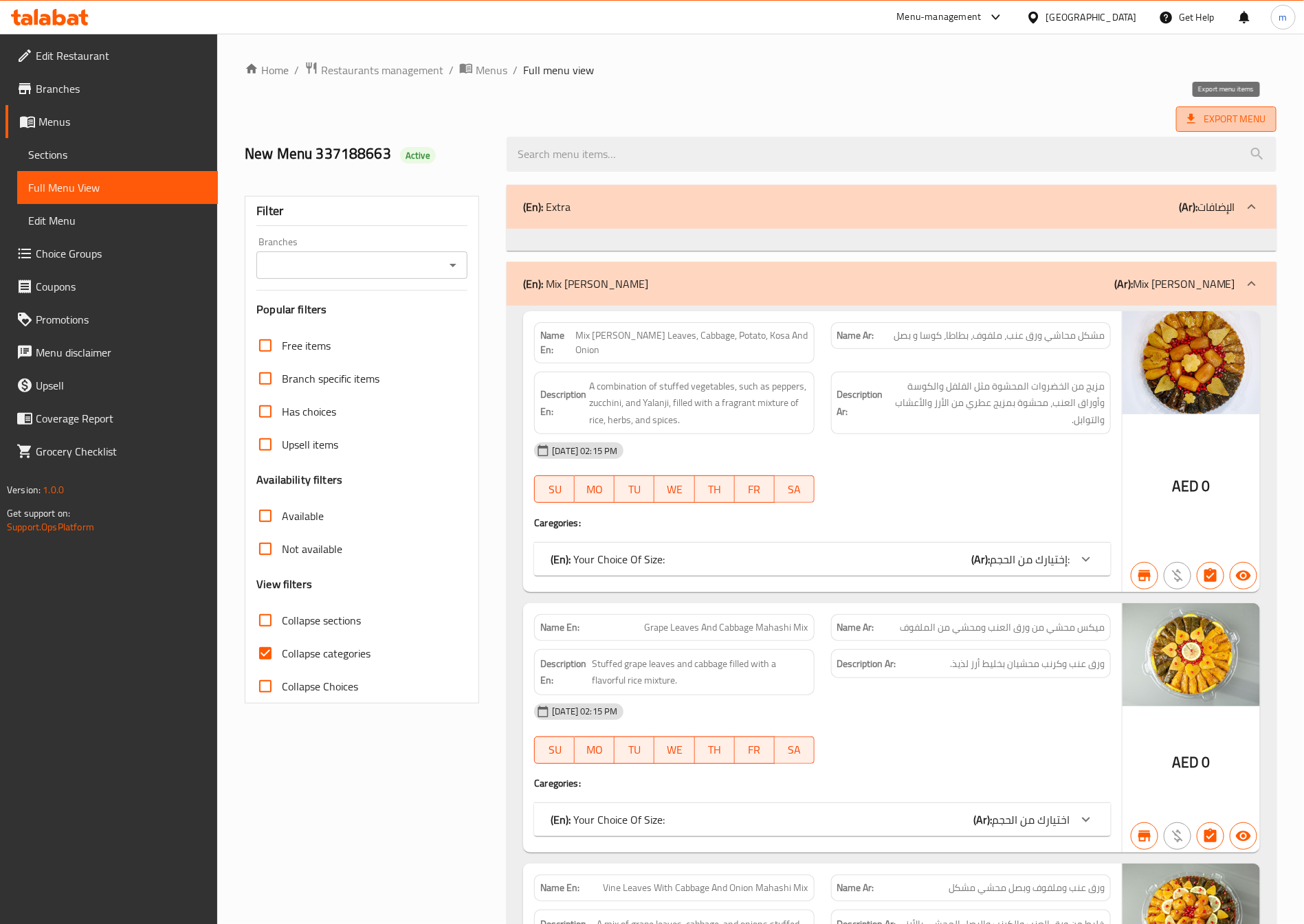
click at [1244, 114] on span "Export Menu" at bounding box center [1226, 119] width 78 height 17
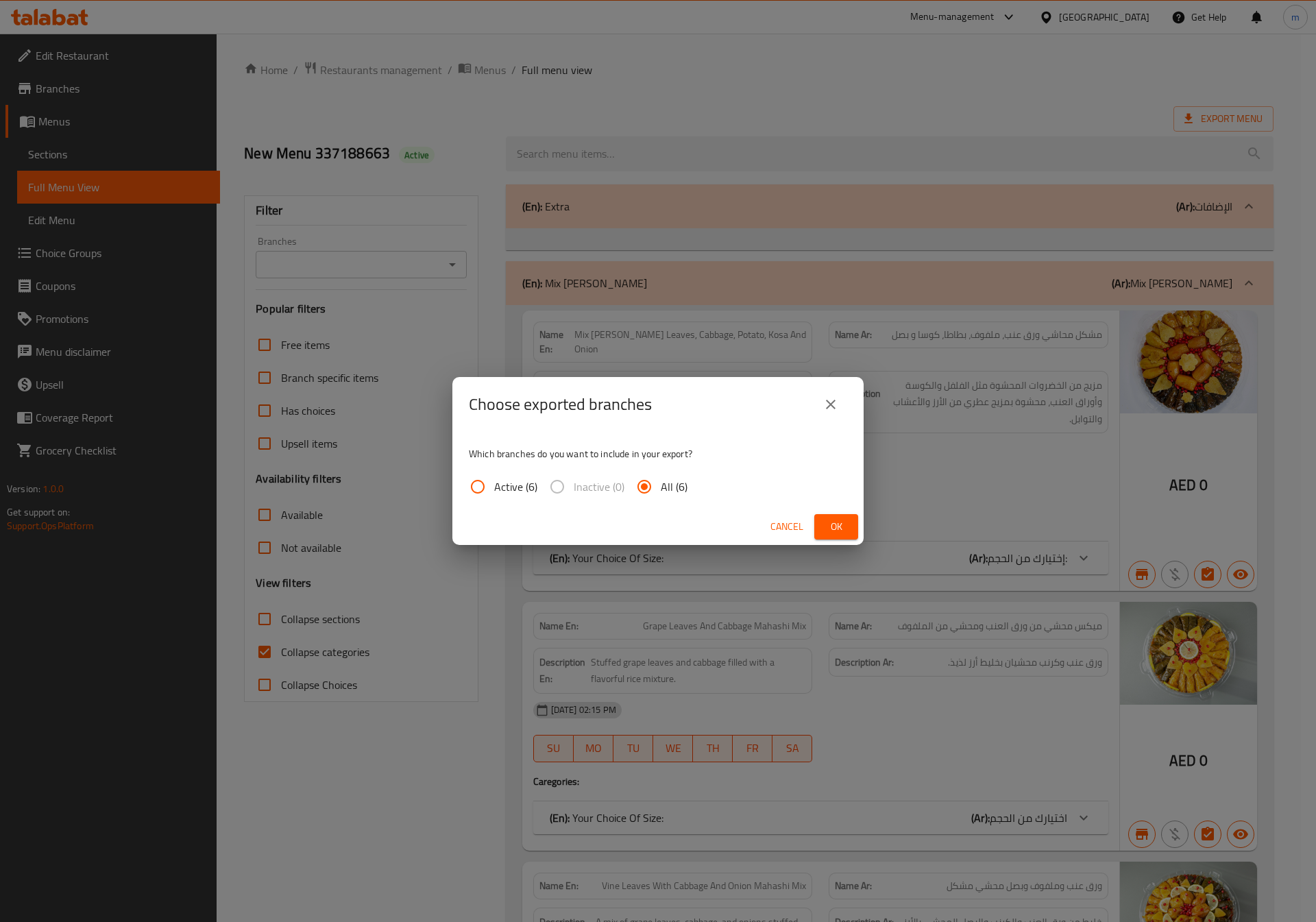
click at [827, 395] on button "close" at bounding box center [830, 404] width 33 height 33
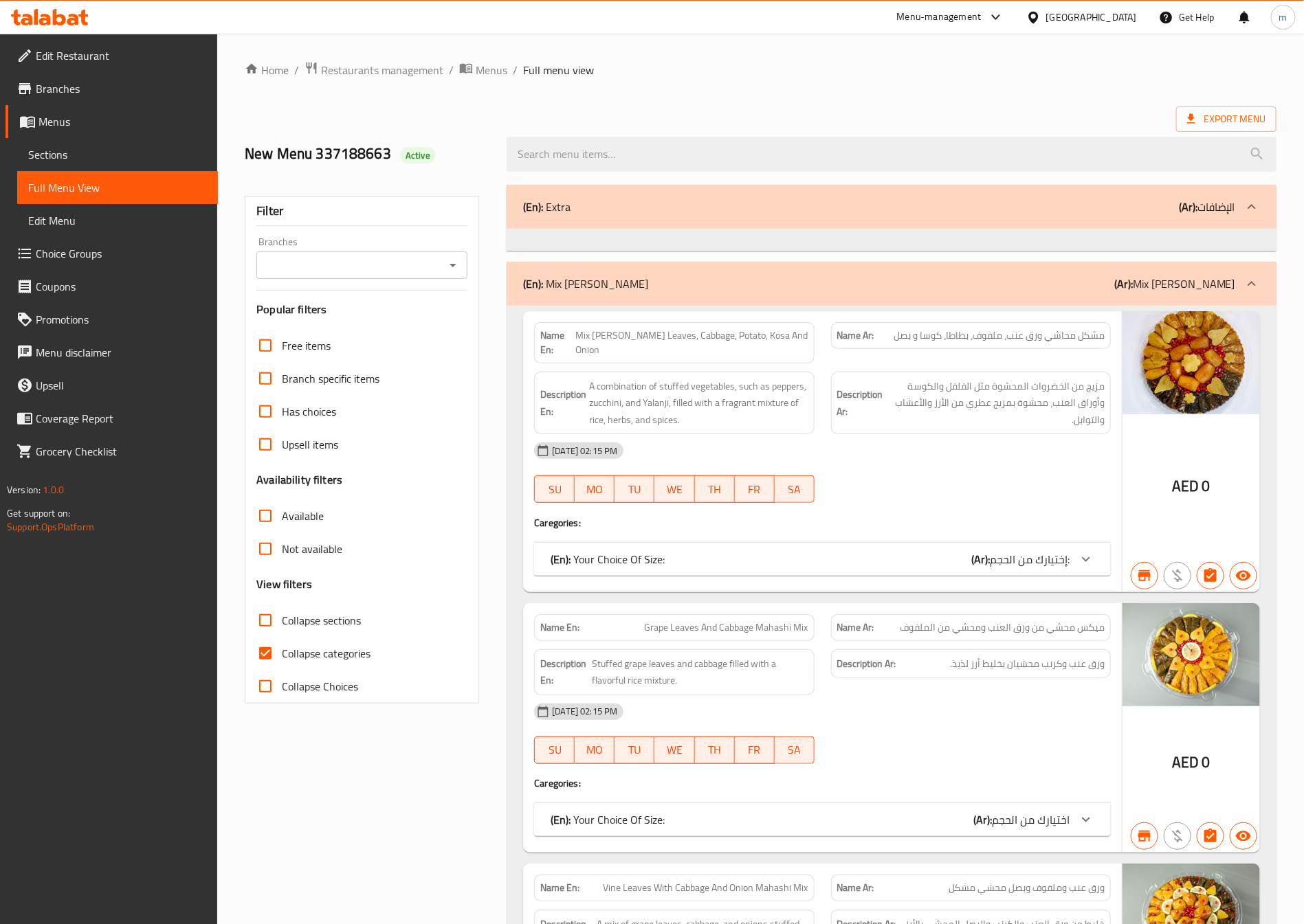
click at [78, 146] on span "Sections" at bounding box center [118, 154] width 179 height 16
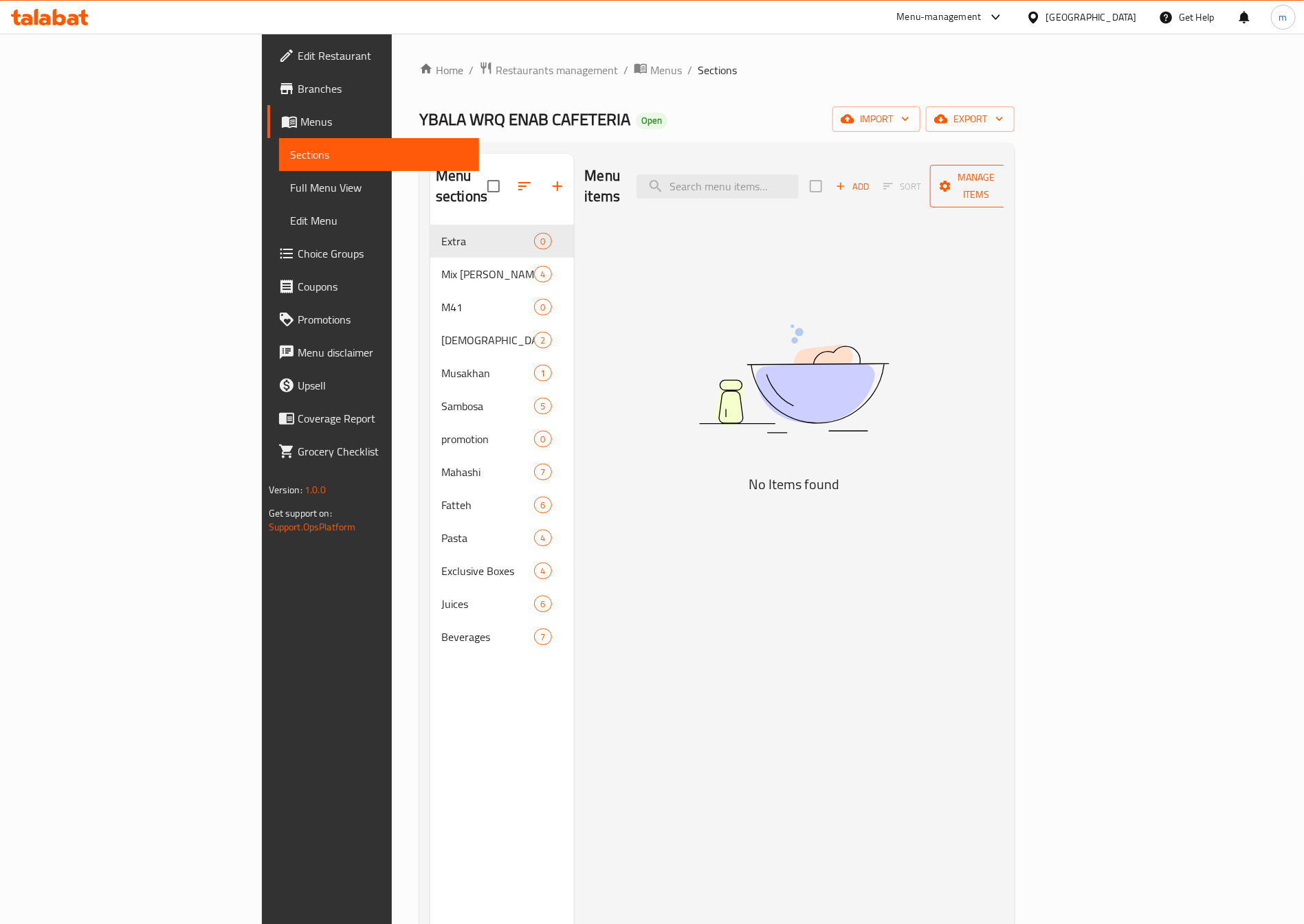
click at [1014, 180] on icon "button" at bounding box center [1007, 187] width 14 height 14
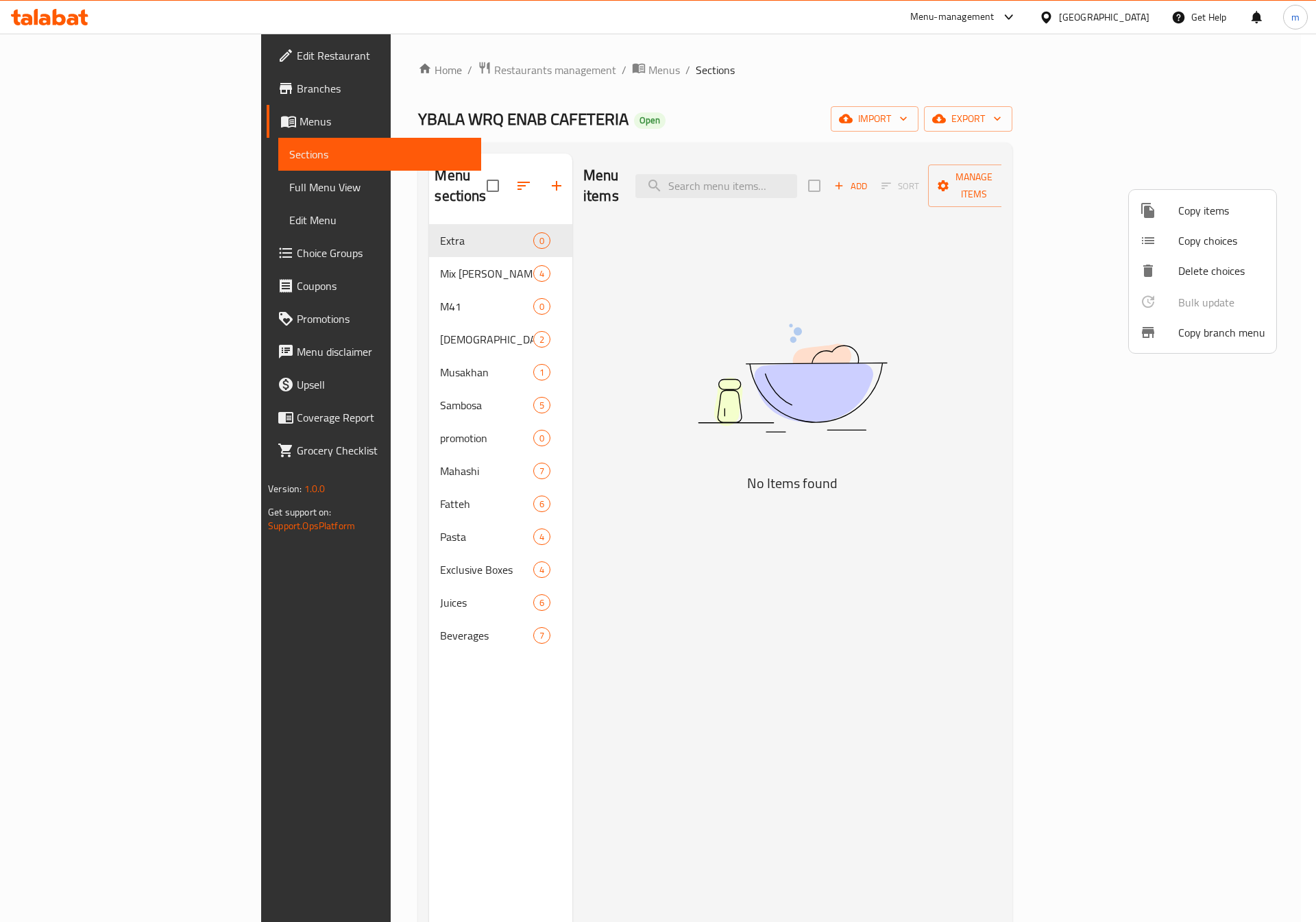
click at [1140, 377] on div at bounding box center [658, 461] width 1316 height 922
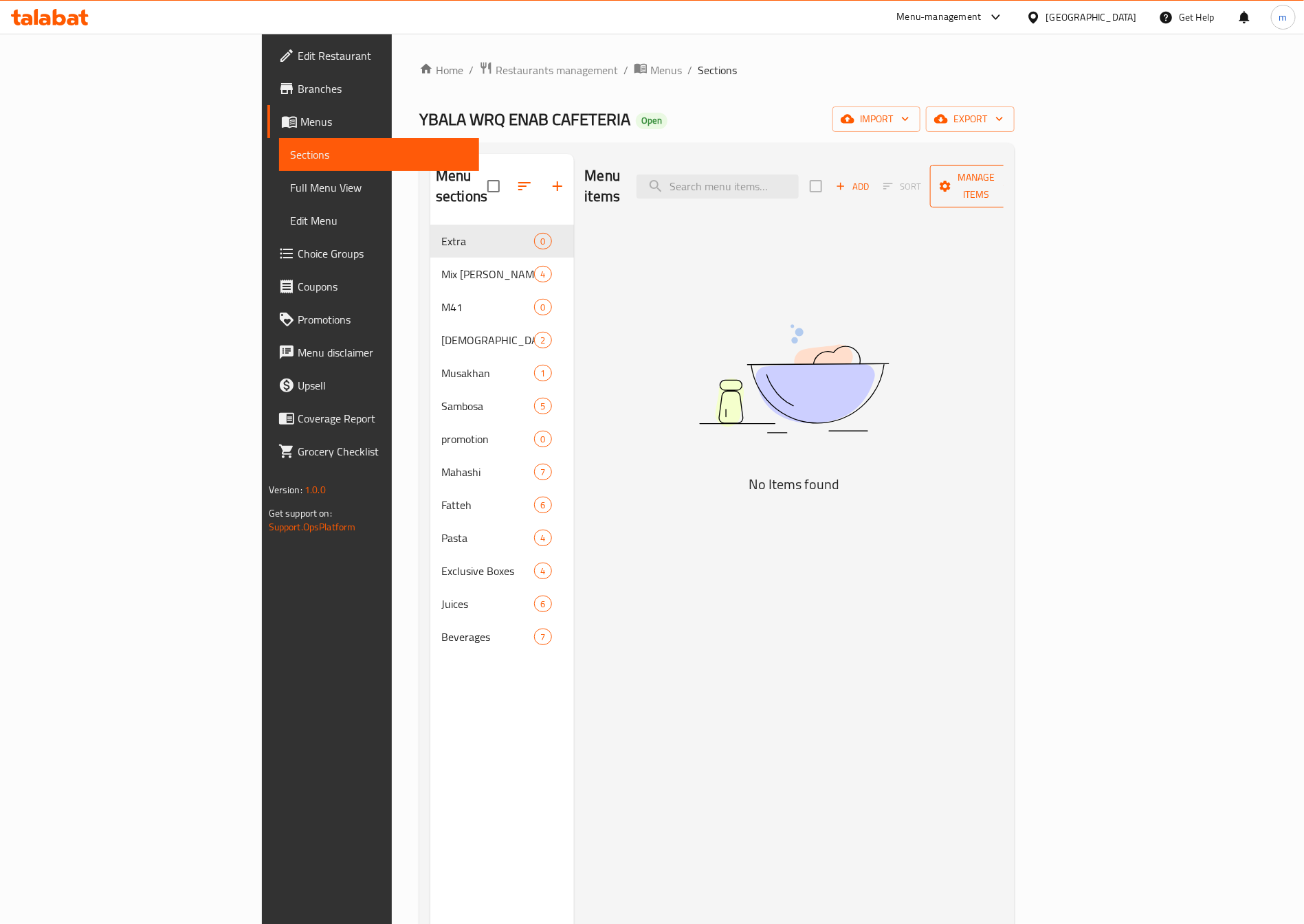
click at [1011, 184] on span "Manage items" at bounding box center [976, 186] width 70 height 35
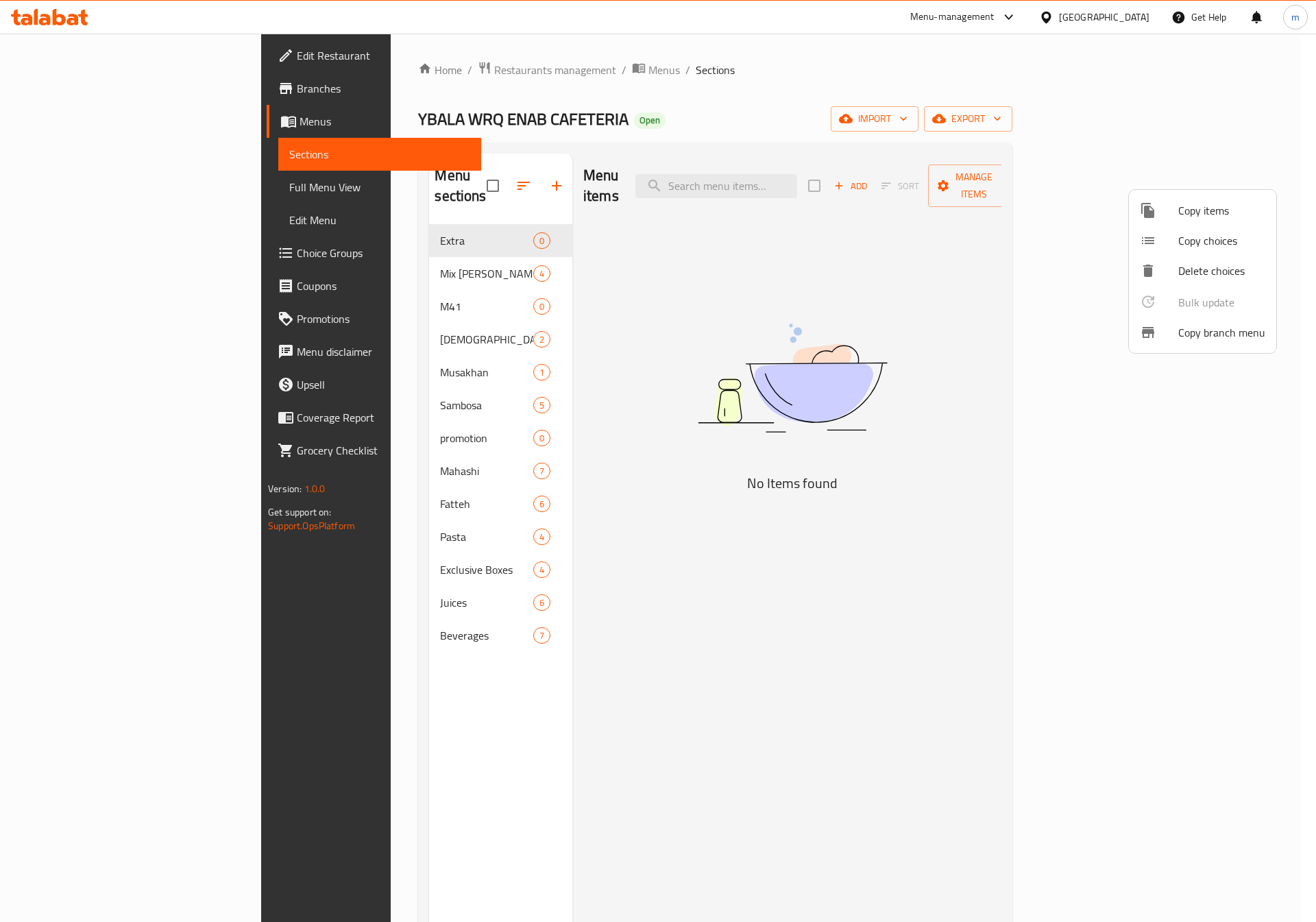
click at [1047, 225] on div at bounding box center [658, 461] width 1316 height 922
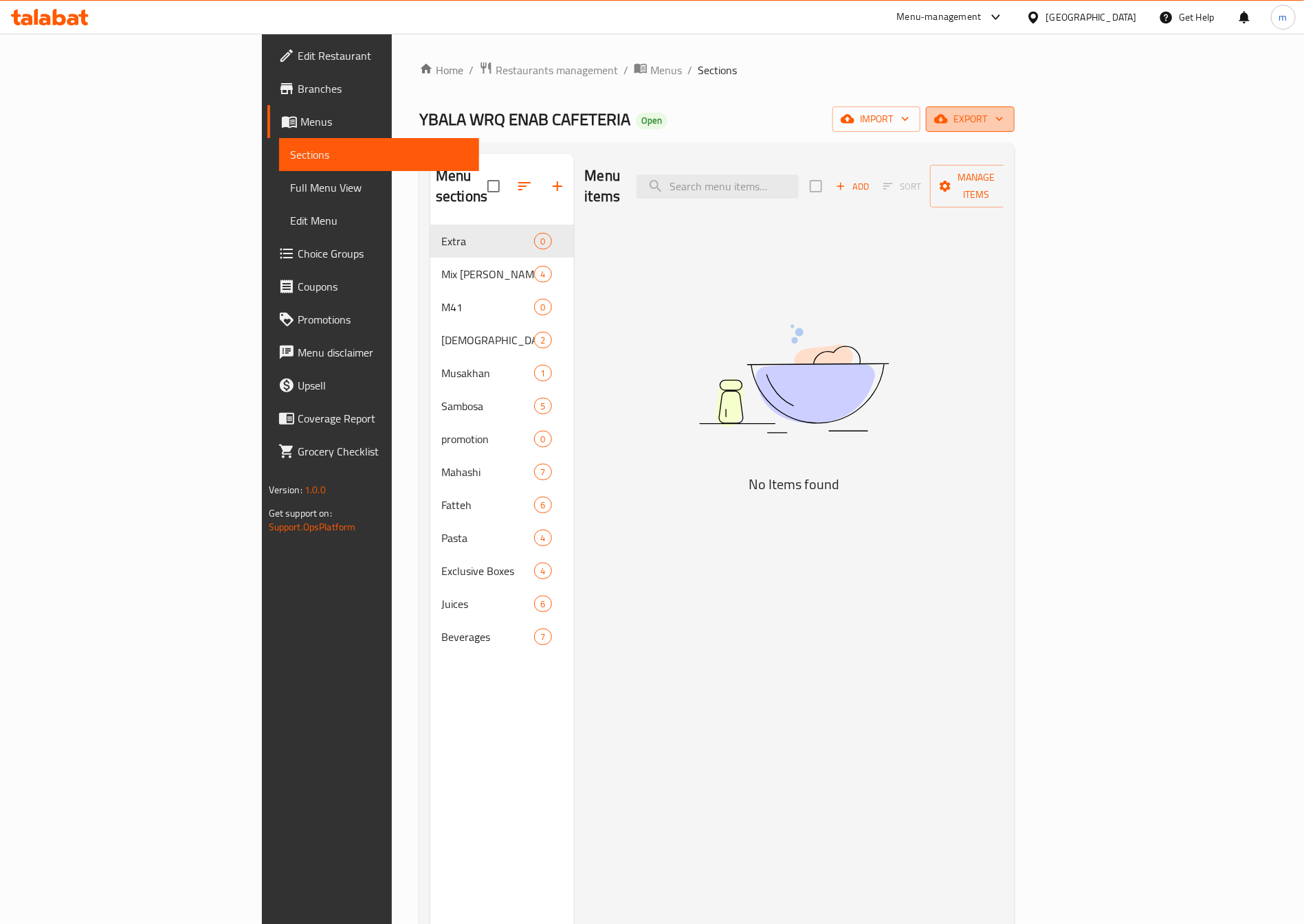
click at [1004, 116] on span "export" at bounding box center [970, 119] width 67 height 17
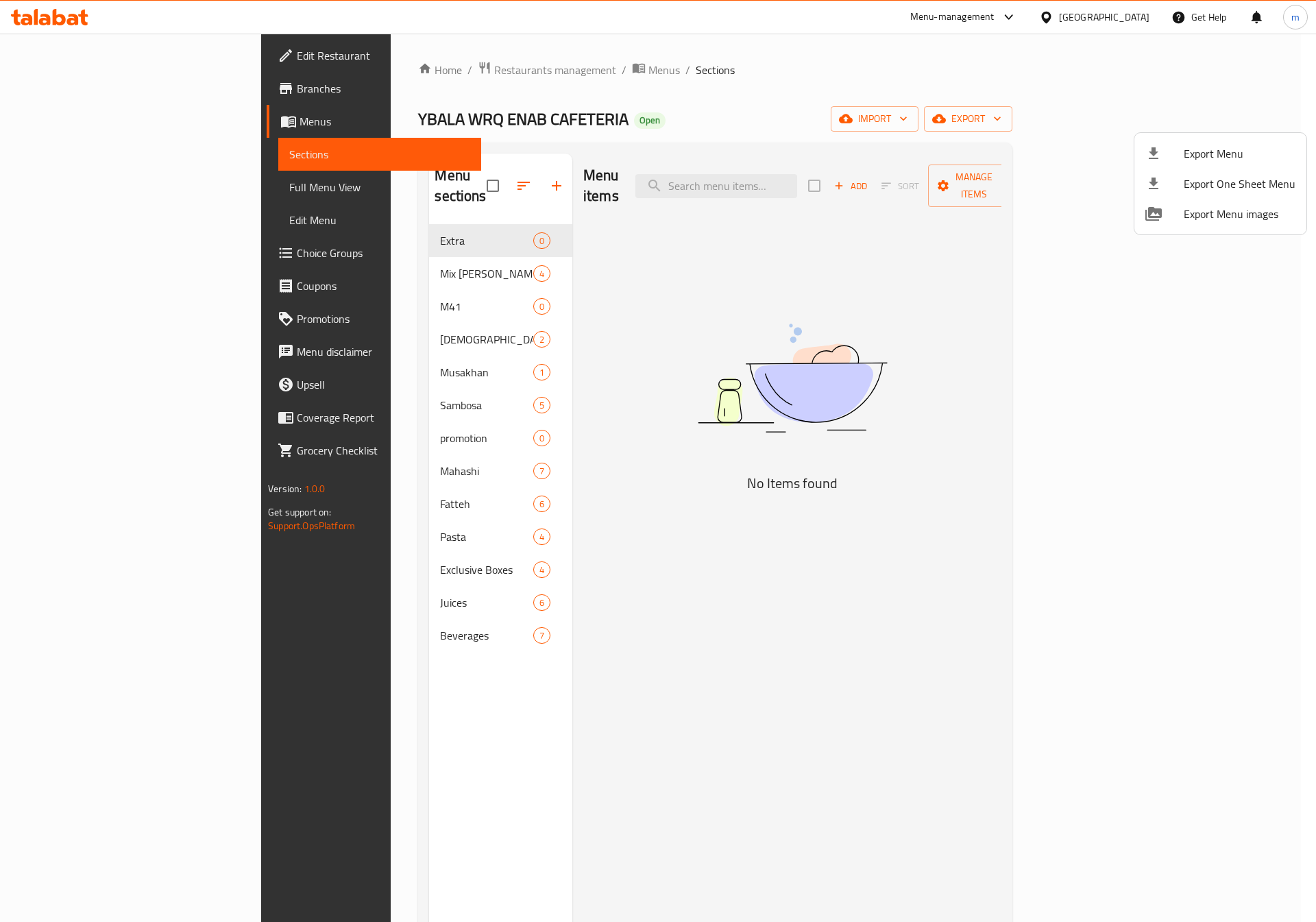
click at [1205, 74] on div at bounding box center [658, 461] width 1316 height 922
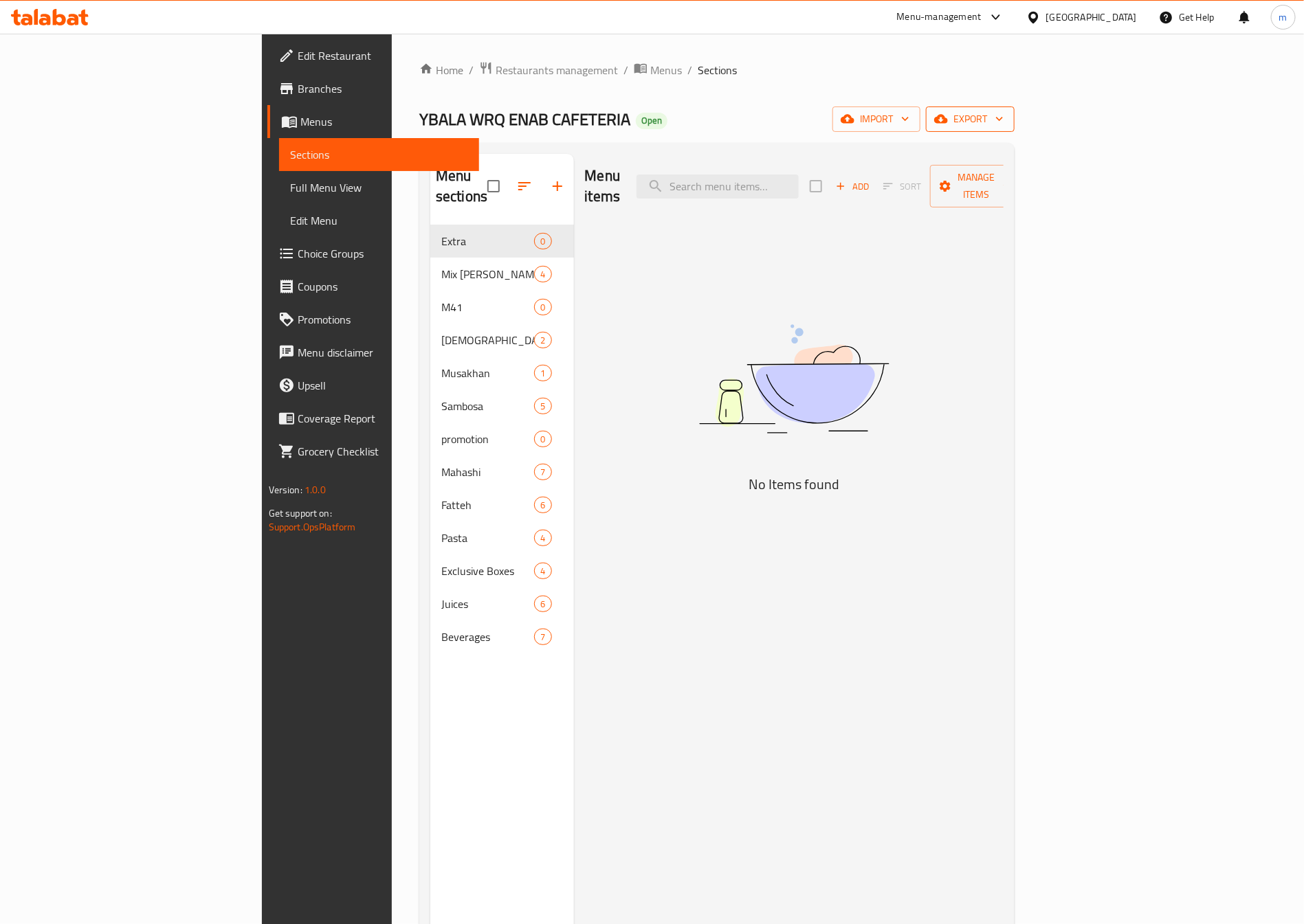
click at [1004, 126] on span "export" at bounding box center [970, 119] width 67 height 17
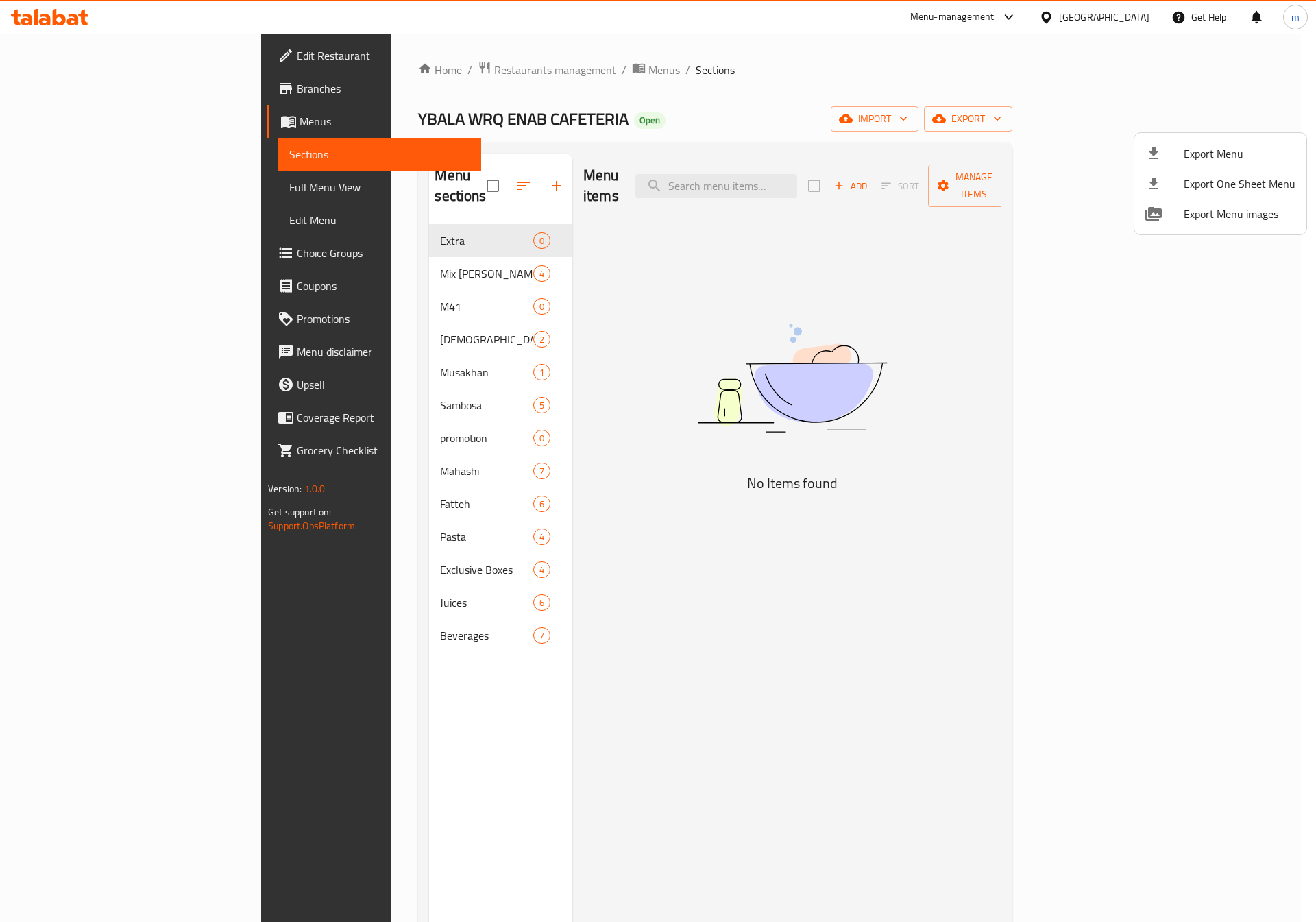
click at [1175, 420] on div at bounding box center [658, 461] width 1316 height 922
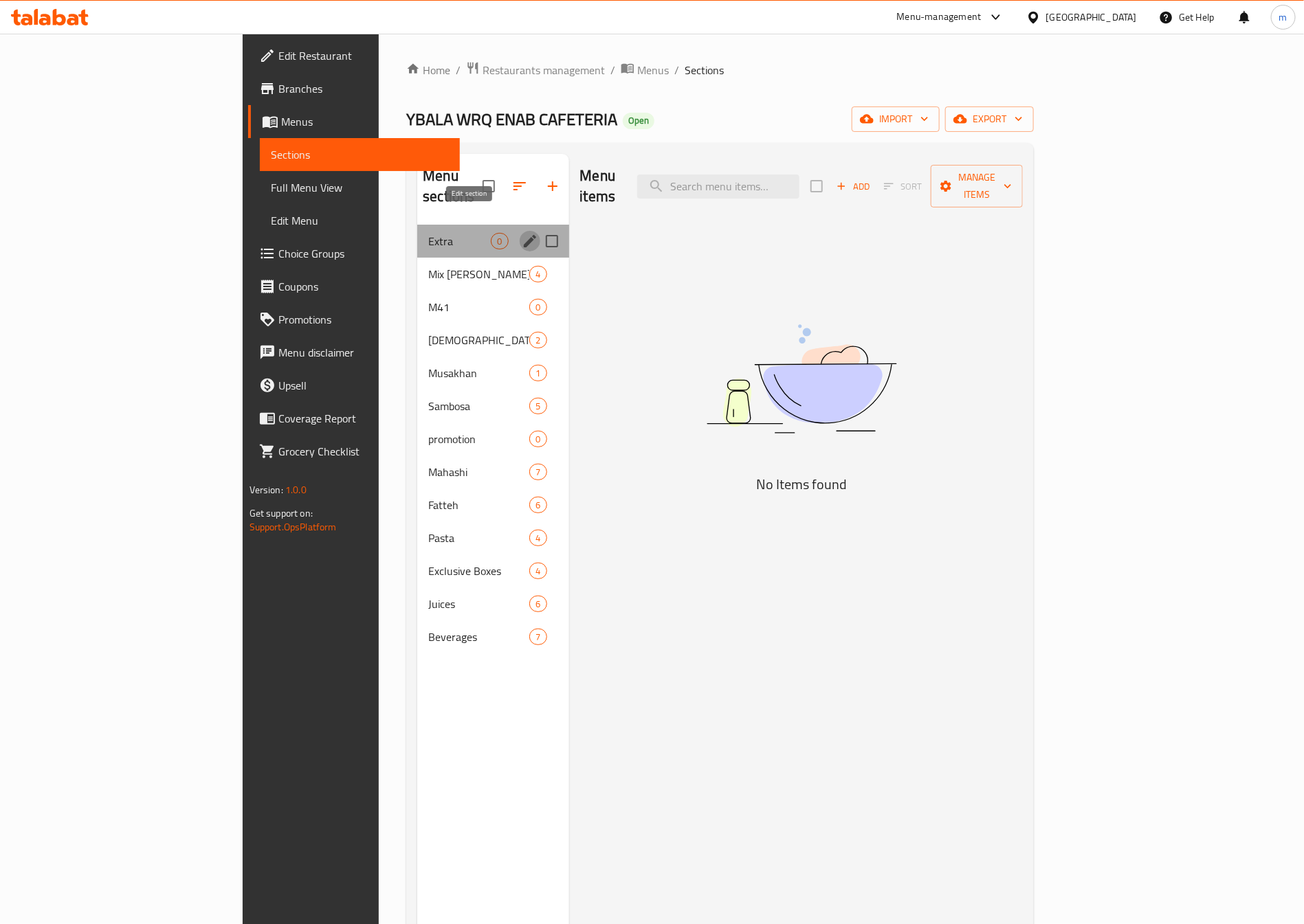
click at [523, 235] on icon "edit" at bounding box center [530, 242] width 13 height 13
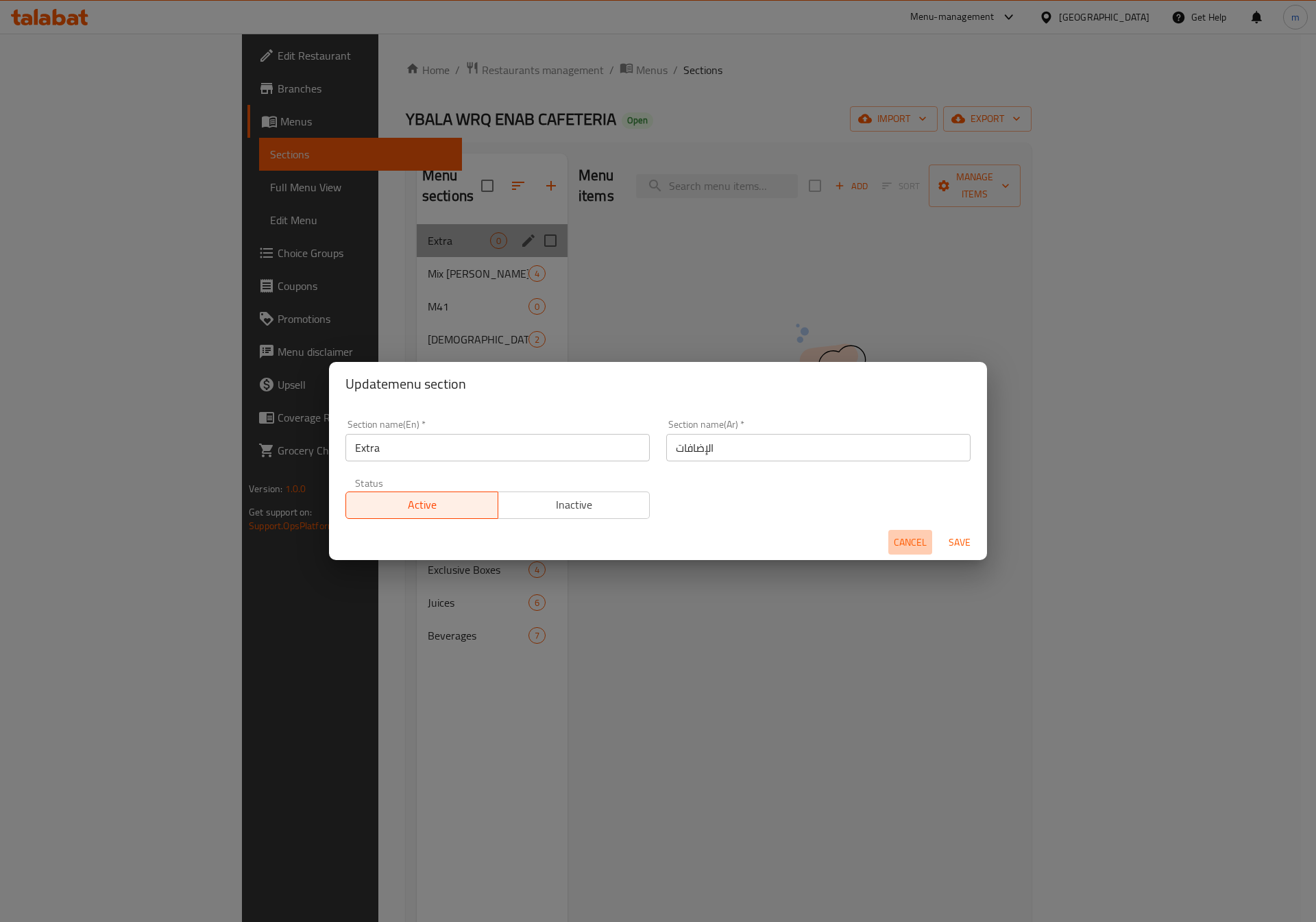
click at [909, 542] on span "Cancel" at bounding box center [910, 543] width 33 height 17
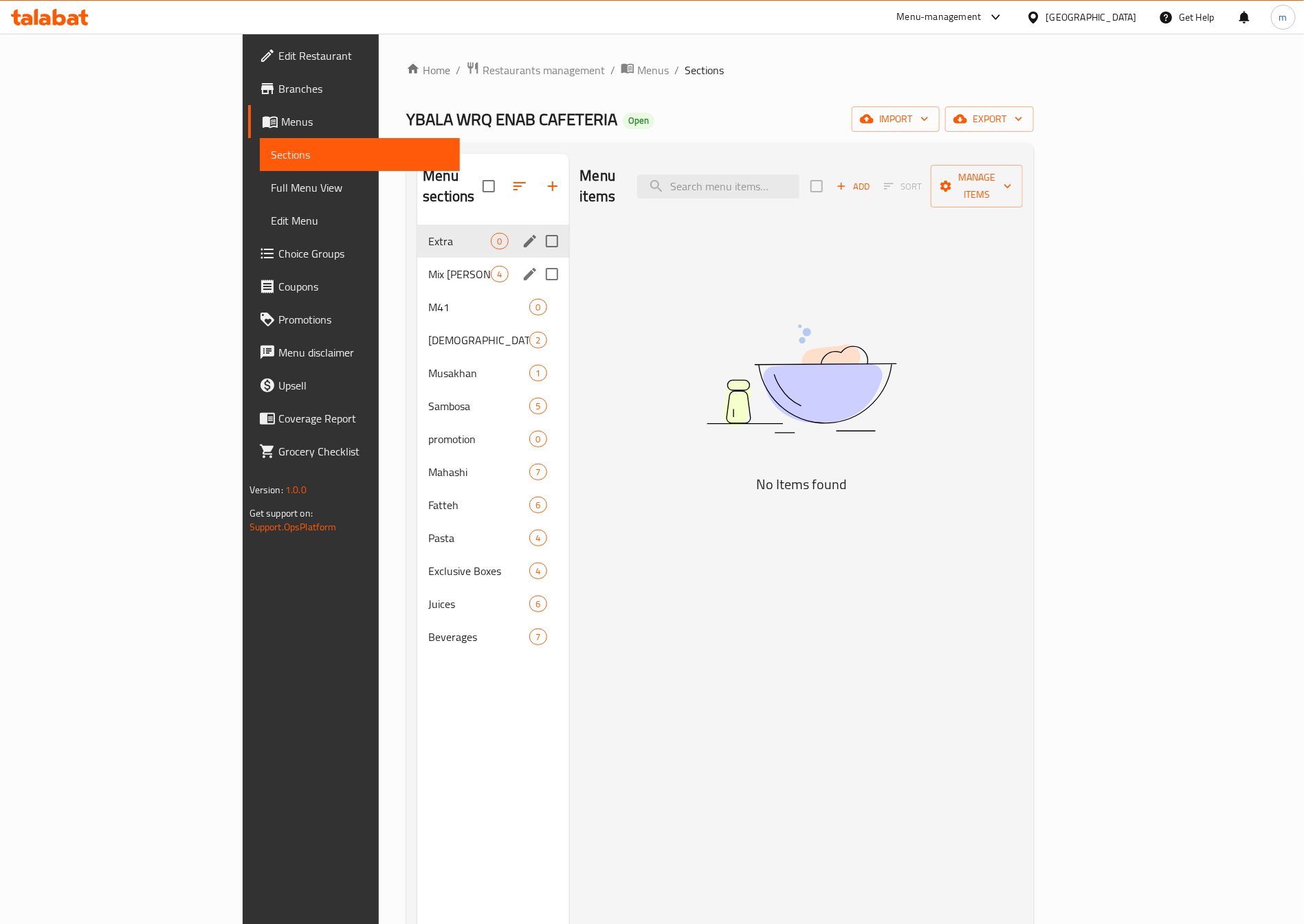
click at [417, 264] on div "Mix Mahashi 4" at bounding box center [492, 274] width 151 height 33
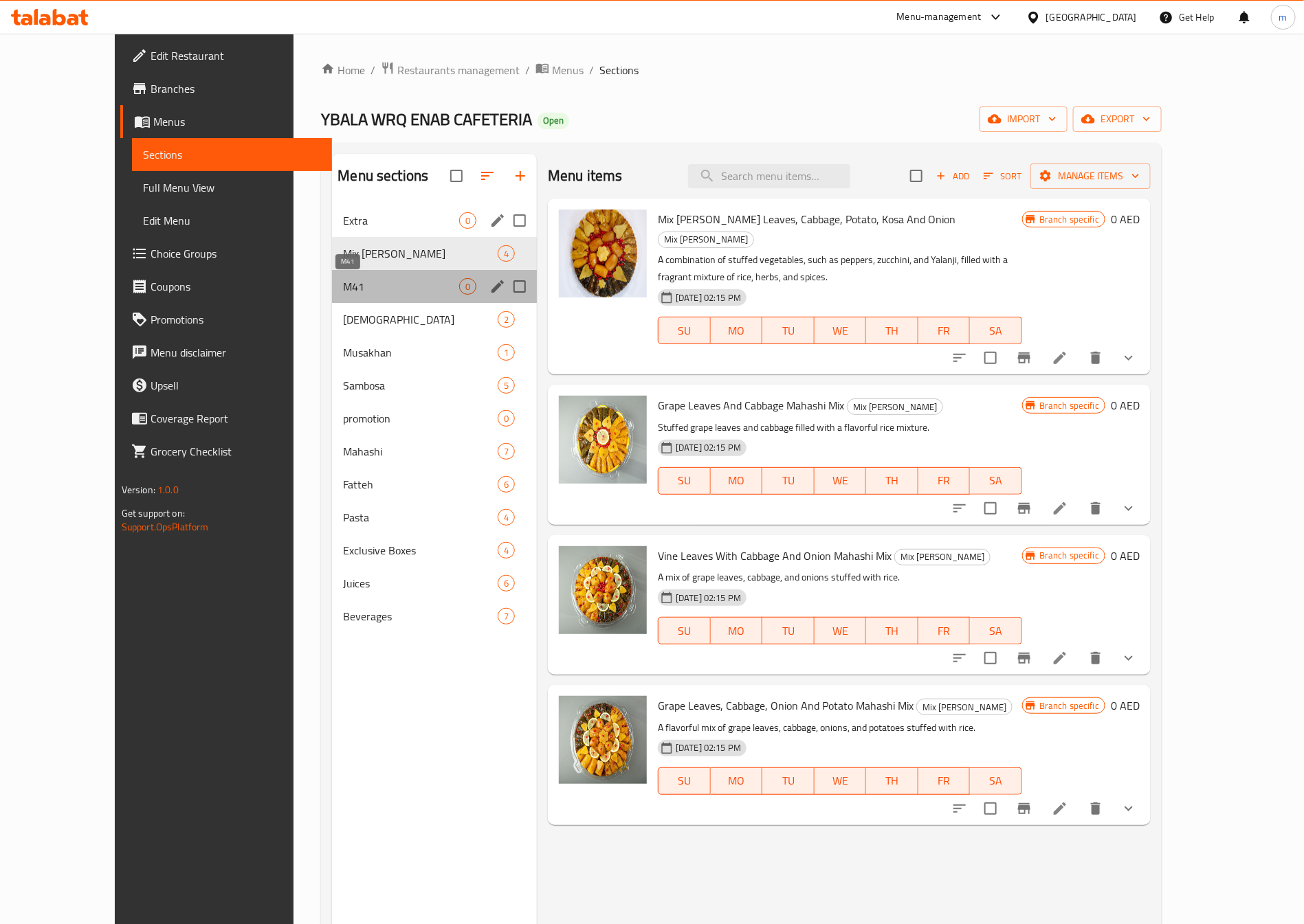
click at [343, 289] on span "M41" at bounding box center [401, 286] width 116 height 16
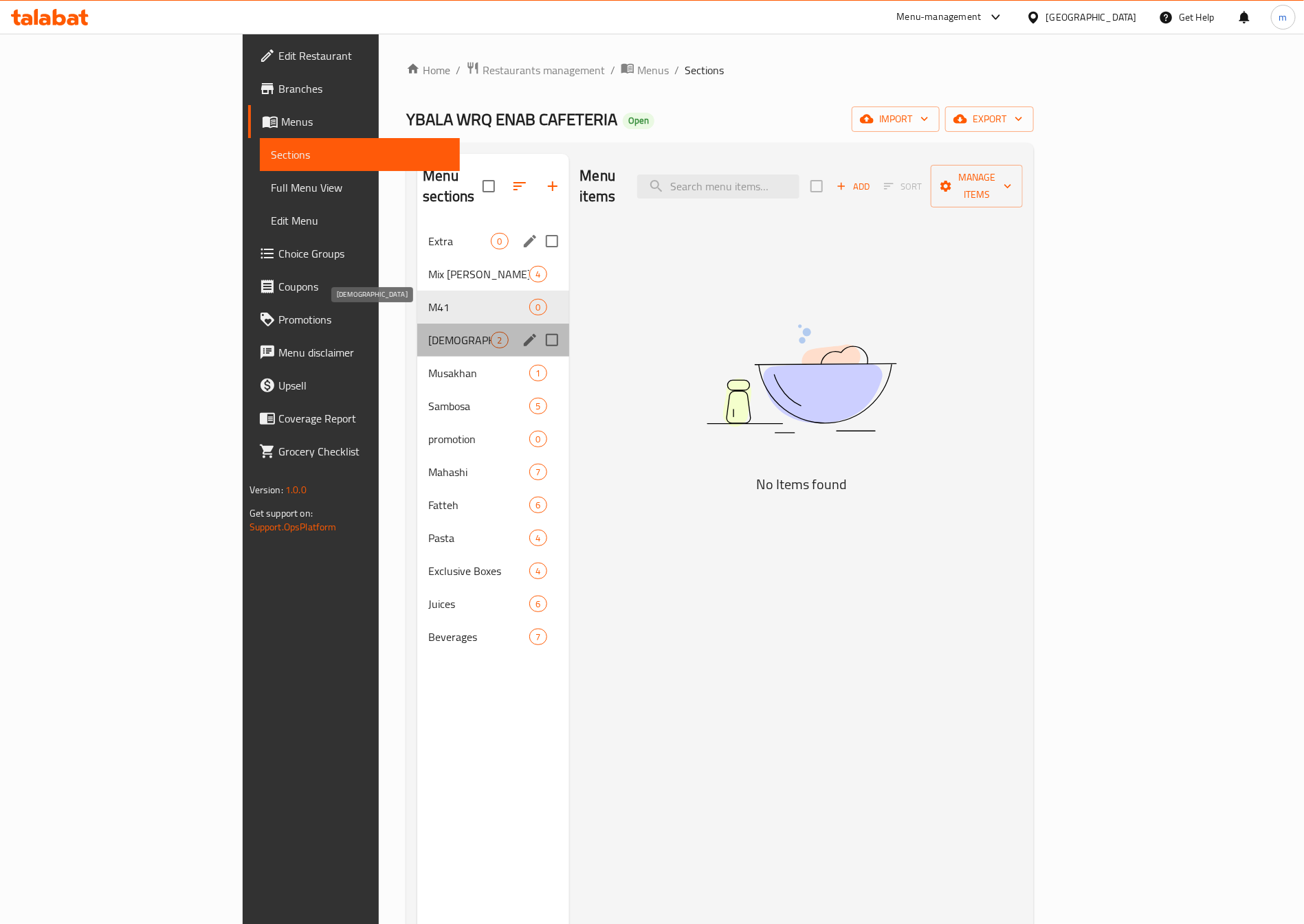
click at [428, 332] on span "[DEMOGRAPHIC_DATA]" at bounding box center [459, 339] width 63 height 16
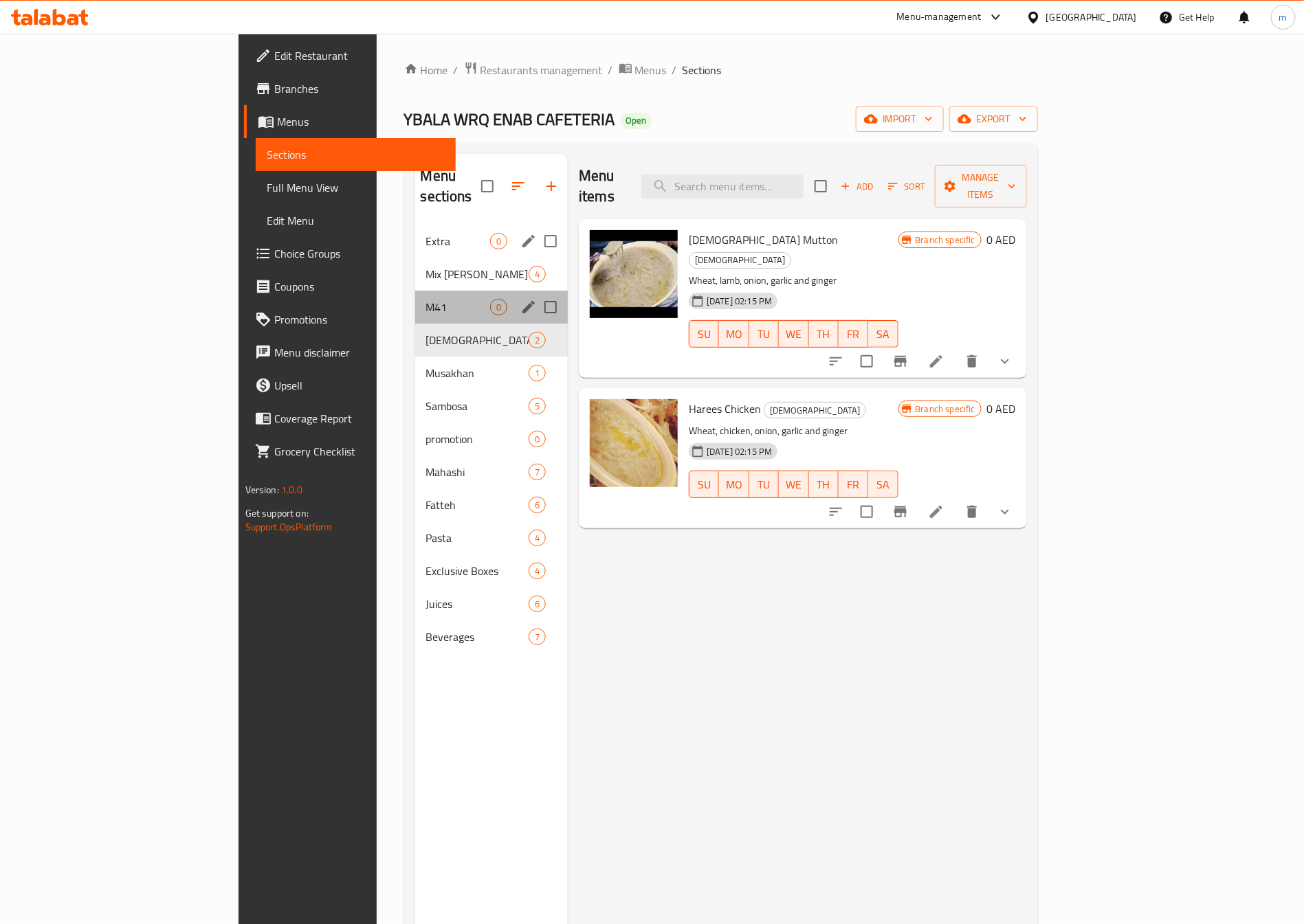
click at [415, 301] on div "M41 0" at bounding box center [492, 307] width 154 height 33
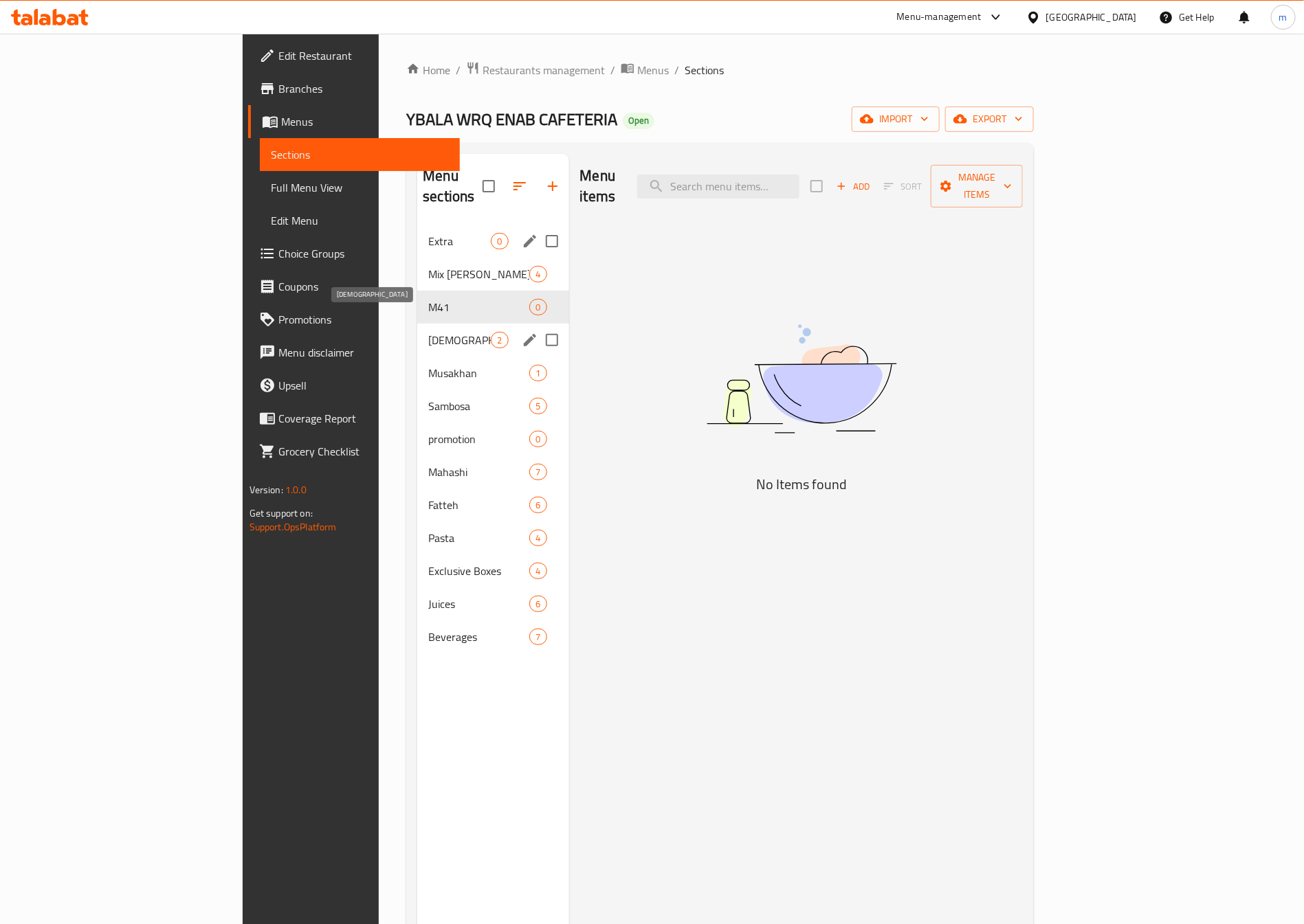
click at [428, 332] on span "[DEMOGRAPHIC_DATA]" at bounding box center [459, 339] width 63 height 16
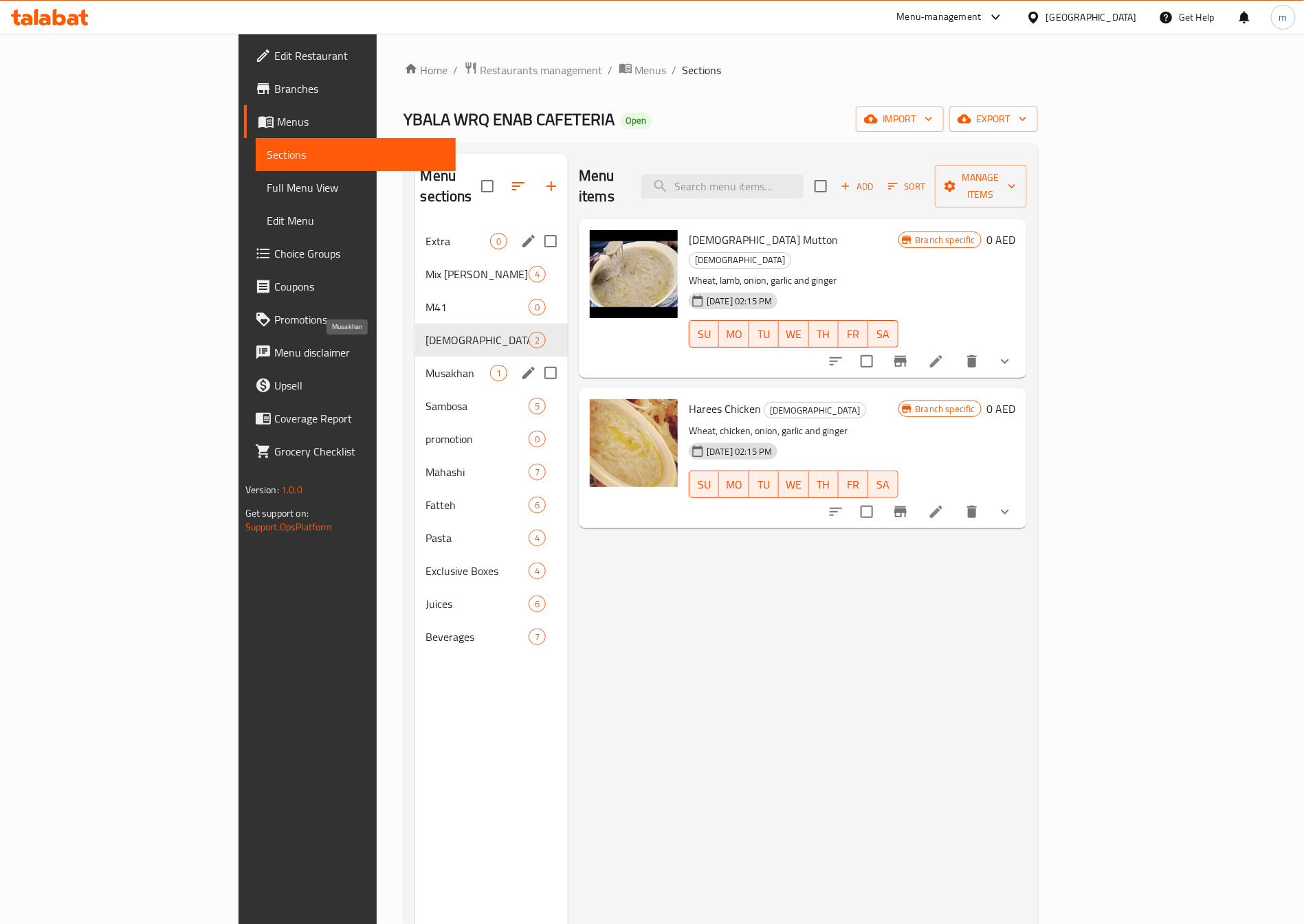
click at [426, 365] on span "Musakhan" at bounding box center [458, 373] width 64 height 16
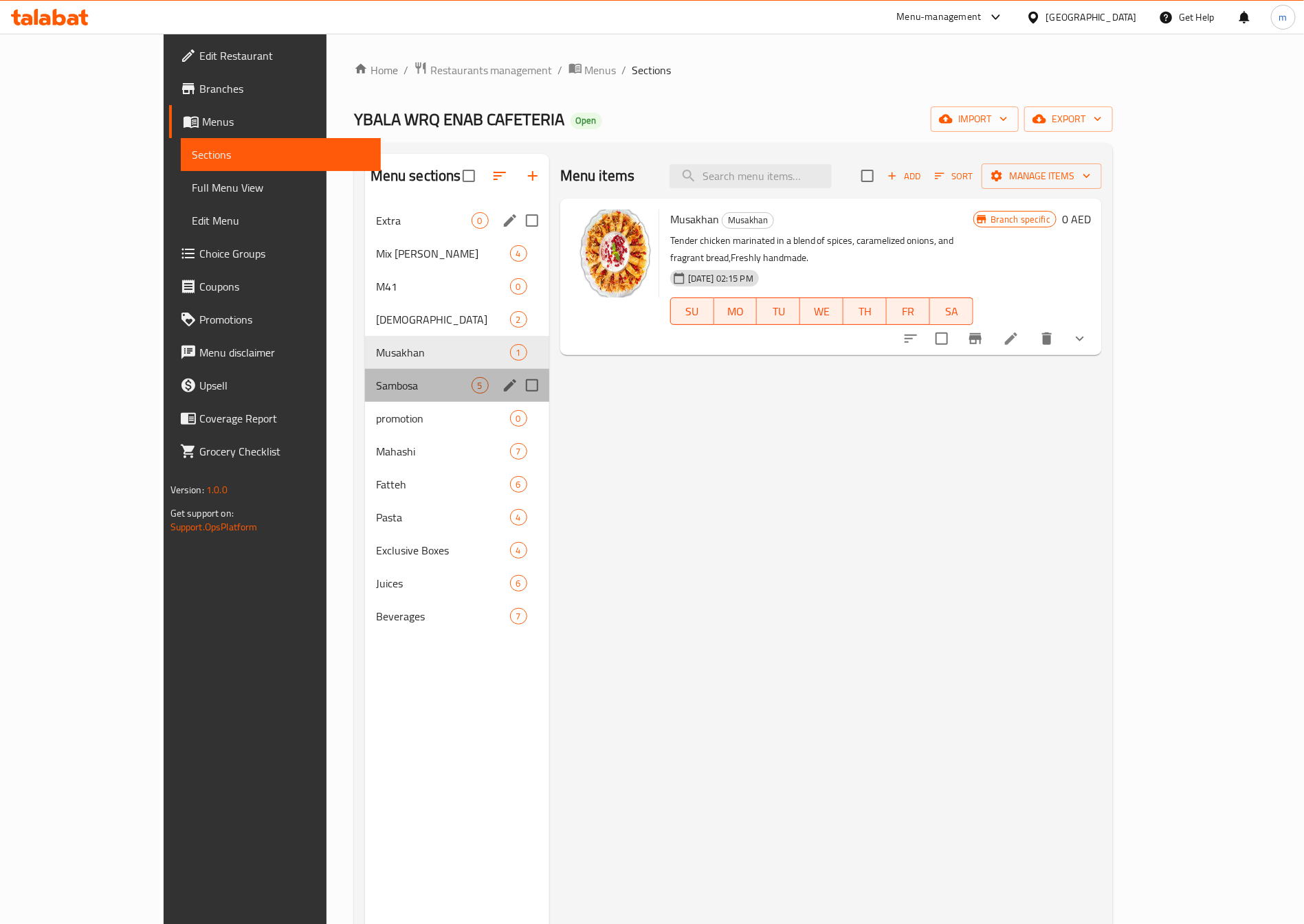
click at [365, 398] on div "Sambosa 5" at bounding box center [457, 385] width 184 height 33
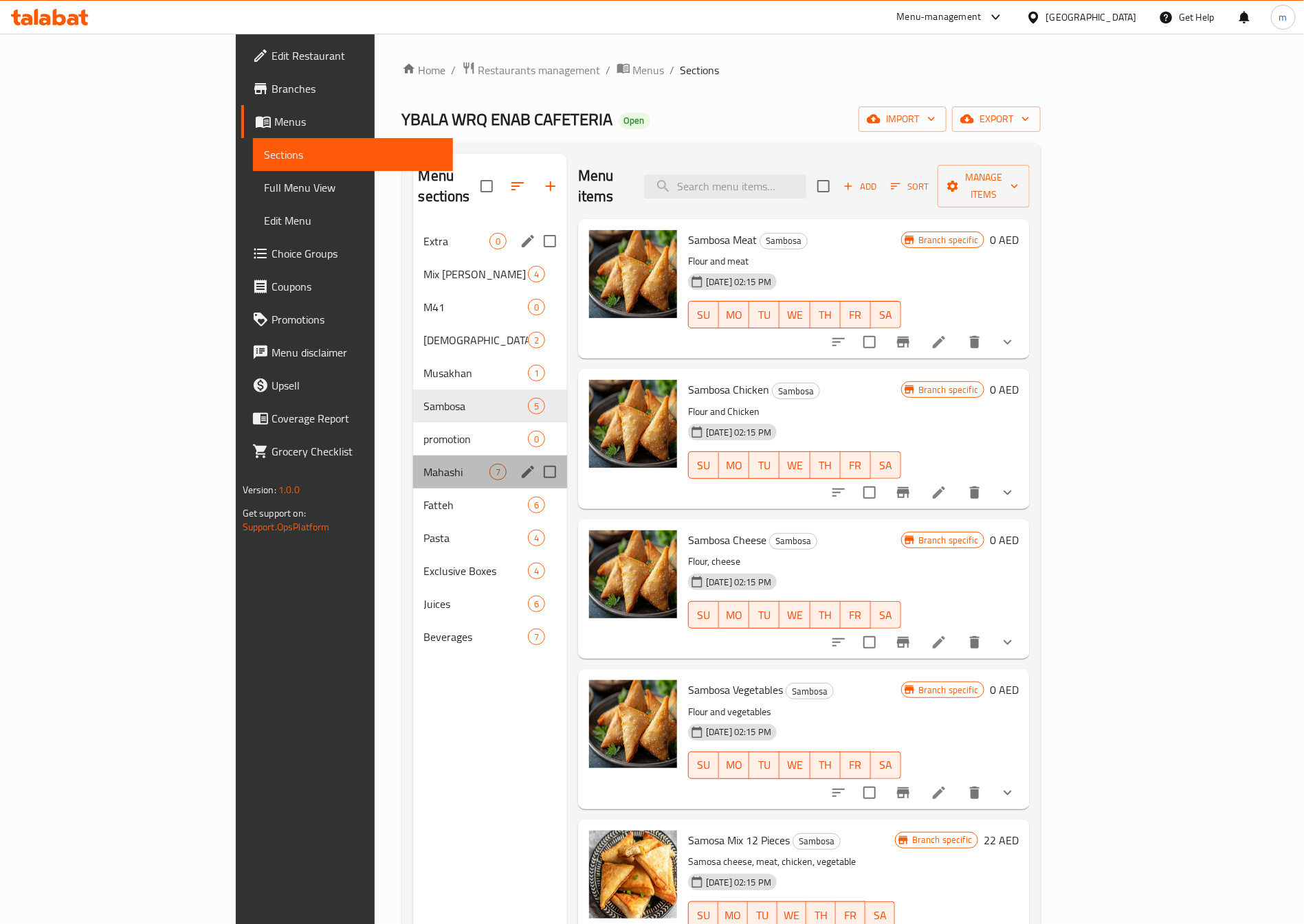
click at [413, 456] on div "Mahashi 7" at bounding box center [490, 472] width 154 height 33
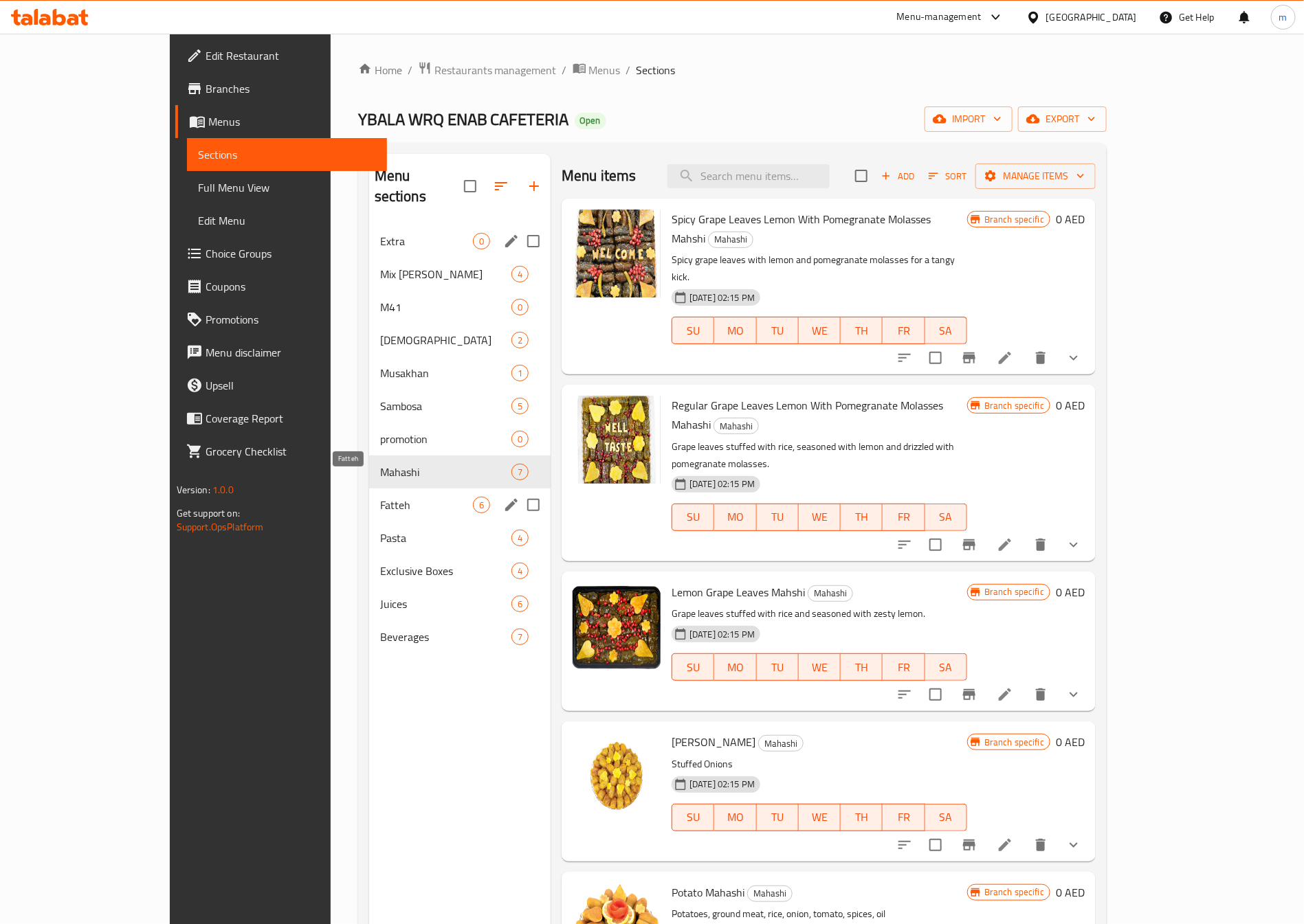
click at [380, 497] on span "Fatteh" at bounding box center [427, 504] width 93 height 16
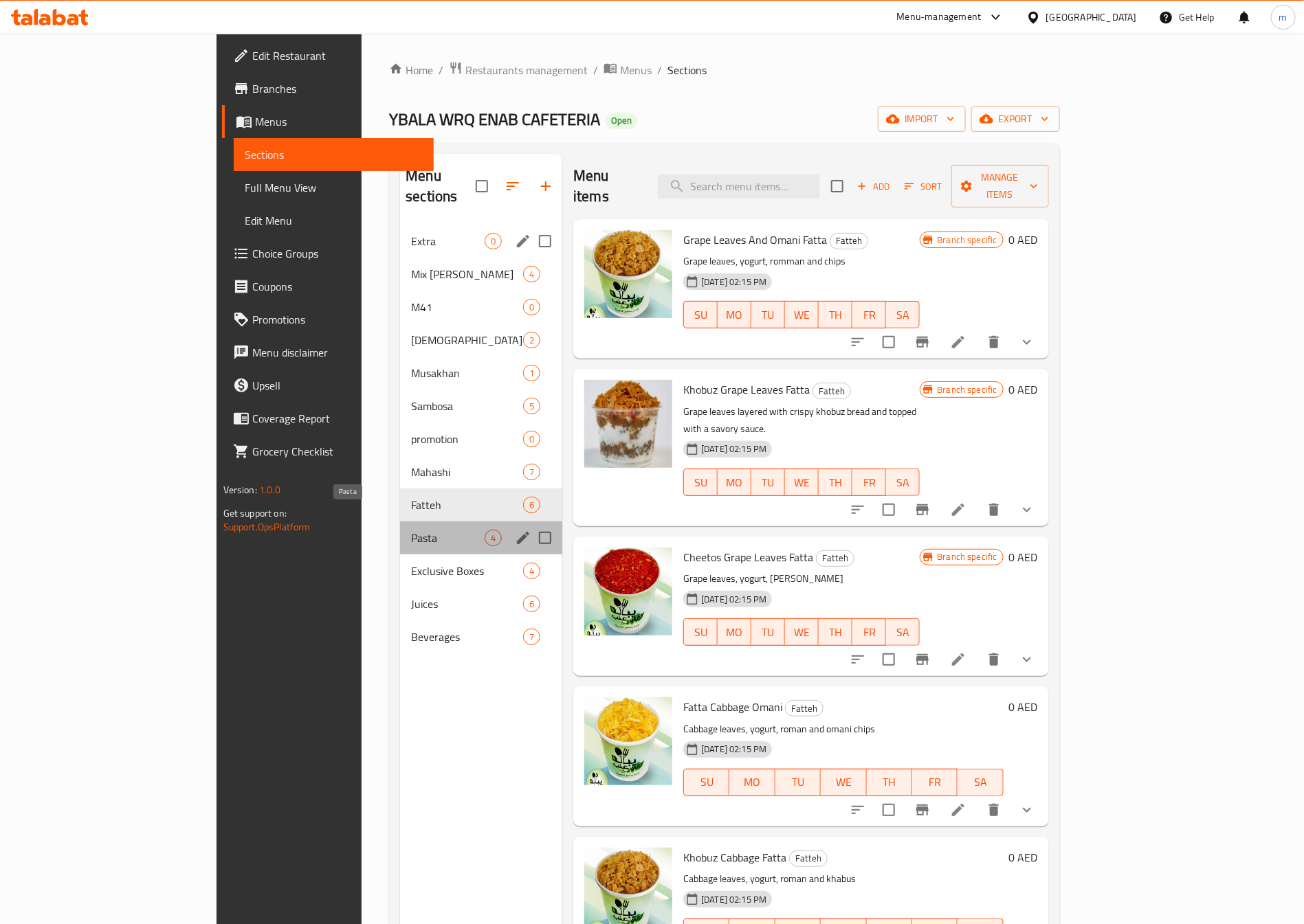
click at [411, 530] on span "Pasta" at bounding box center [447, 537] width 73 height 16
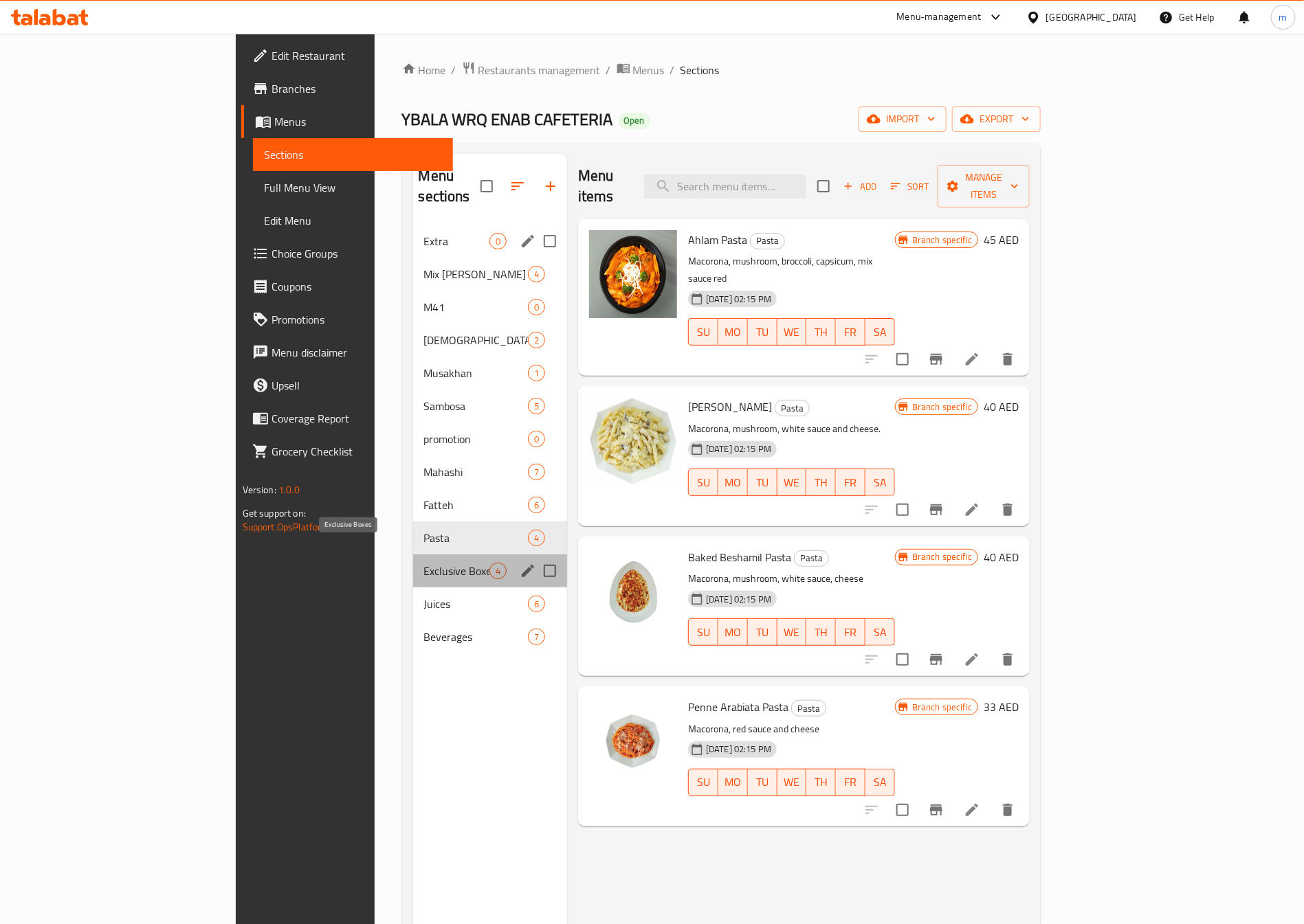
click at [424, 563] on span "Exclusive Boxes" at bounding box center [457, 570] width 66 height 16
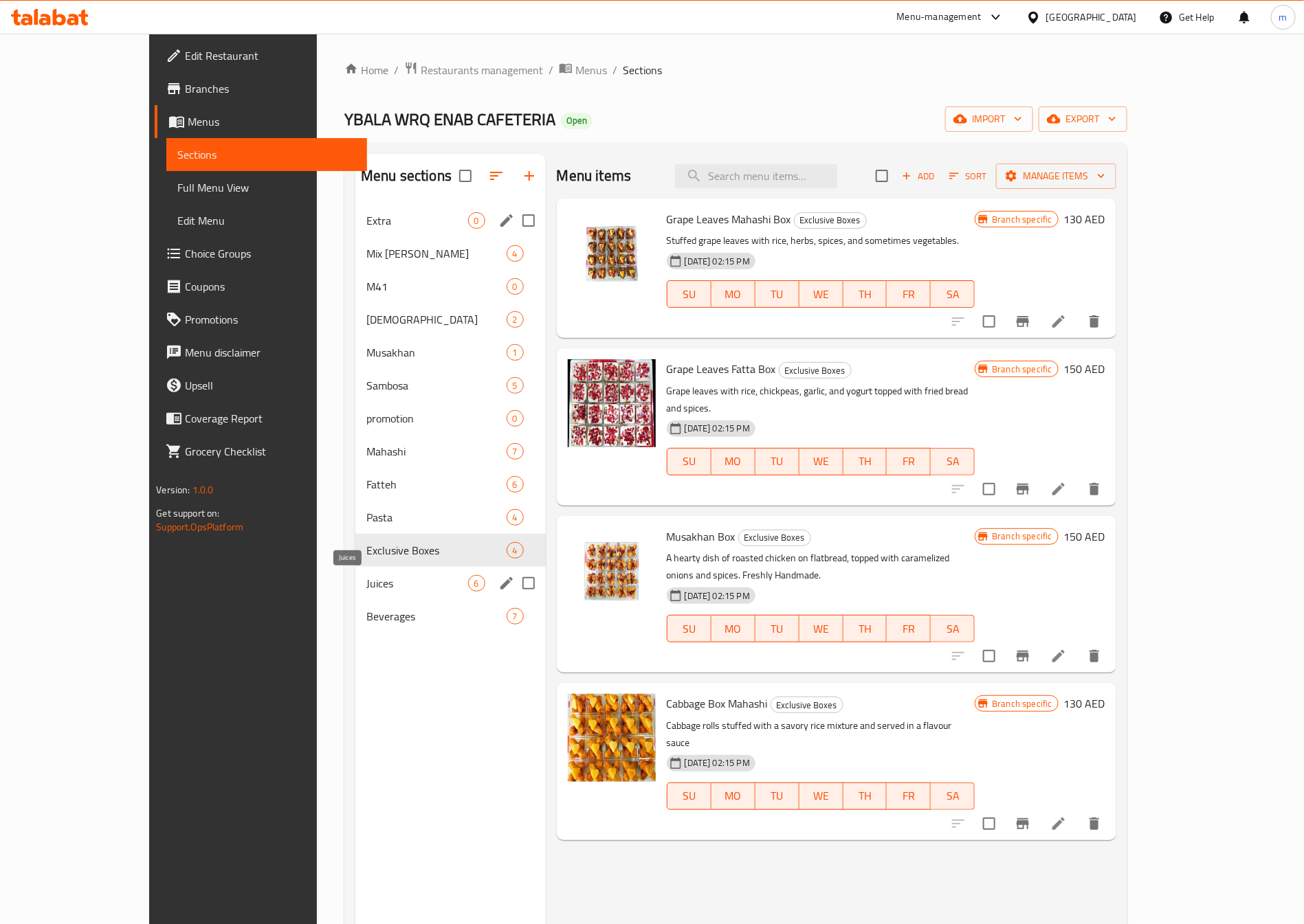
click at [366, 587] on span "Juices" at bounding box center [417, 583] width 101 height 16
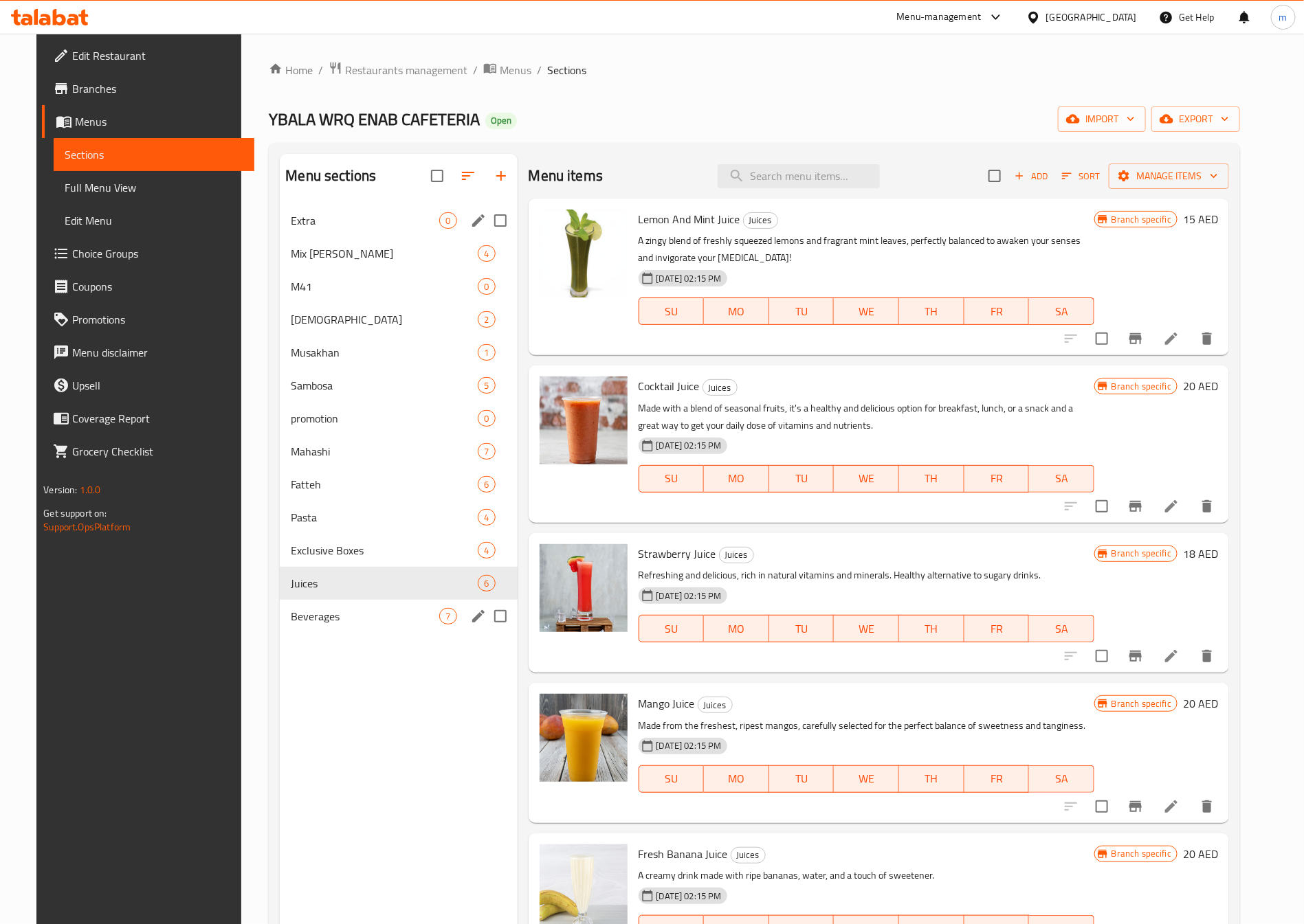
click at [311, 613] on span "Beverages" at bounding box center [365, 616] width 149 height 16
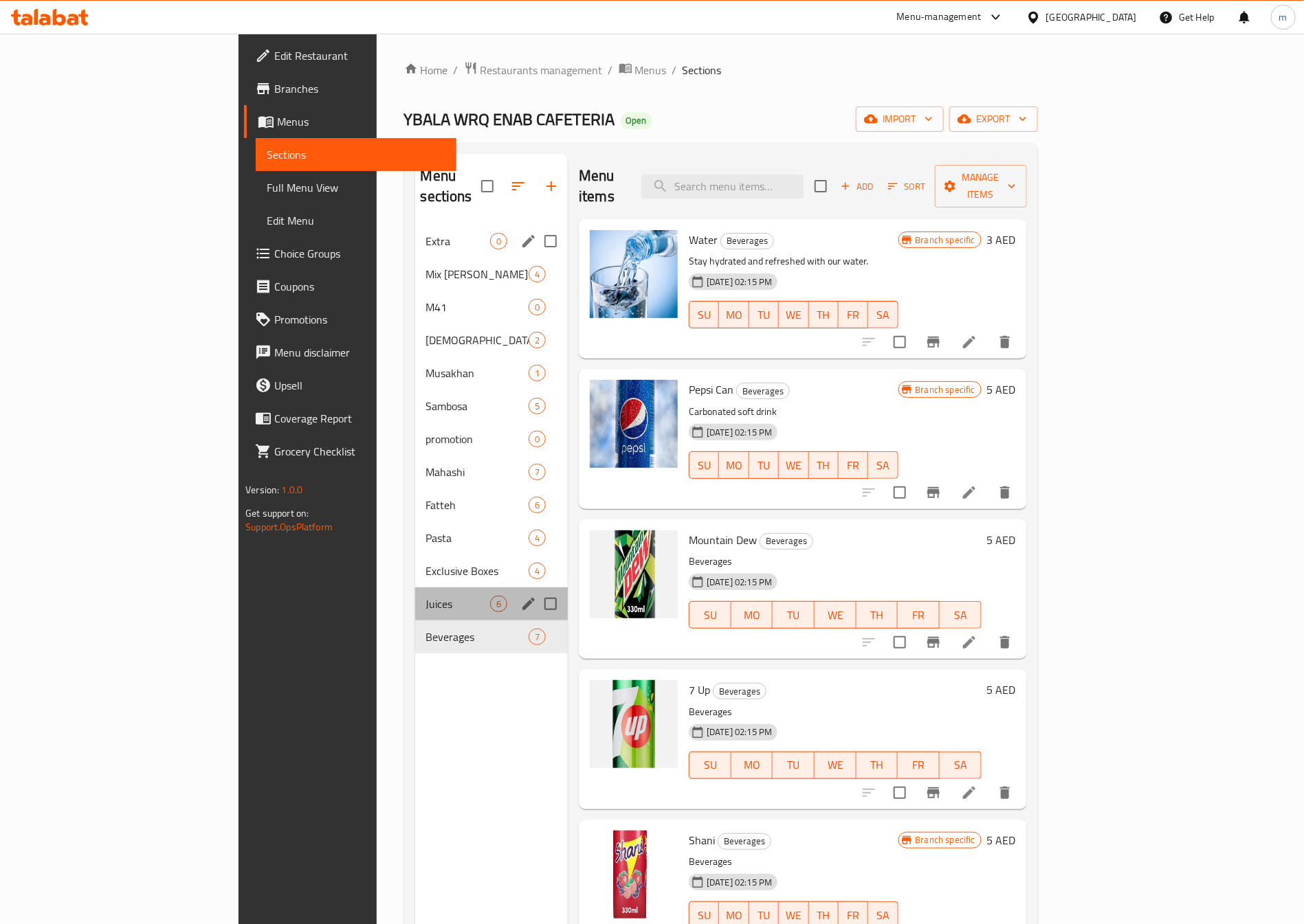
click at [415, 596] on div "Juices 6" at bounding box center [492, 604] width 154 height 33
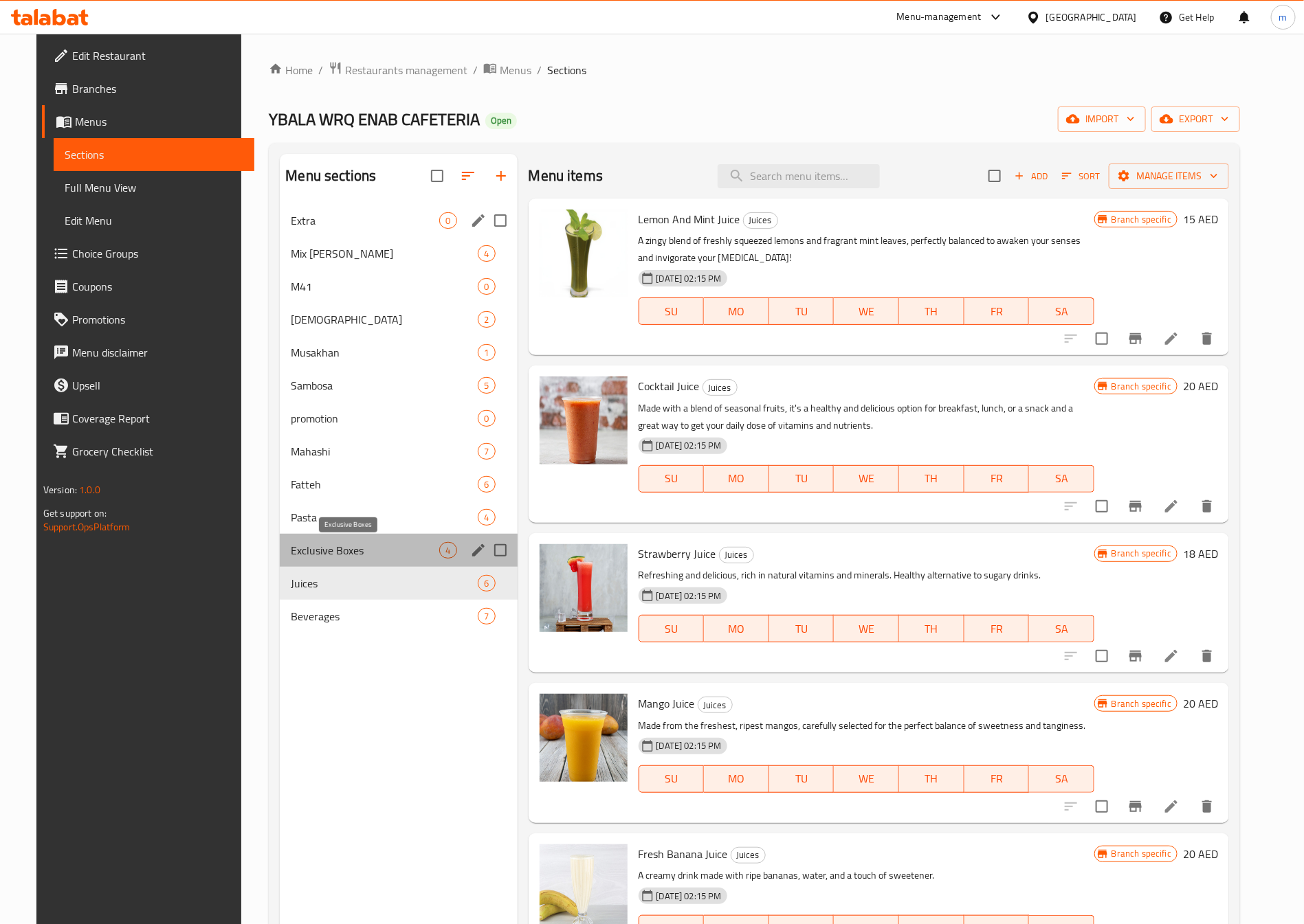
click at [291, 547] on span "Exclusive Boxes" at bounding box center [365, 550] width 149 height 16
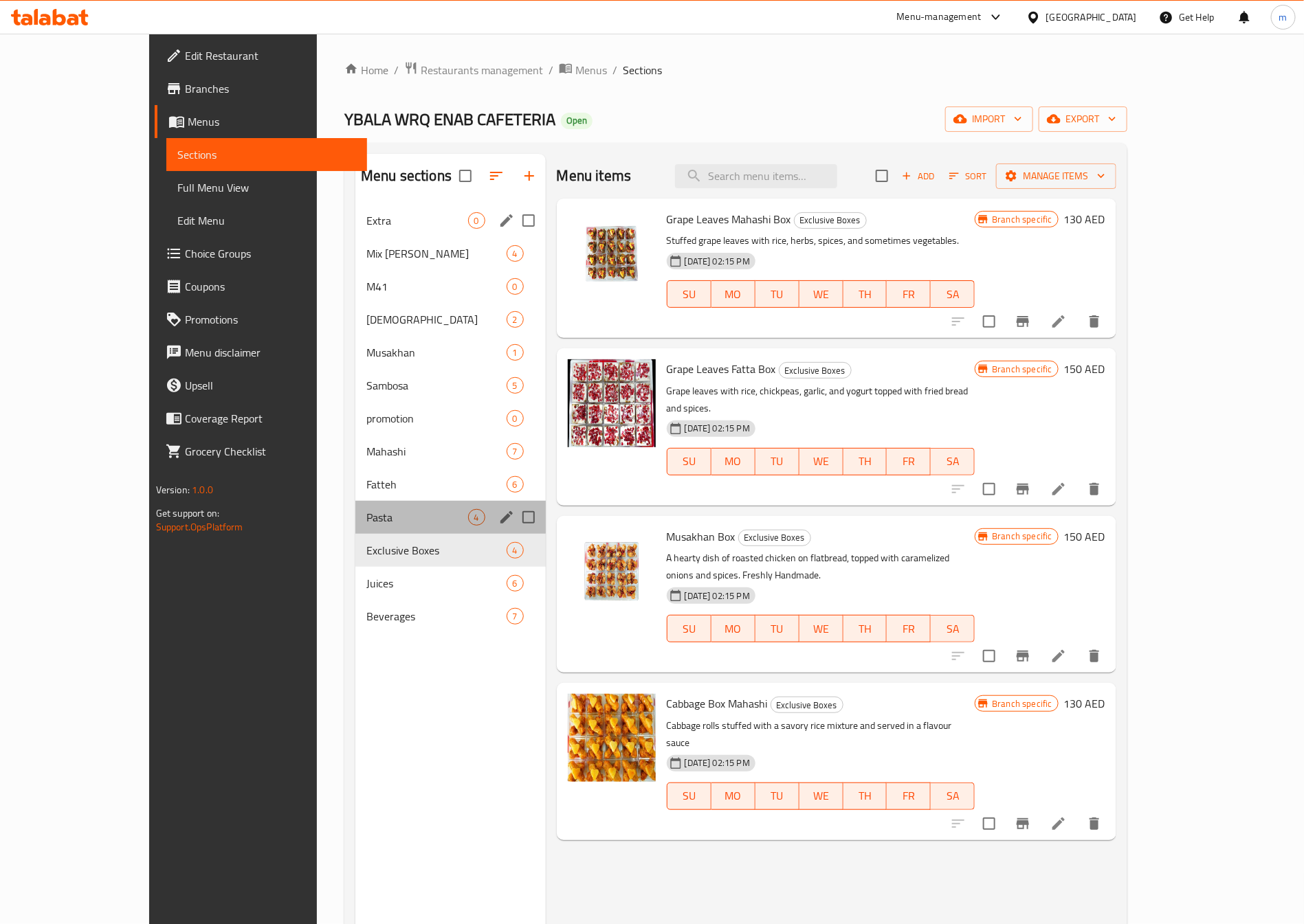
click at [355, 505] on div "Pasta 4" at bounding box center [450, 517] width 190 height 33
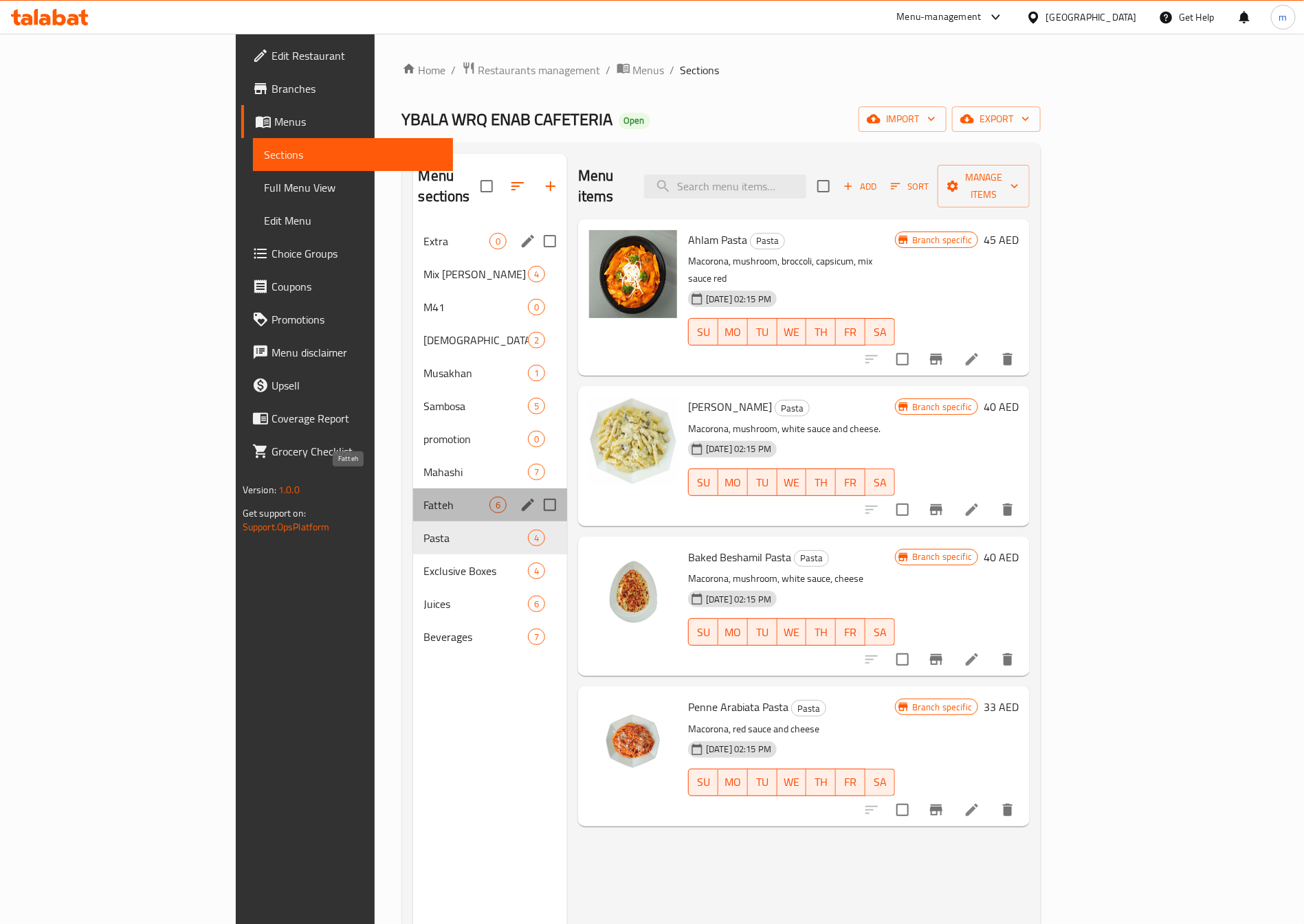
click at [424, 497] on span "Fatteh" at bounding box center [457, 504] width 66 height 16
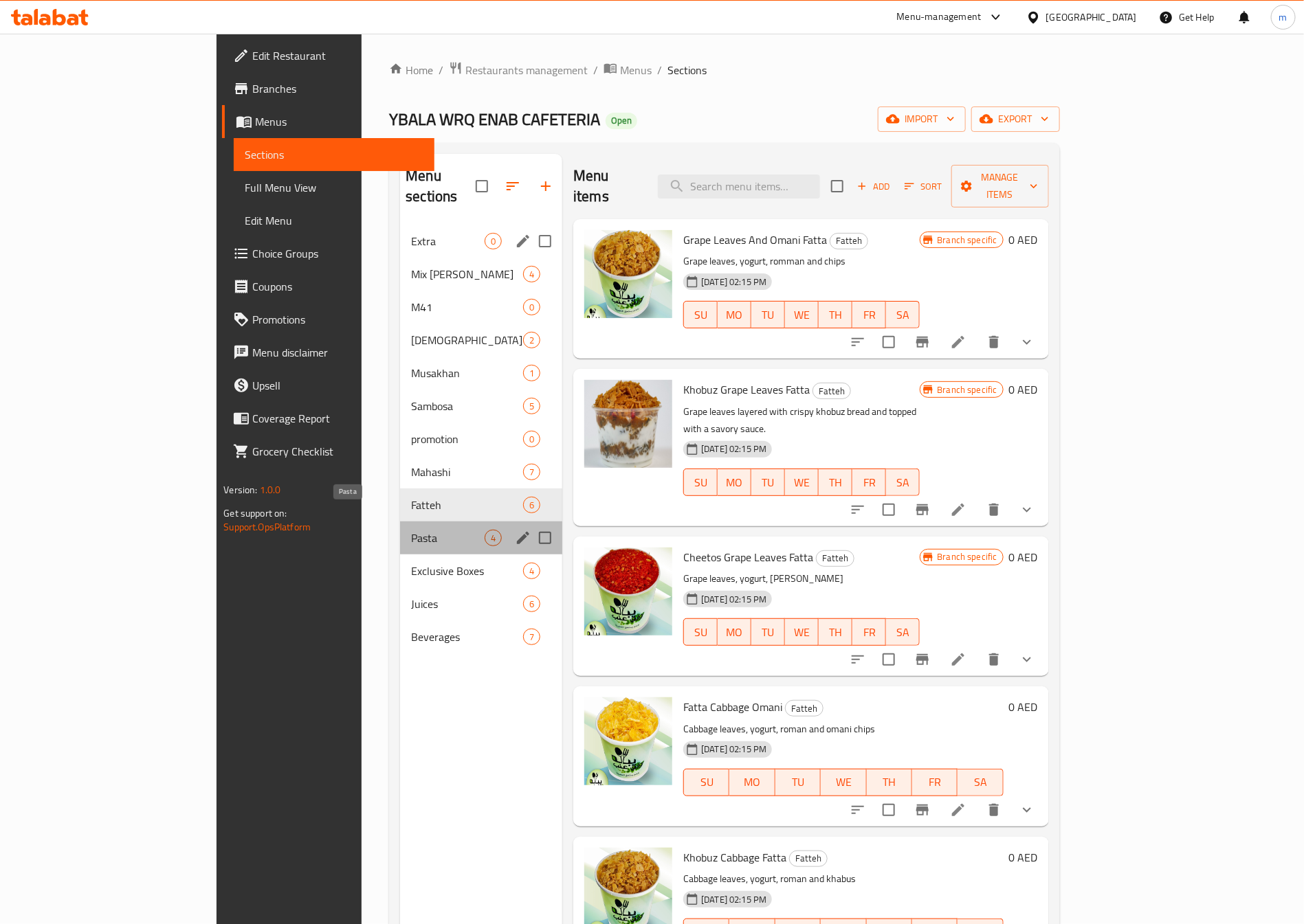
click at [411, 530] on span "Pasta" at bounding box center [447, 537] width 73 height 16
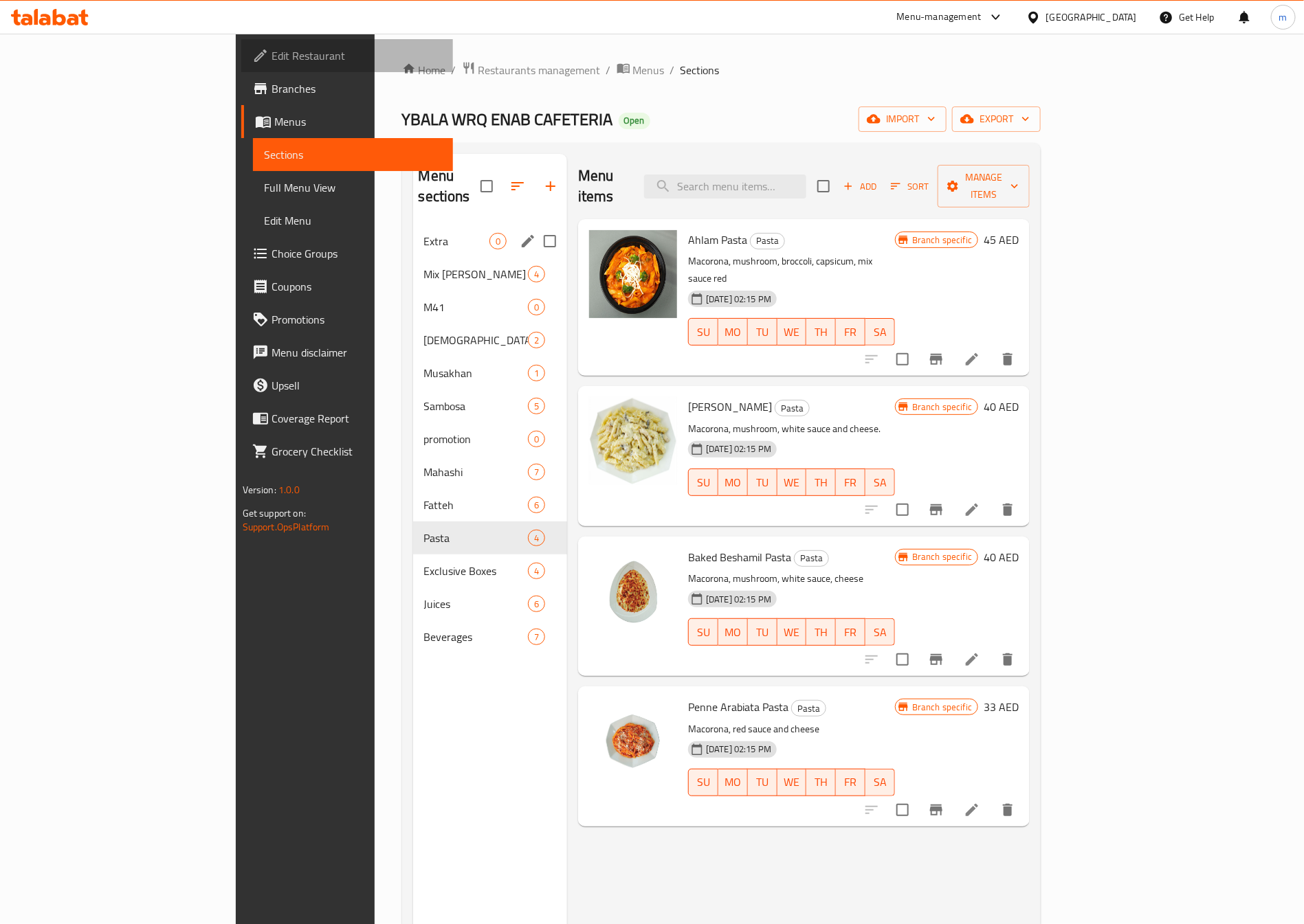
drag, startPoint x: 1312, startPoint y: 412, endPoint x: 70, endPoint y: 56, distance: 1292.0
click at [271, 56] on span "Edit Restaurant" at bounding box center [356, 55] width 171 height 16
